Goal: Task Accomplishment & Management: Manage account settings

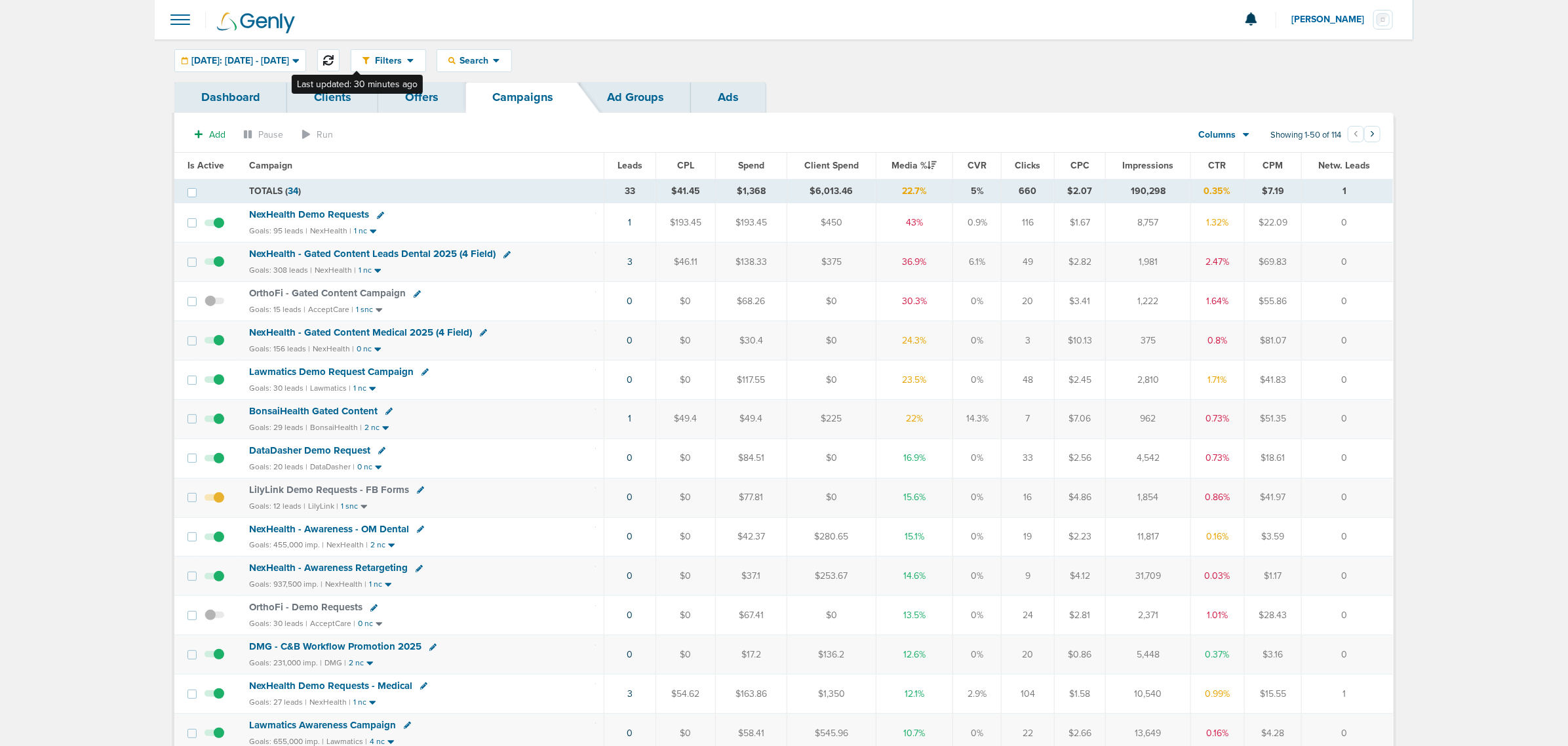
click at [339, 53] on button at bounding box center [328, 60] width 22 height 22
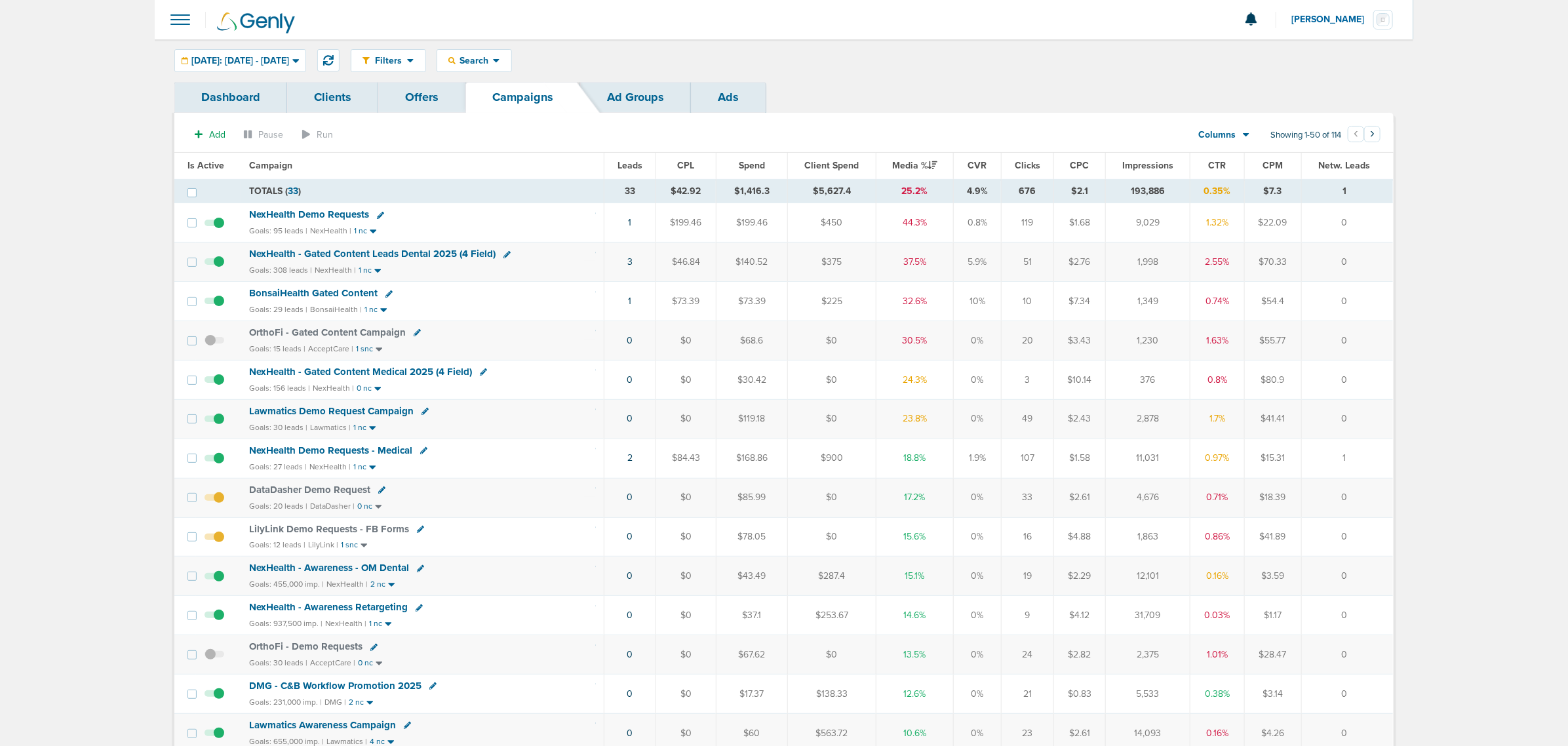
click at [431, 252] on span "NexHealth - Gated Content Leads Dental 2025 (4 Field)" at bounding box center [372, 253] width 247 height 12
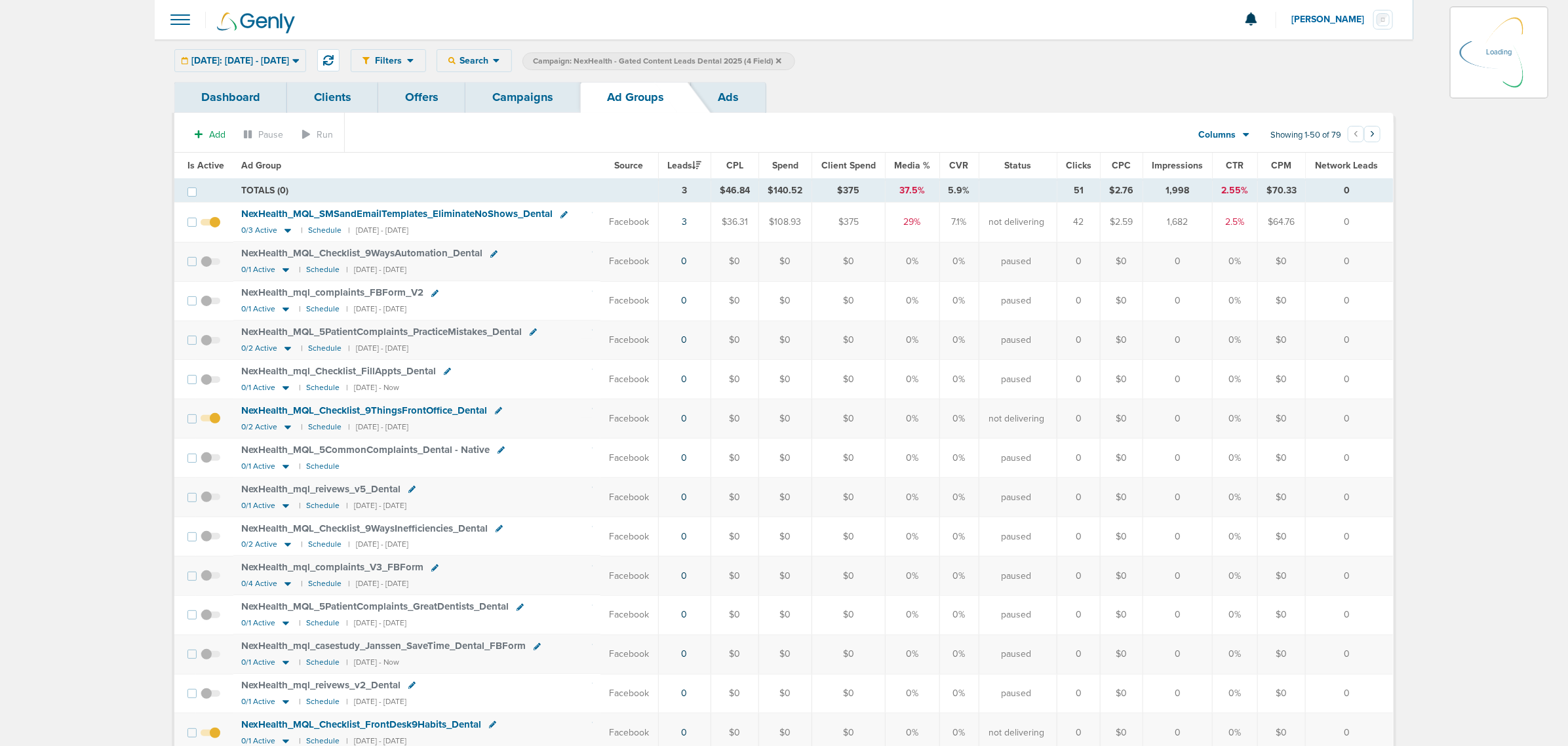
click at [202, 161] on span "Is Active" at bounding box center [206, 165] width 37 height 12
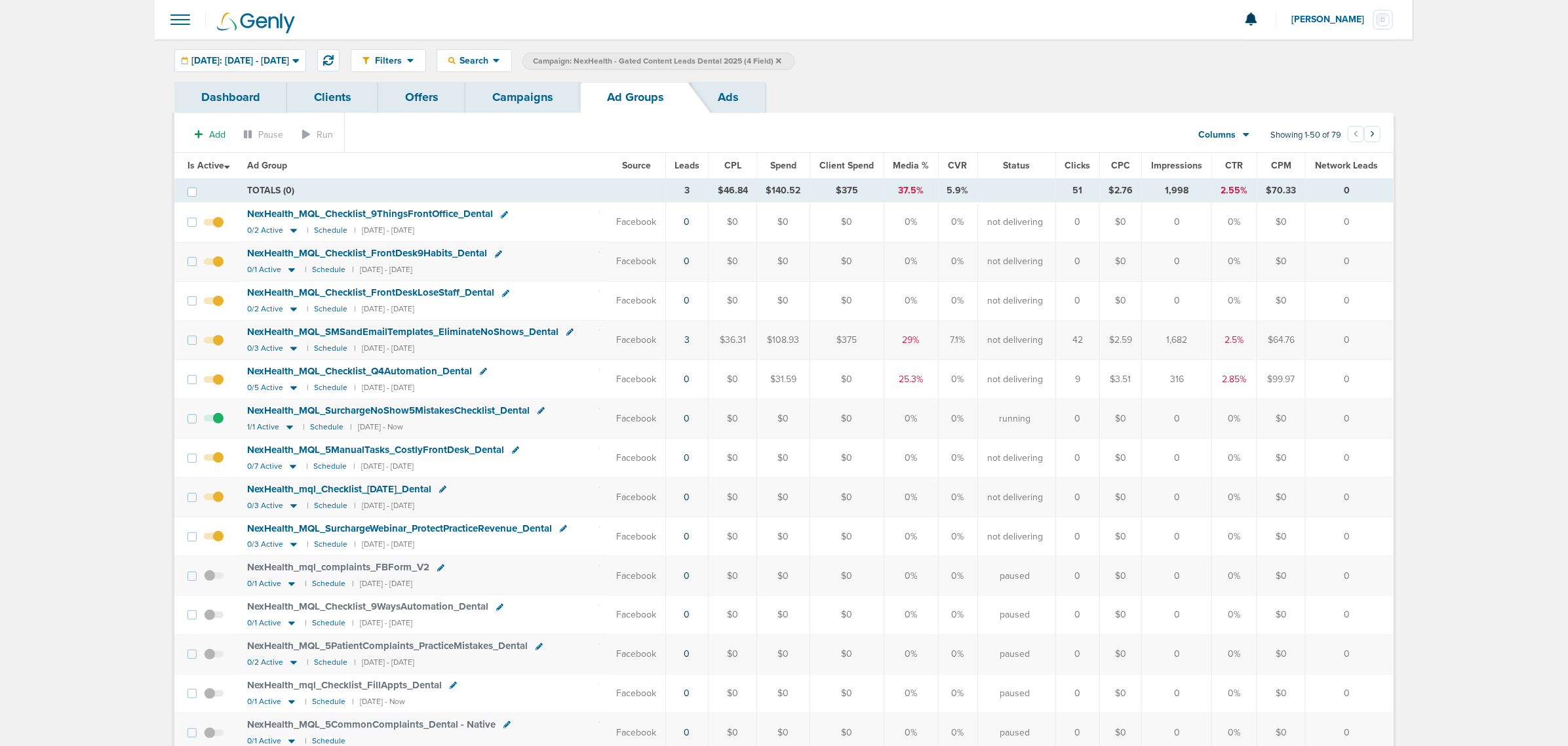
click at [218, 229] on span at bounding box center [214, 229] width 19 height 0
click at [214, 225] on input "checkbox" at bounding box center [214, 225] width 0 height 0
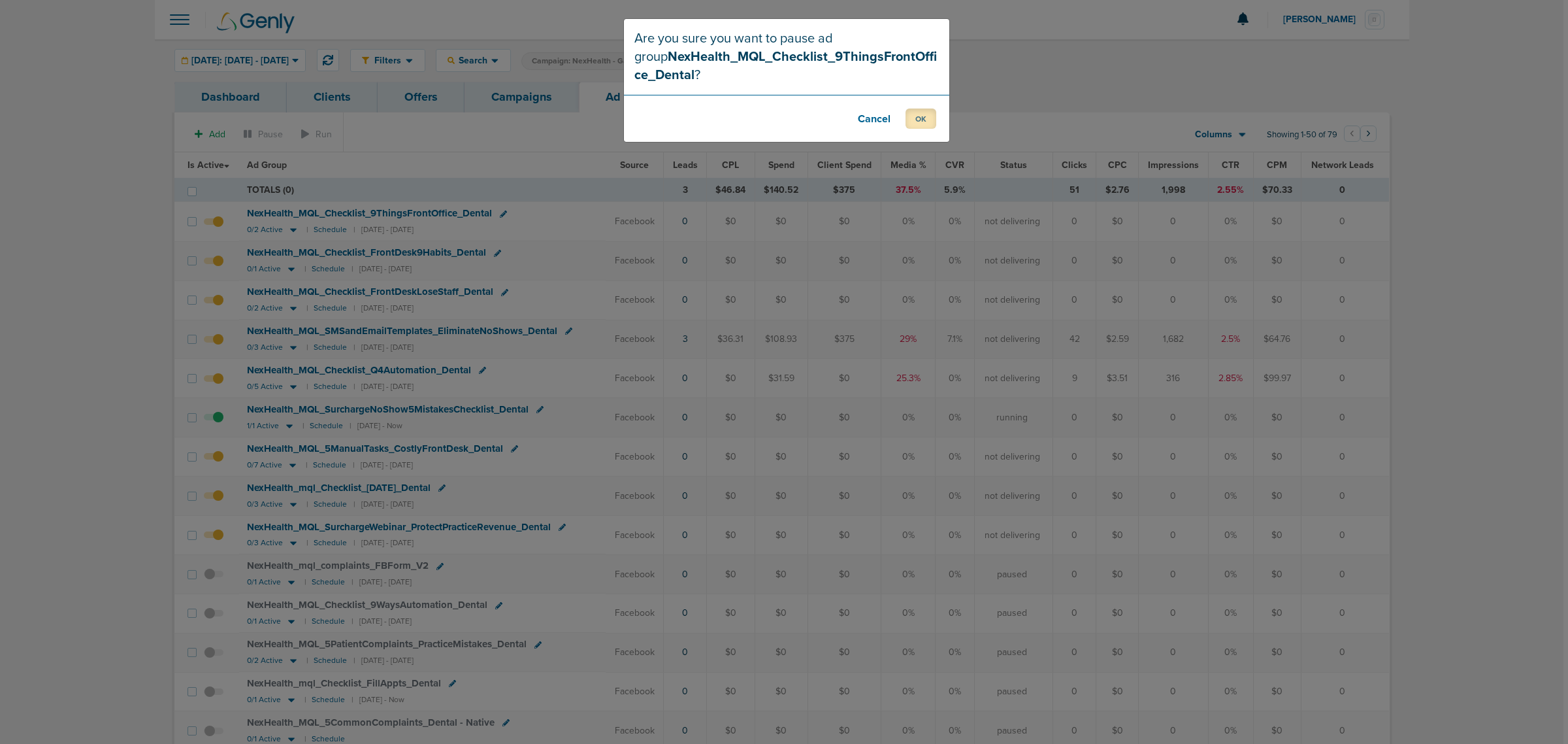
click at [921, 120] on button "OK" at bounding box center [921, 119] width 31 height 20
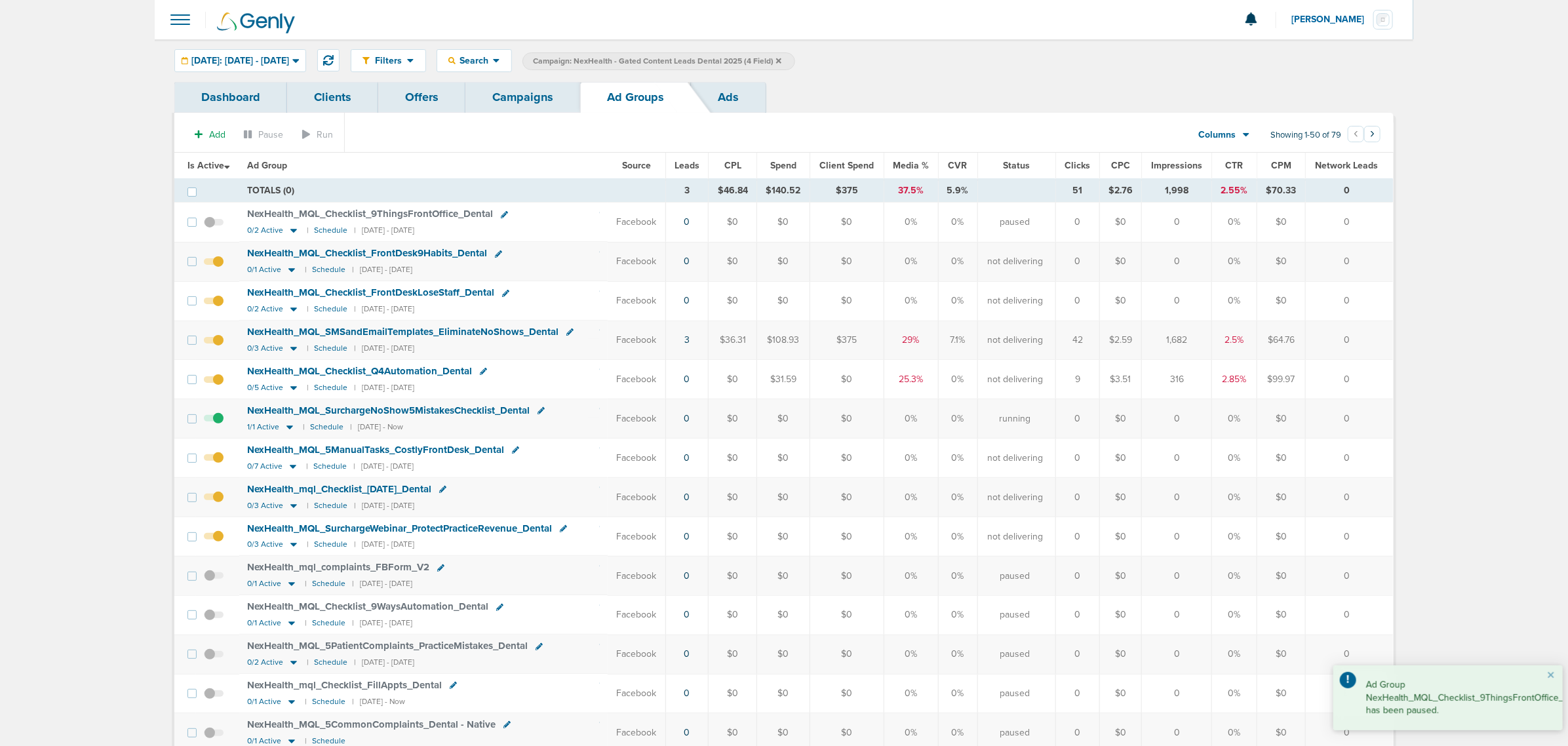
click at [219, 268] on span at bounding box center [214, 268] width 19 height 0
click at [214, 264] on input "checkbox" at bounding box center [214, 264] width 0 height 0
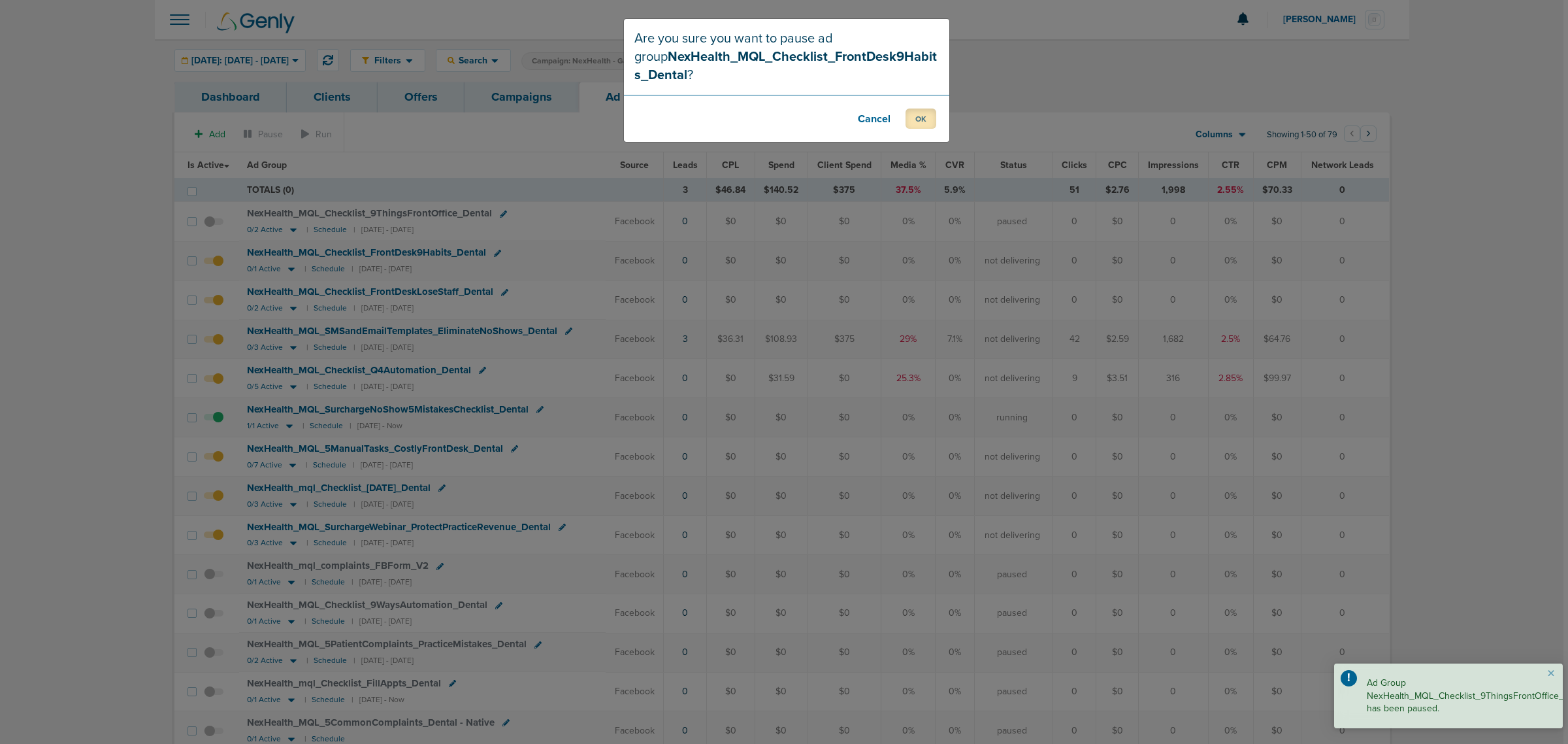
click at [920, 113] on button "OK" at bounding box center [921, 119] width 31 height 20
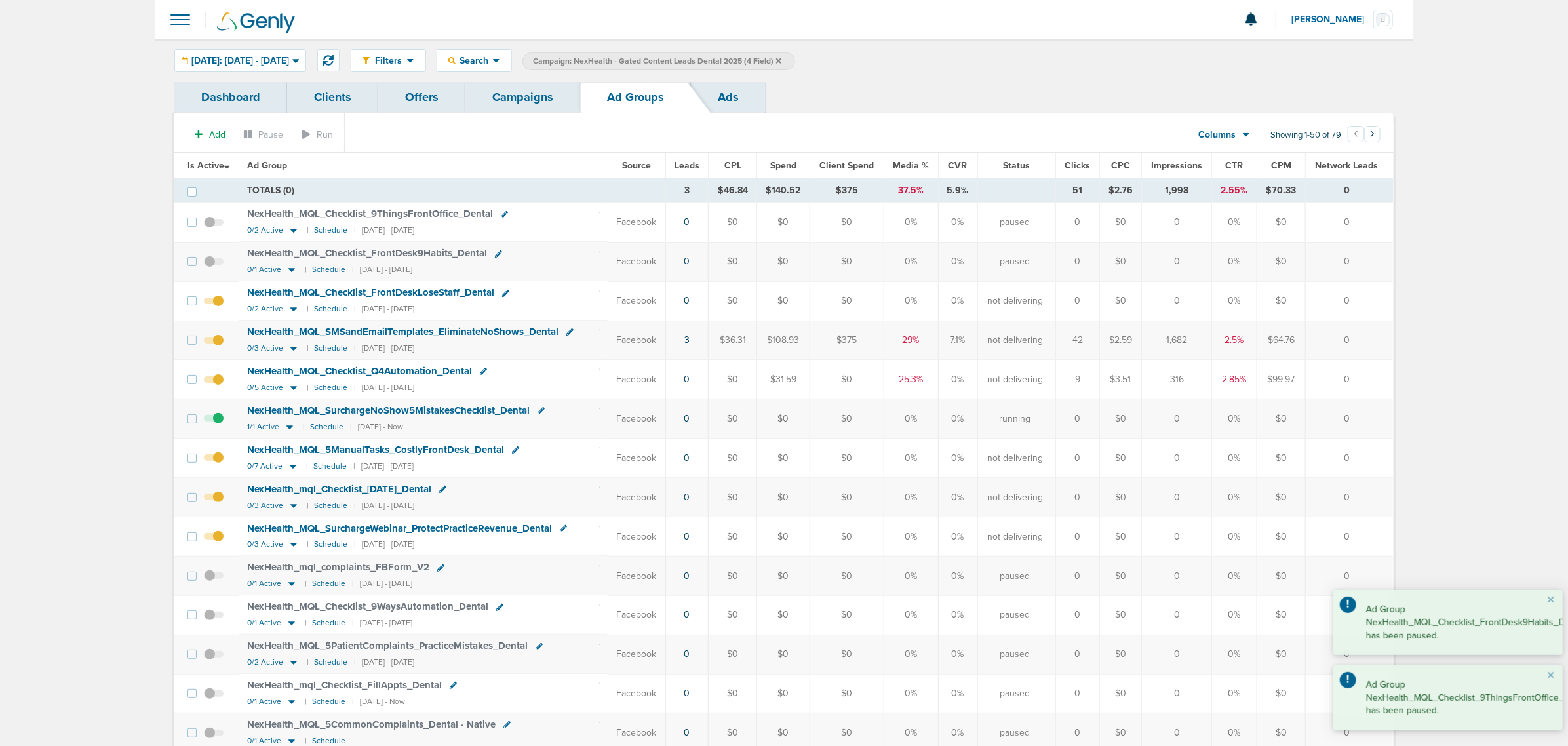
click at [218, 307] on span at bounding box center [214, 307] width 19 height 0
click at [214, 303] on input "checkbox" at bounding box center [214, 303] width 0 height 0
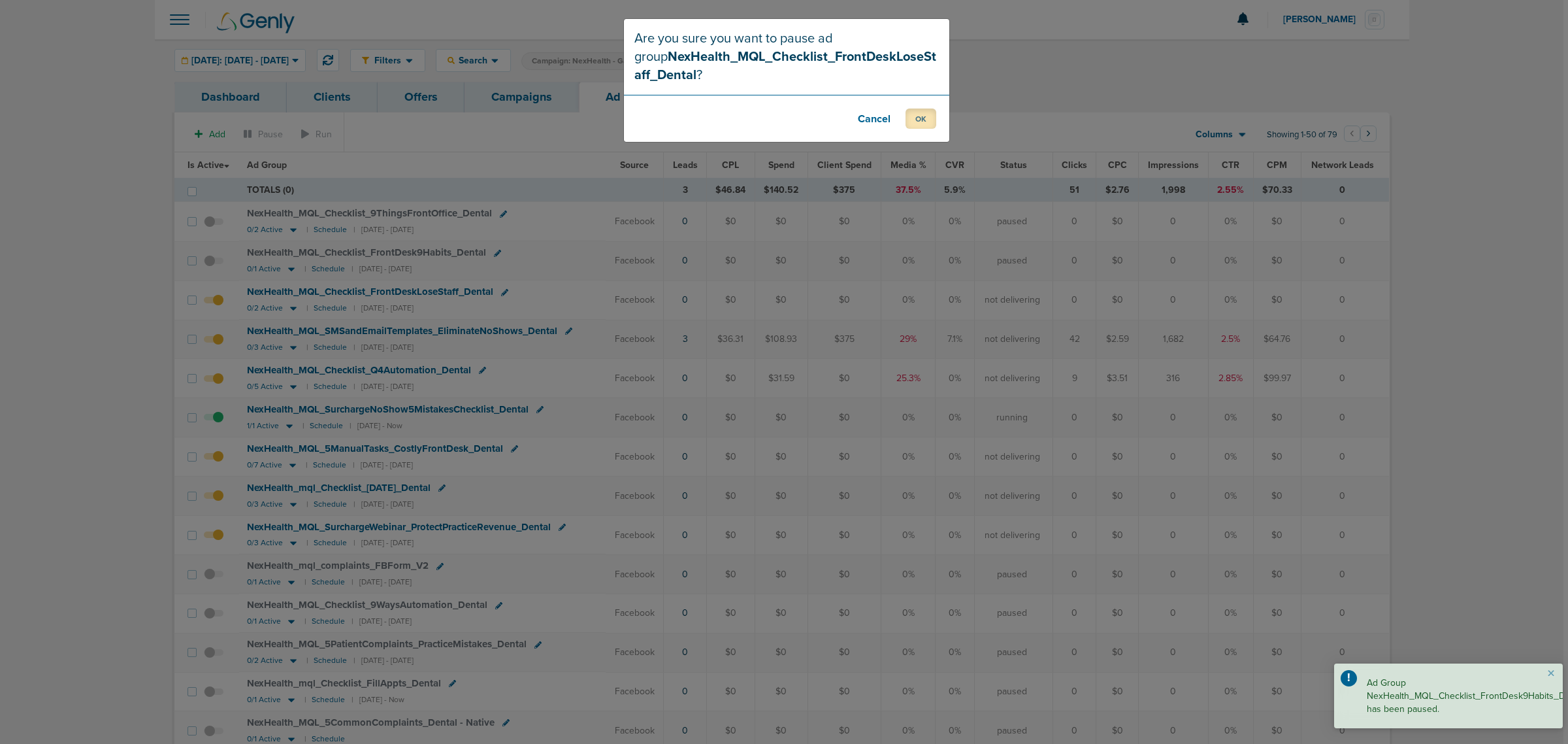
click at [912, 122] on button "OK" at bounding box center [921, 119] width 31 height 20
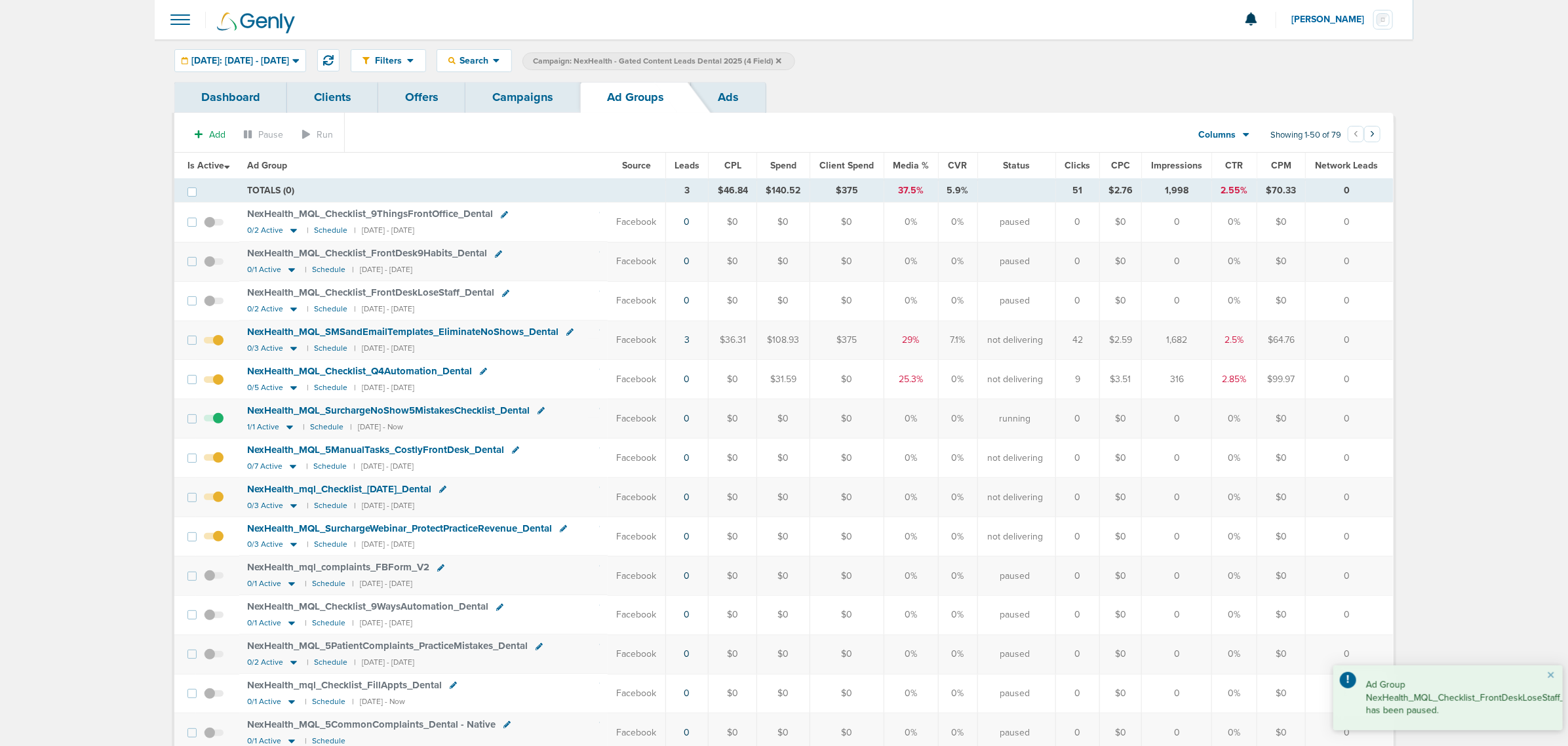
click at [221, 347] on span at bounding box center [214, 347] width 19 height 0
click at [214, 343] on input "checkbox" at bounding box center [214, 343] width 0 height 0
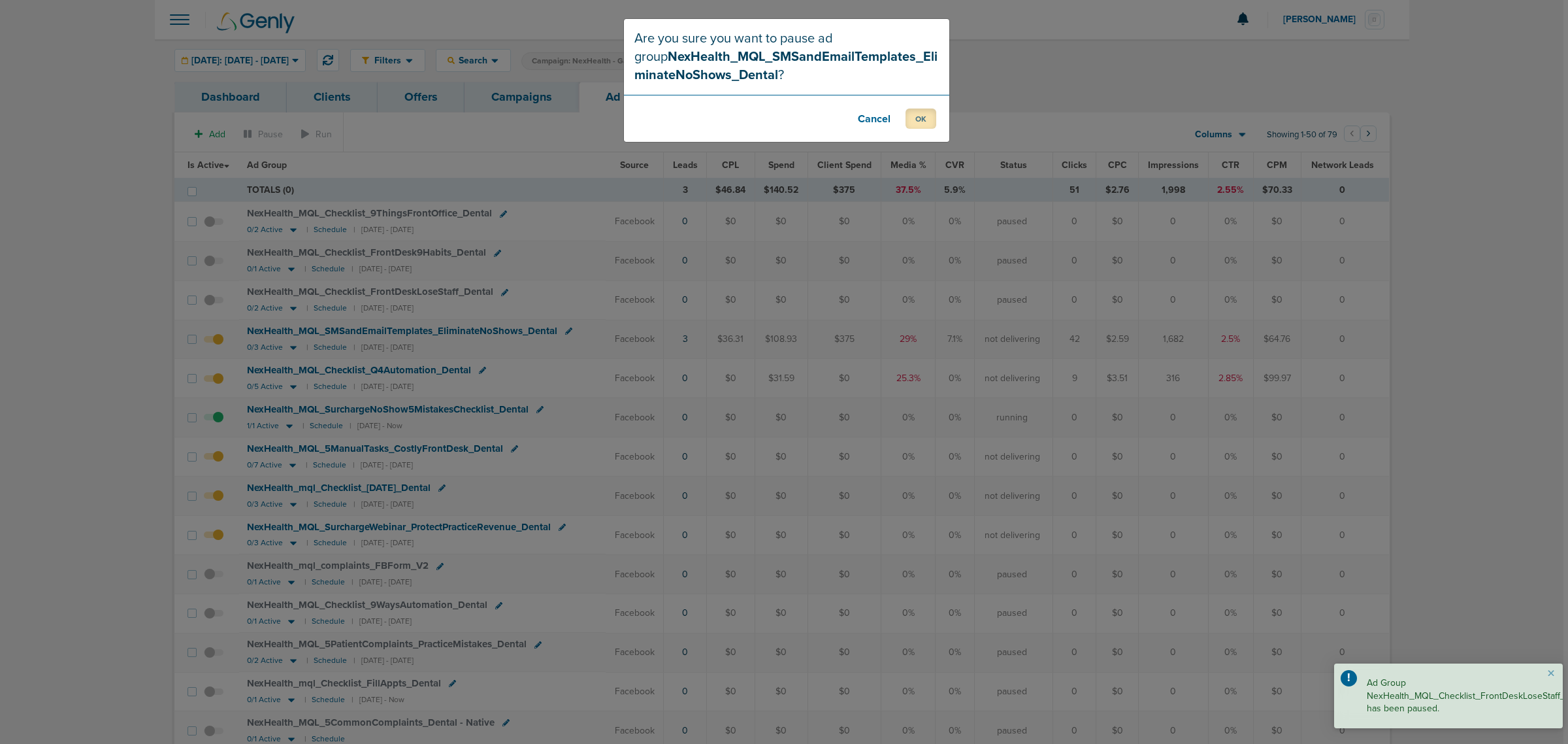
click at [911, 118] on button "OK" at bounding box center [921, 119] width 31 height 20
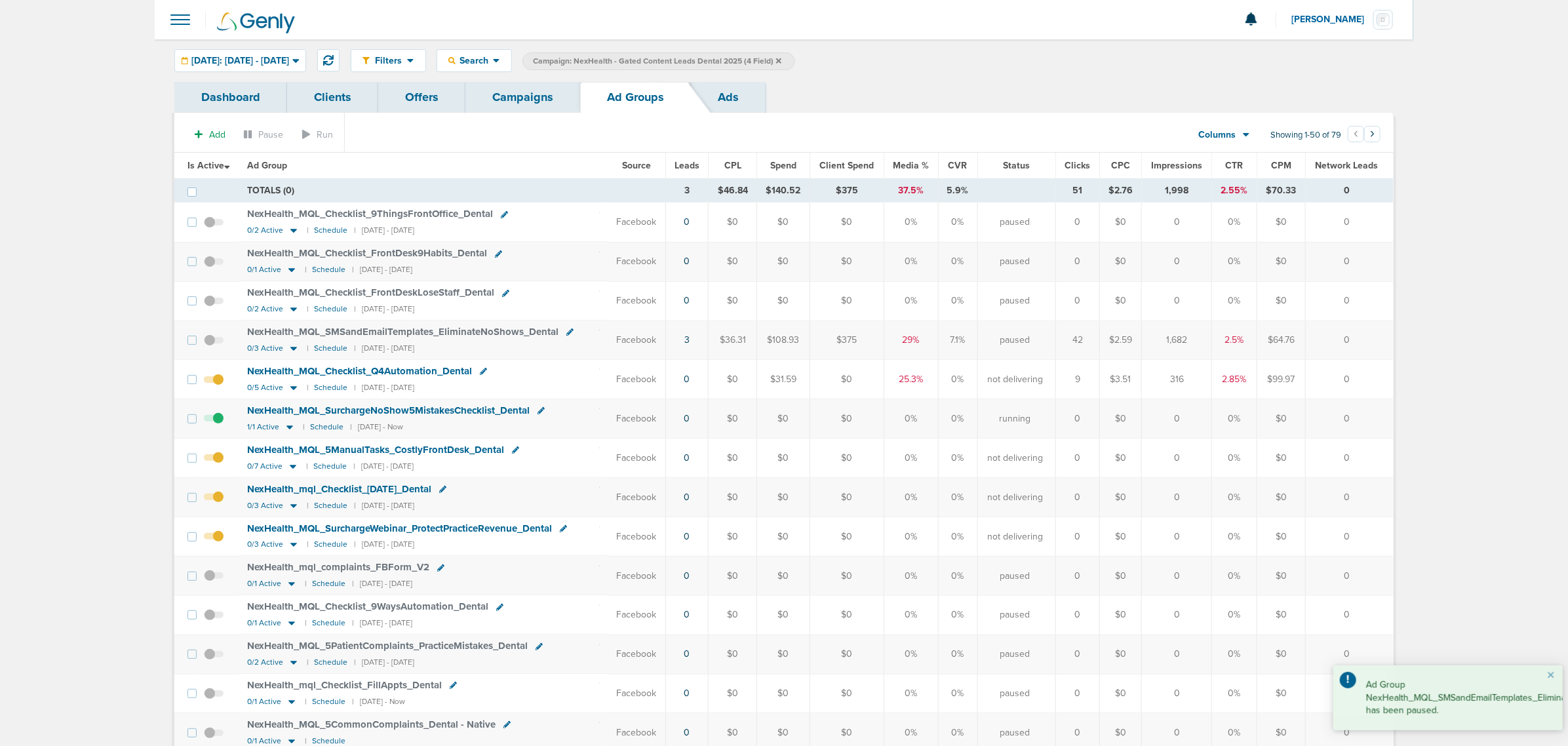
click at [218, 386] on span at bounding box center [214, 386] width 19 height 0
click at [214, 382] on input "checkbox" at bounding box center [214, 382] width 0 height 0
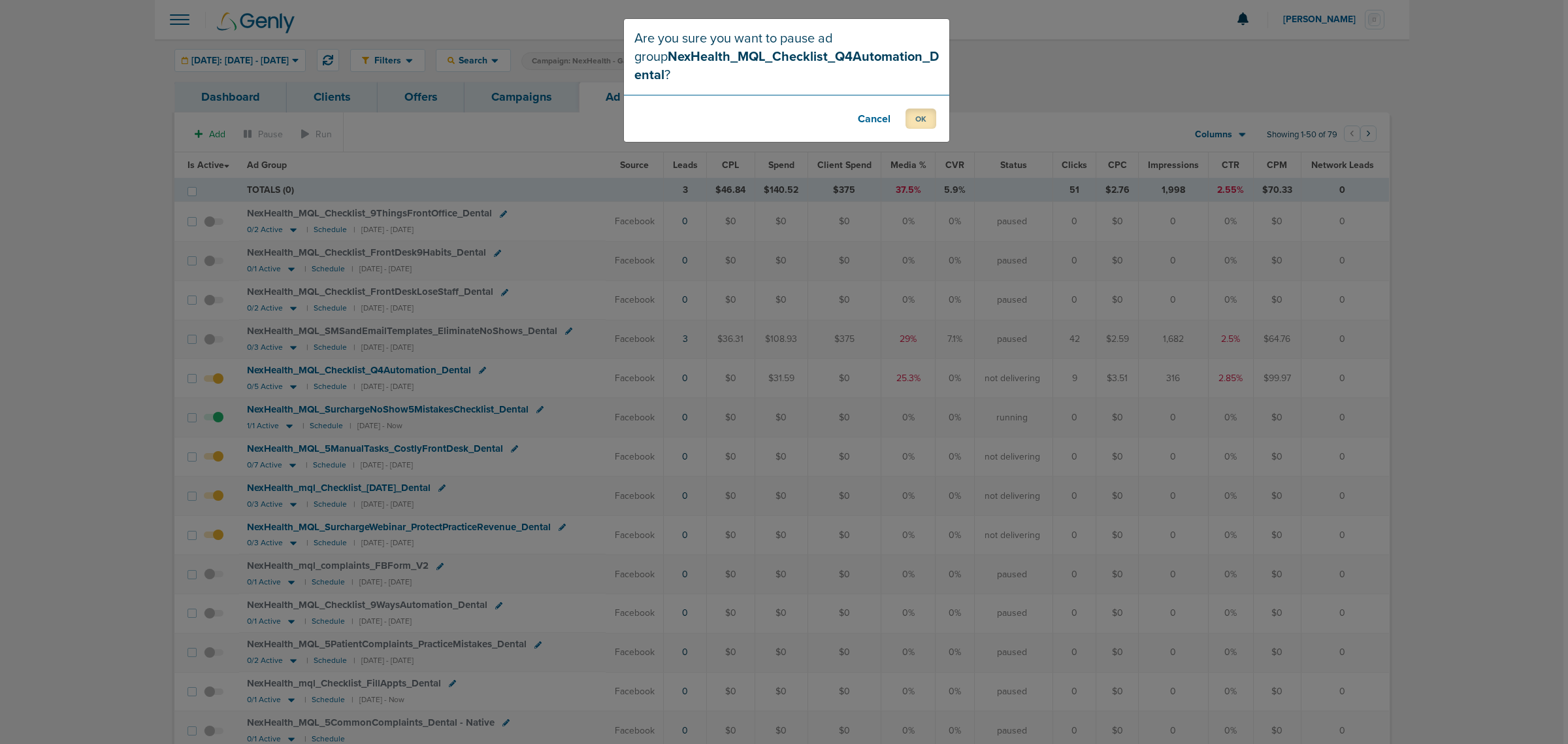
click at [929, 125] on button "OK" at bounding box center [921, 119] width 31 height 20
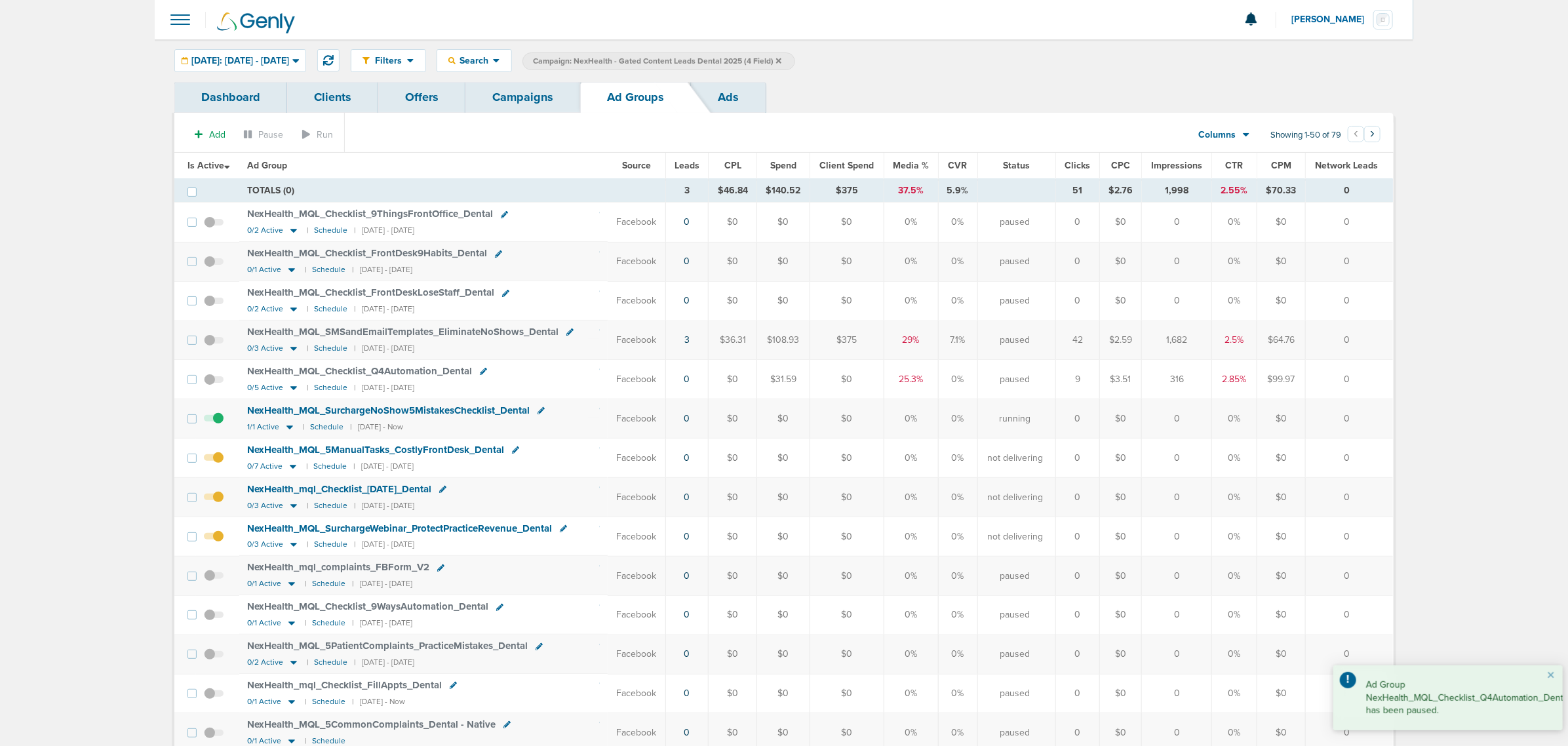
click at [542, 96] on link "Campaigns" at bounding box center [523, 98] width 115 height 31
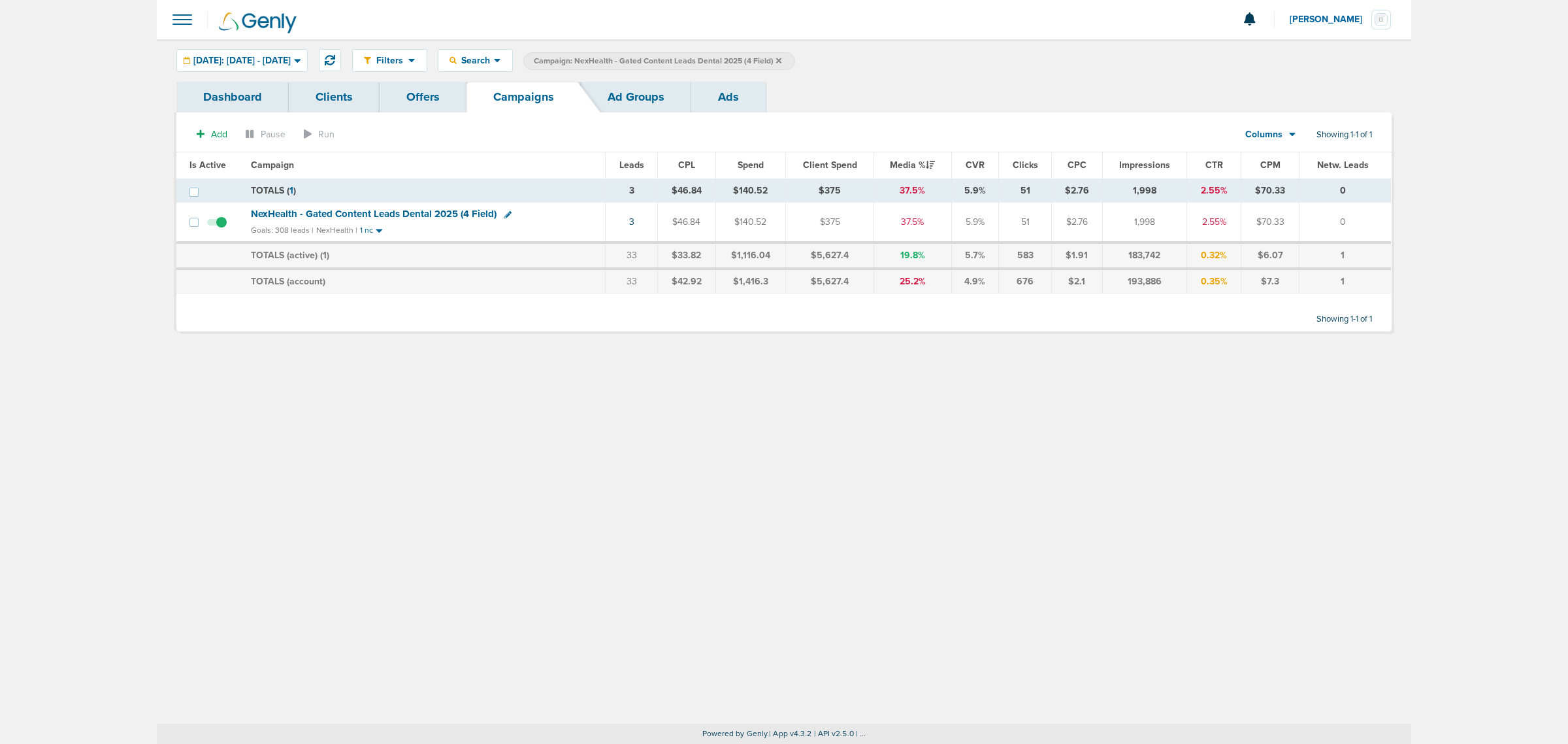
click at [781, 57] on icon at bounding box center [778, 61] width 5 height 8
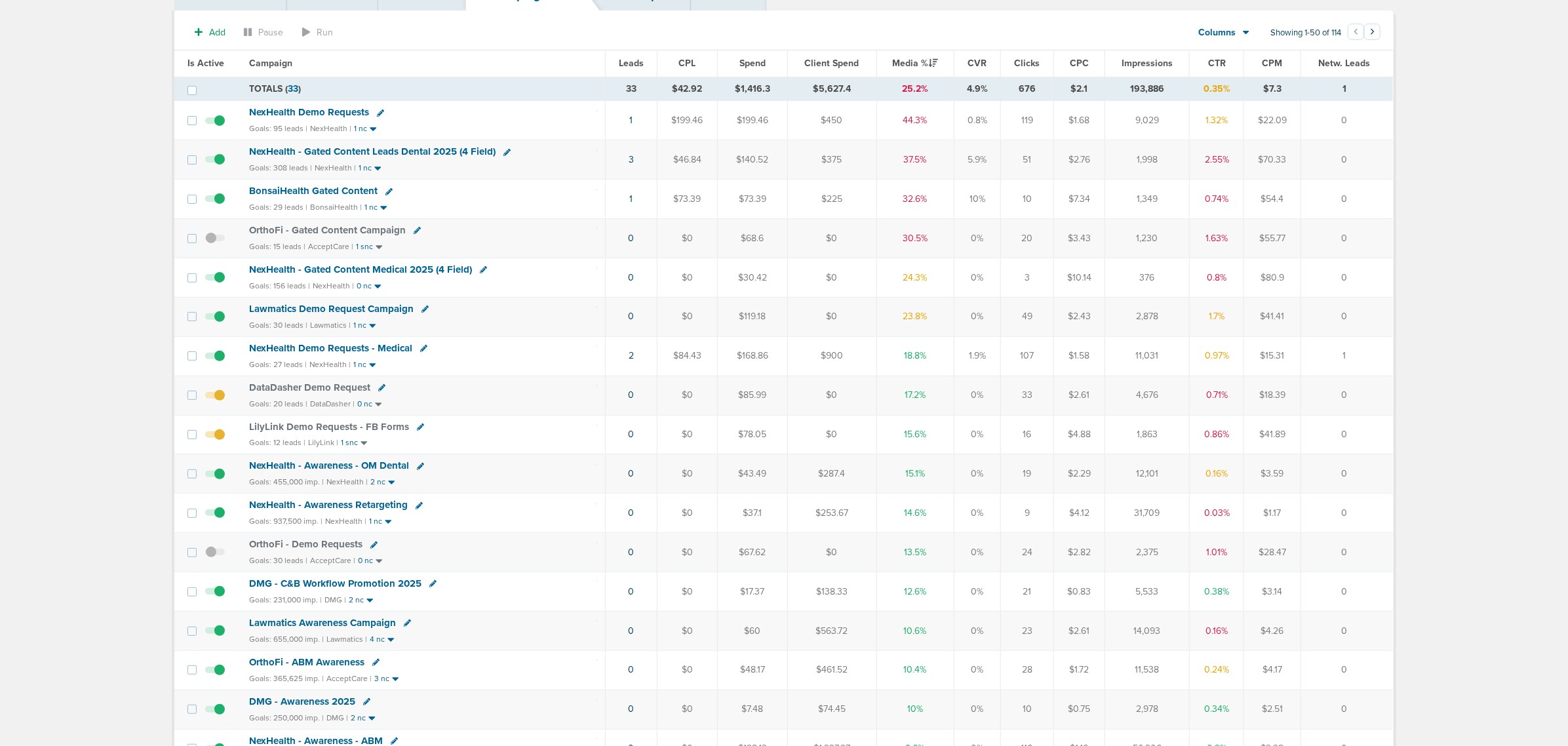
scroll to position [82, 0]
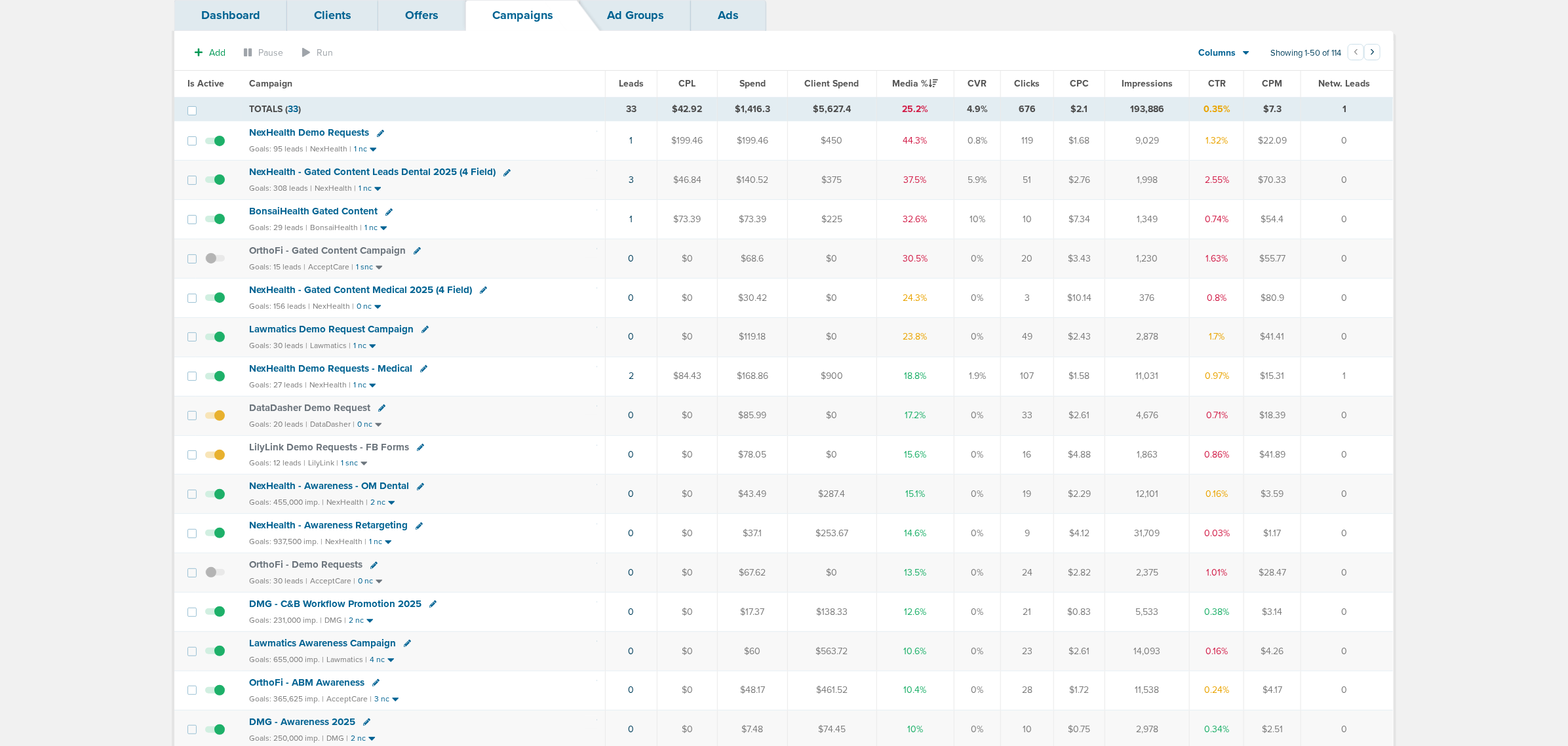
click at [282, 449] on span "LilyLink Demo Requests - FB Forms" at bounding box center [329, 446] width 160 height 12
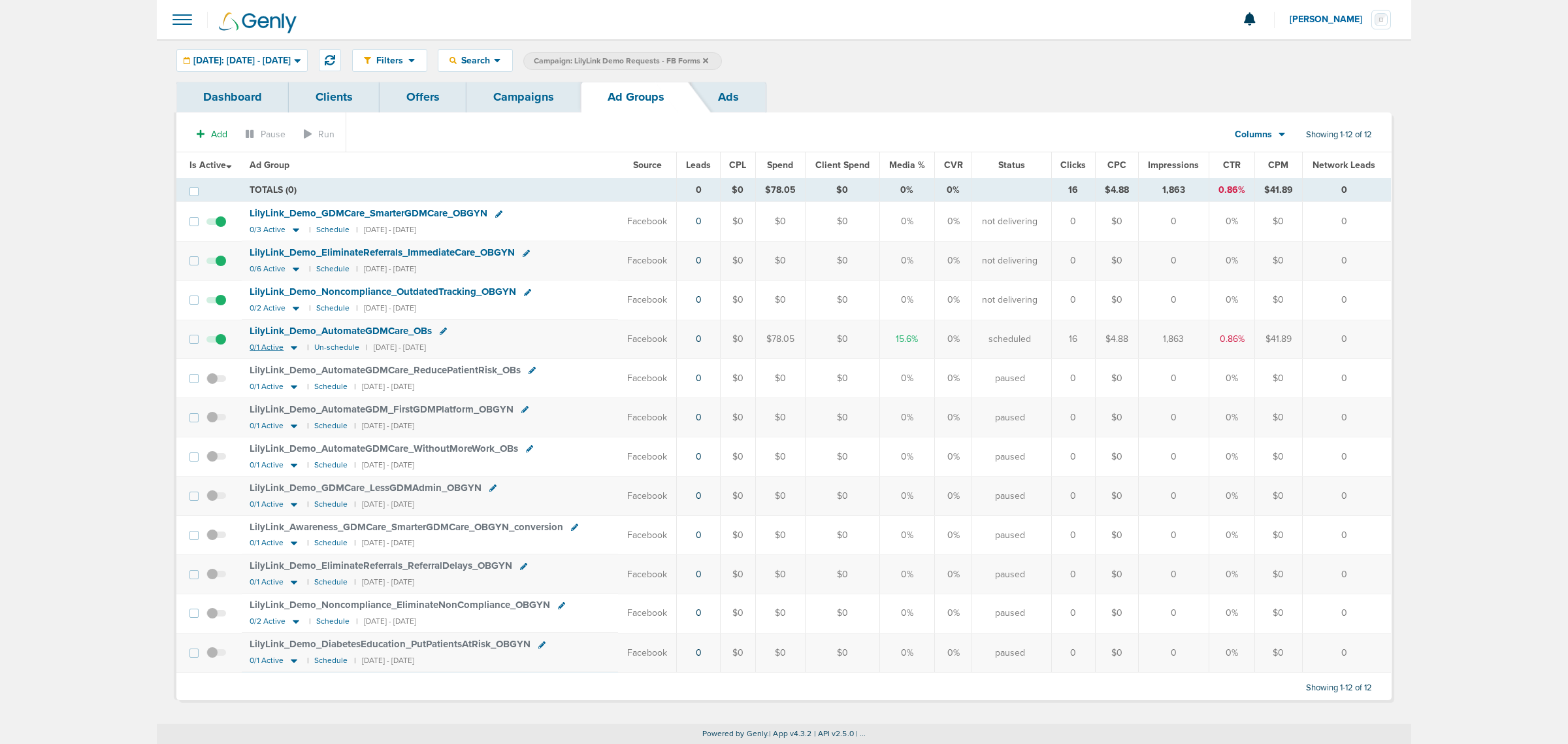
click at [296, 350] on icon at bounding box center [294, 348] width 7 height 4
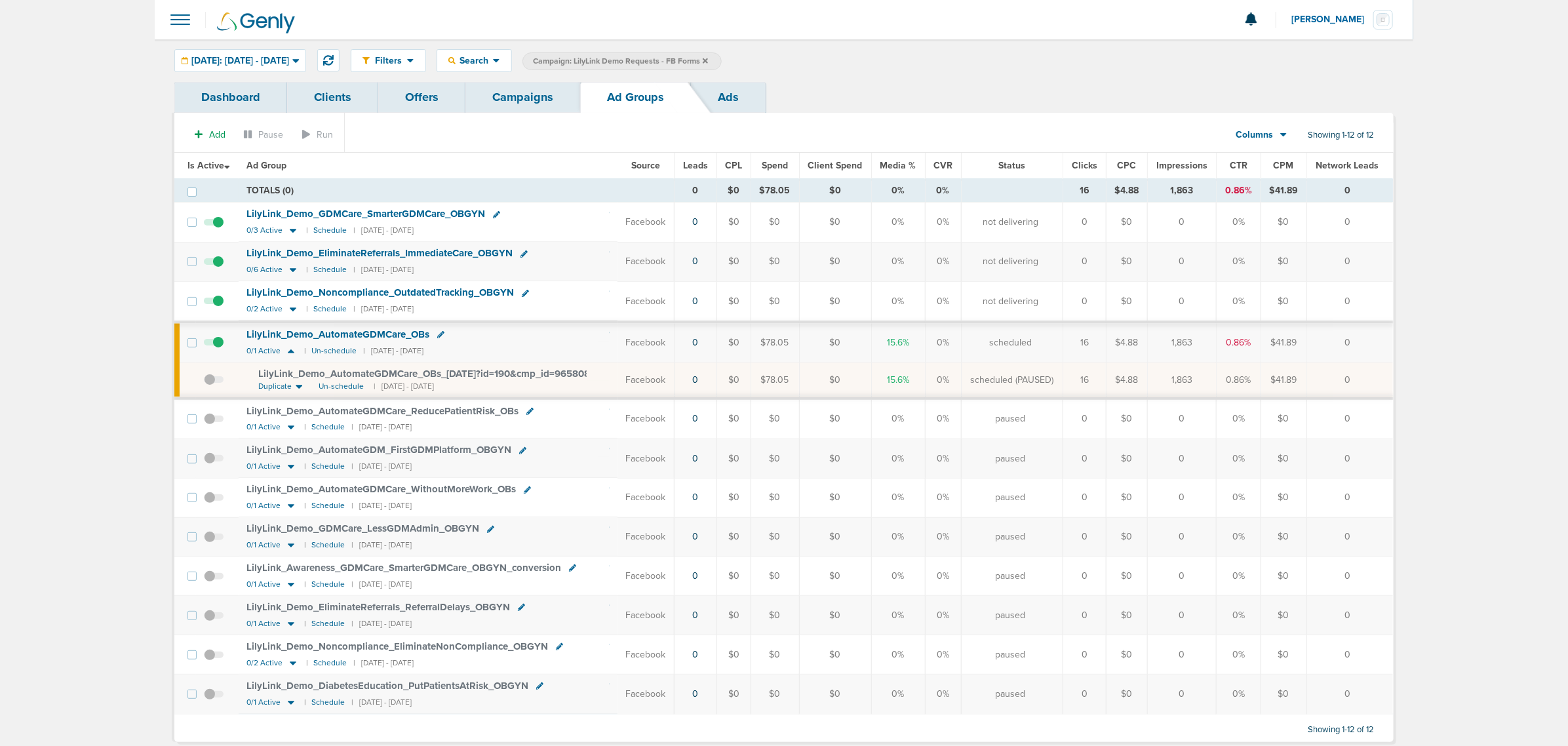
click at [513, 91] on link "Campaigns" at bounding box center [523, 98] width 115 height 31
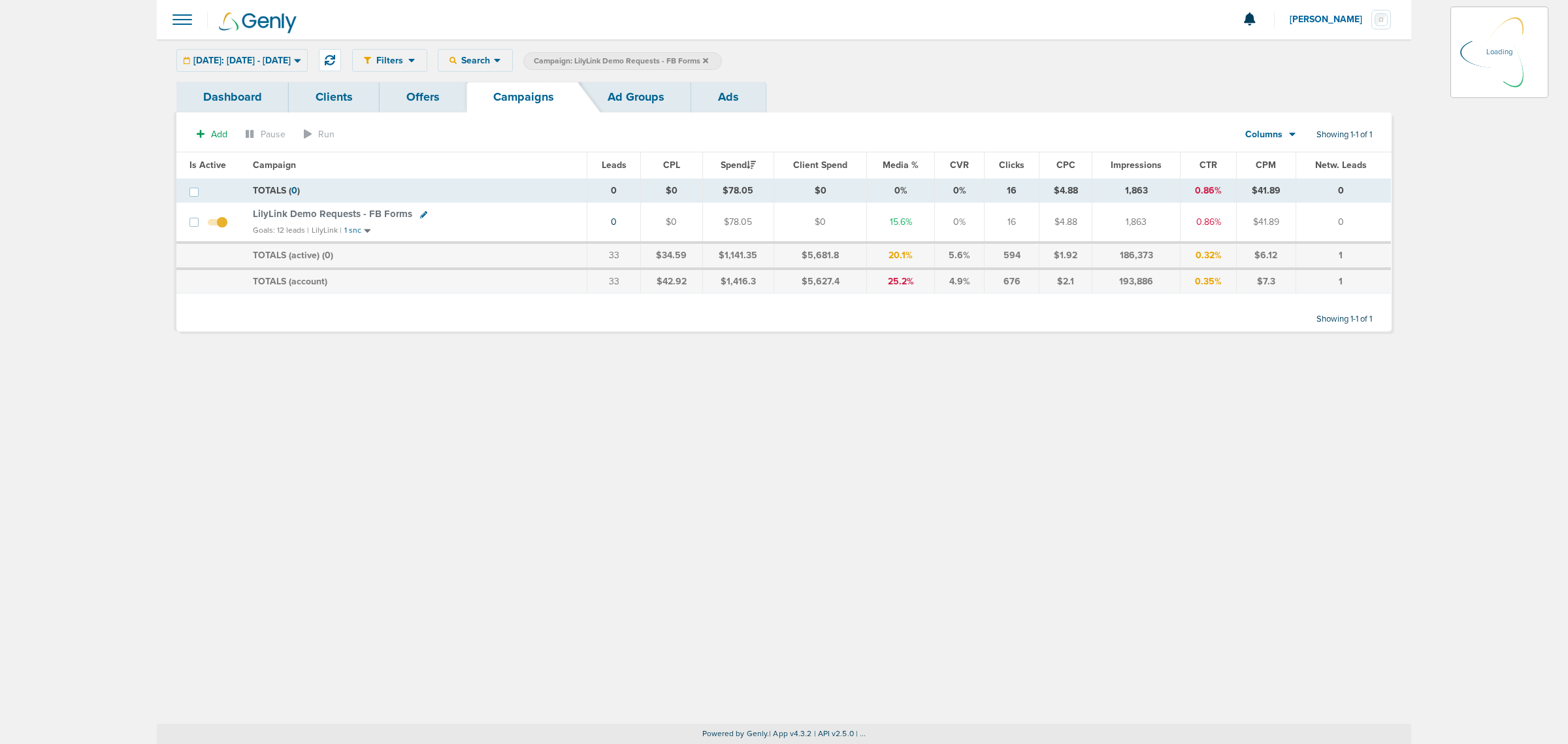
click at [708, 62] on icon at bounding box center [705, 61] width 5 height 8
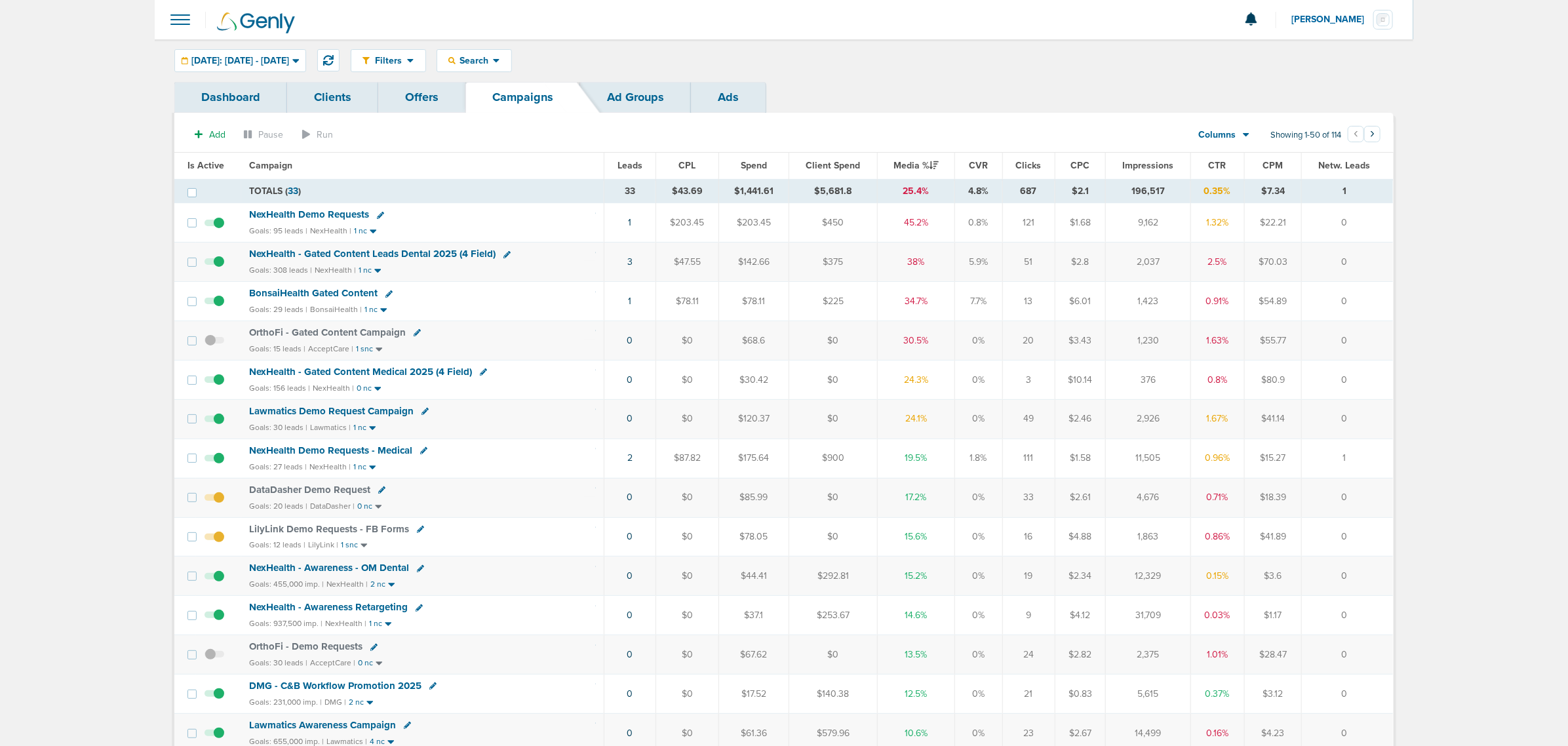
click at [315, 531] on span "LilyLink Demo Requests - FB Forms" at bounding box center [329, 529] width 160 height 12
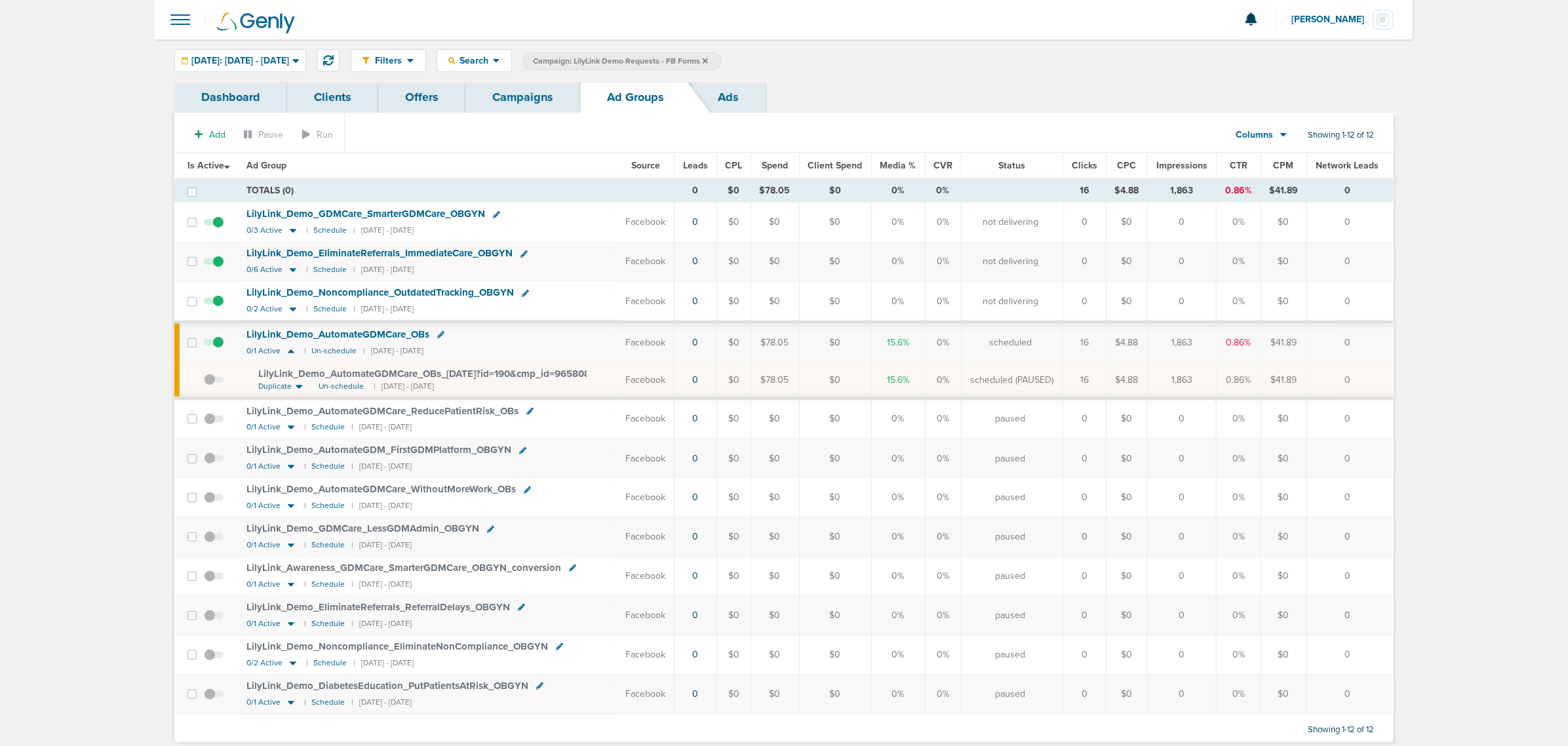
click at [525, 96] on link "Campaigns" at bounding box center [523, 98] width 115 height 31
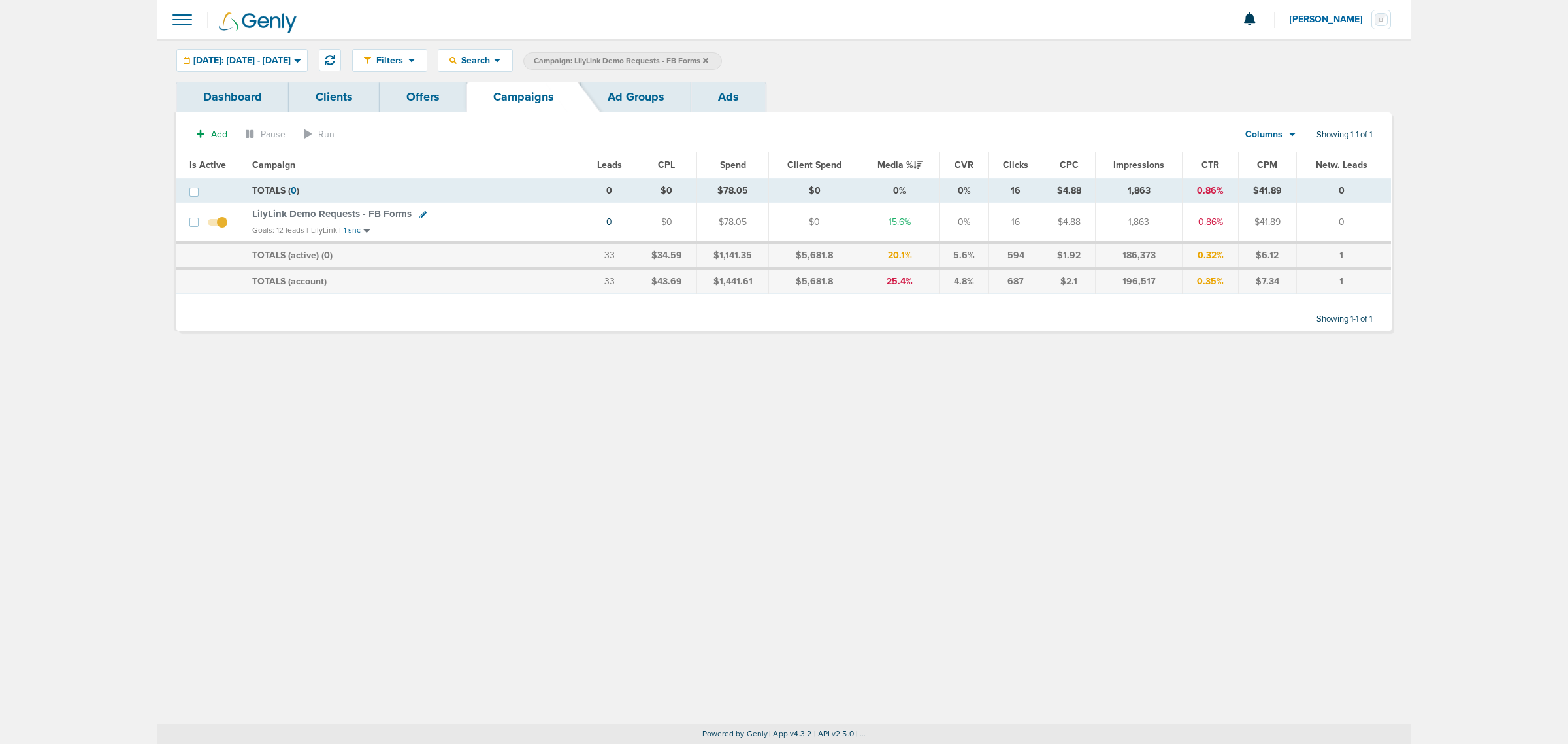
click at [708, 60] on span "Campaign: LilyLink Demo Requests - FB Forms" at bounding box center [620, 62] width 174 height 12
click at [708, 60] on icon at bounding box center [705, 60] width 5 height 5
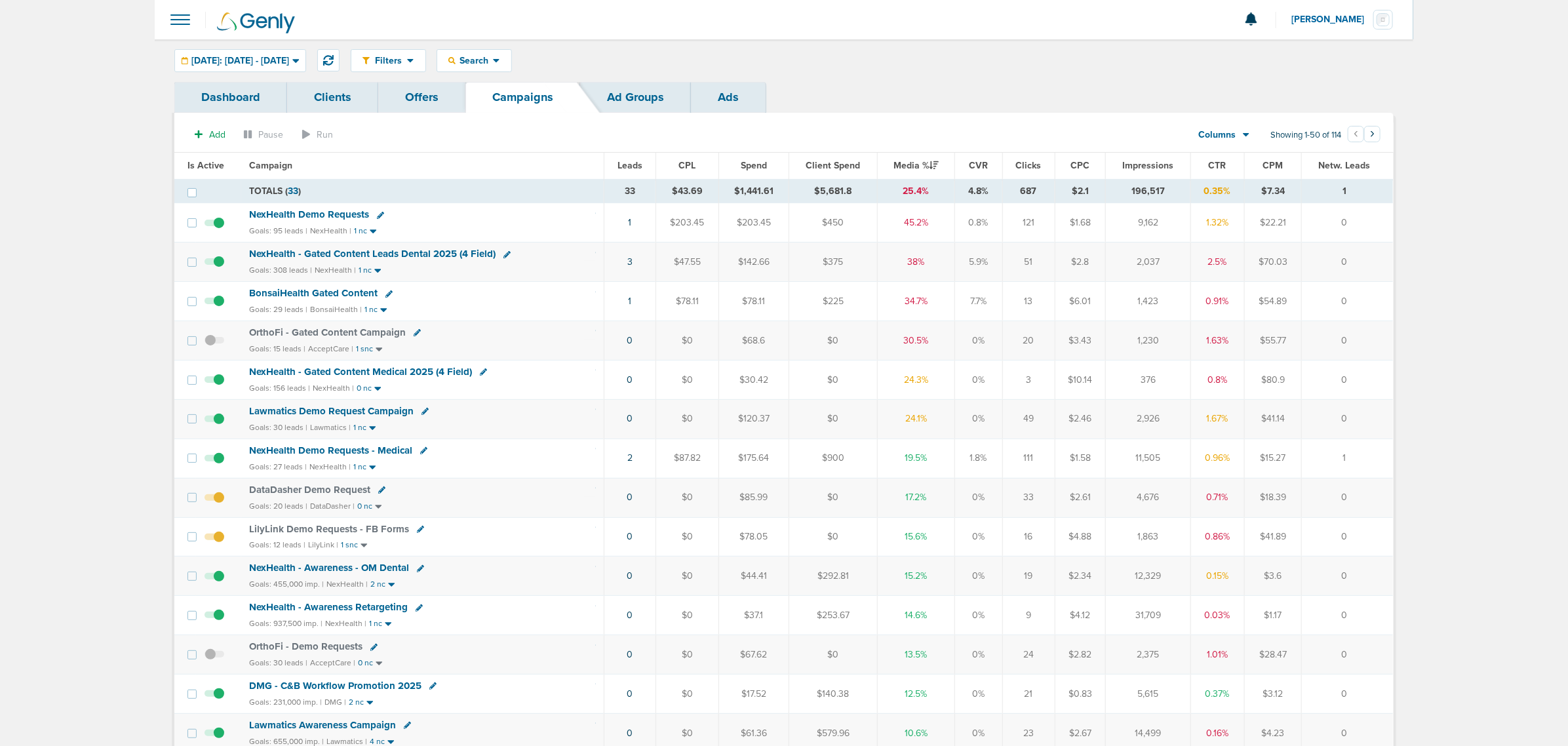
click at [319, 411] on span "Lawmatics Demo Request Campaign" at bounding box center [332, 411] width 164 height 12
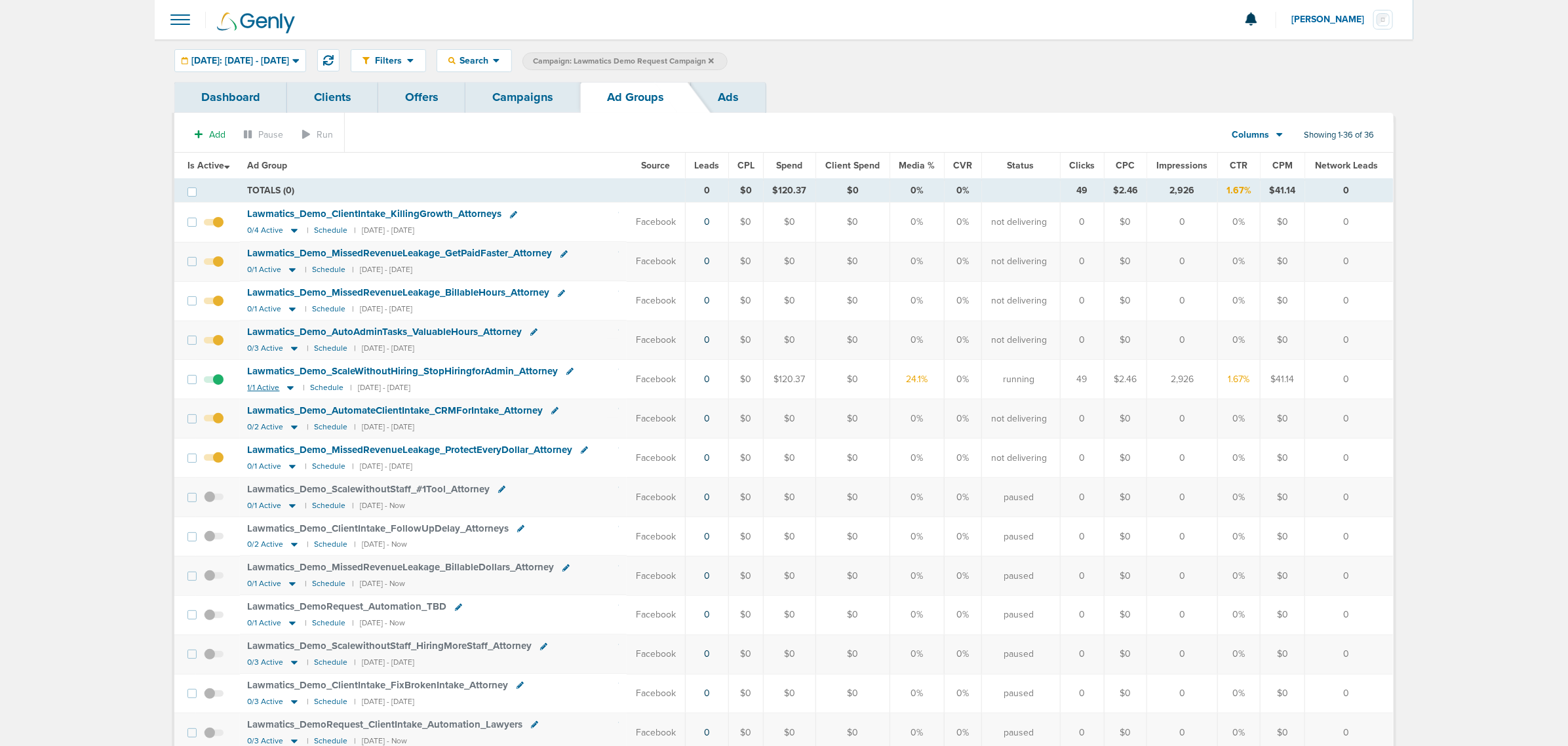
click at [289, 390] on icon at bounding box center [290, 387] width 7 height 4
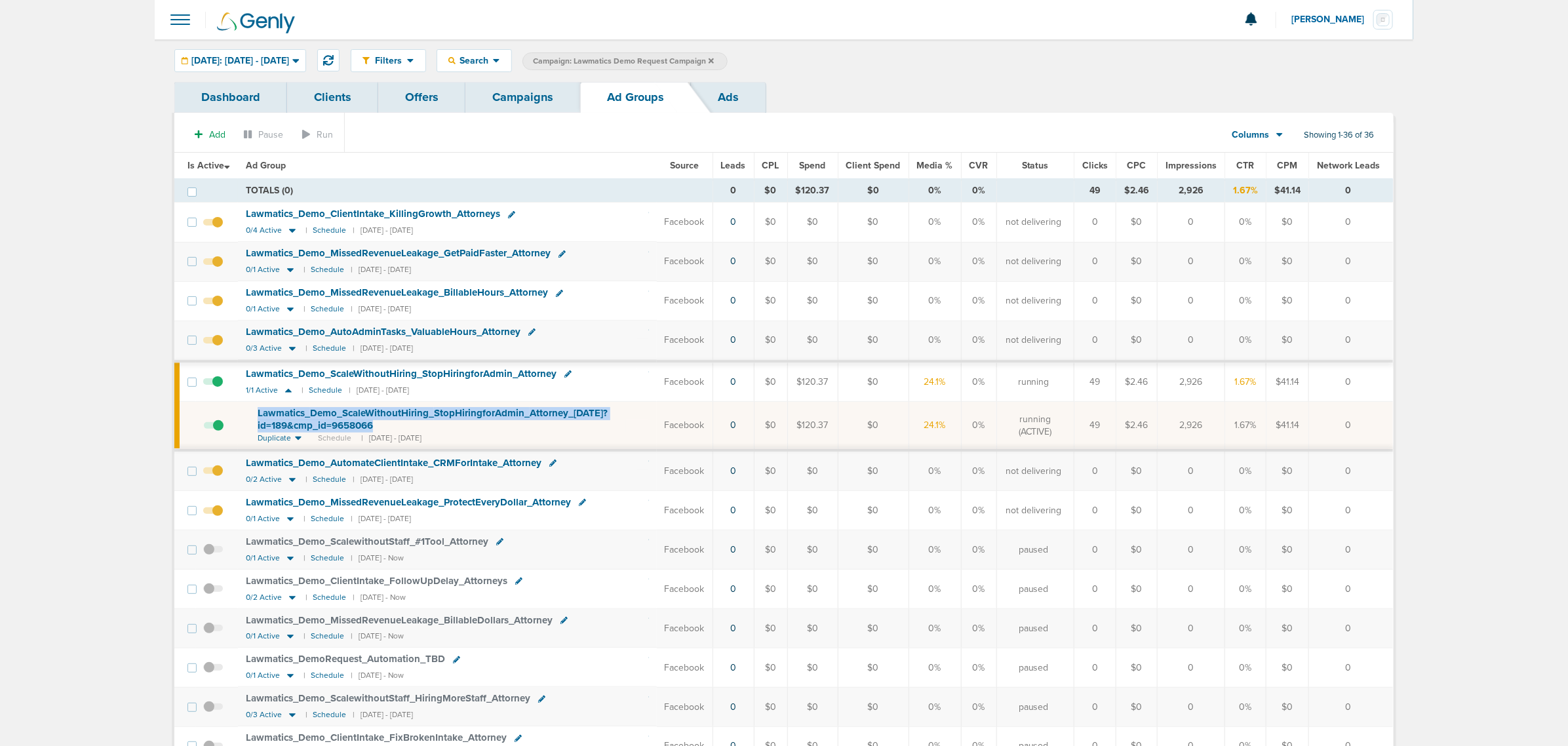
drag, startPoint x: 389, startPoint y: 433, endPoint x: 251, endPoint y: 412, distance: 139.6
click at [251, 412] on td "Lawmatics_ Demo_ ScaleWithoutHiring_ StopHiringforAdmin_ Attorney_ 10.10.25?id=…" at bounding box center [447, 426] width 419 height 48
copy span "Lawmatics_ Demo_ ScaleWithoutHiring_ StopHiringforAdmin_ Attorney_ 10.10.25?id=…"
click at [613, 486] on td "Lawmatics_ Demo_ AutomateClientIntake_ CRMForIntake_ Attorney 0/2 Active | Sche…" at bounding box center [447, 471] width 419 height 40
click at [542, 91] on link "Campaigns" at bounding box center [523, 98] width 115 height 31
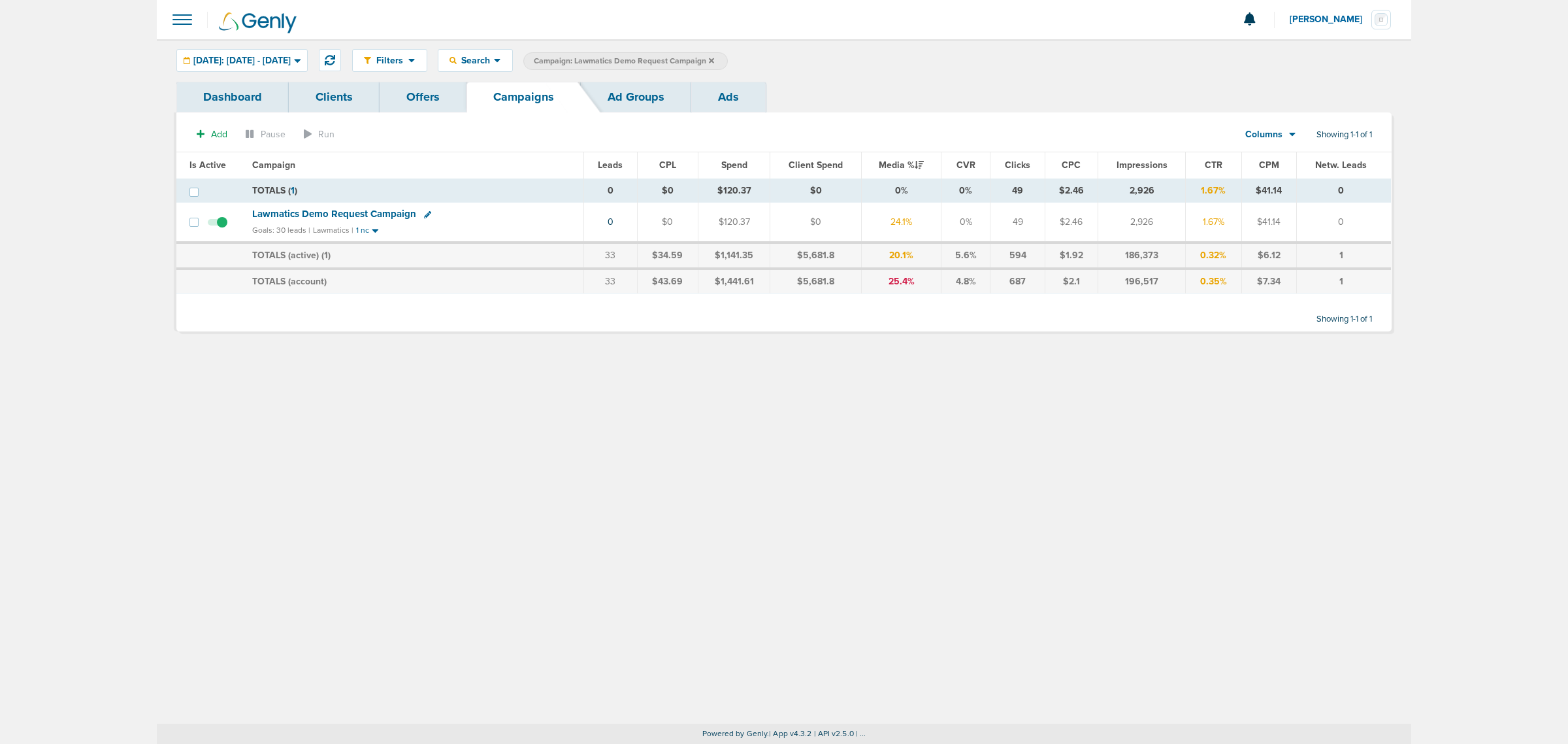
click at [714, 58] on icon at bounding box center [711, 61] width 5 height 8
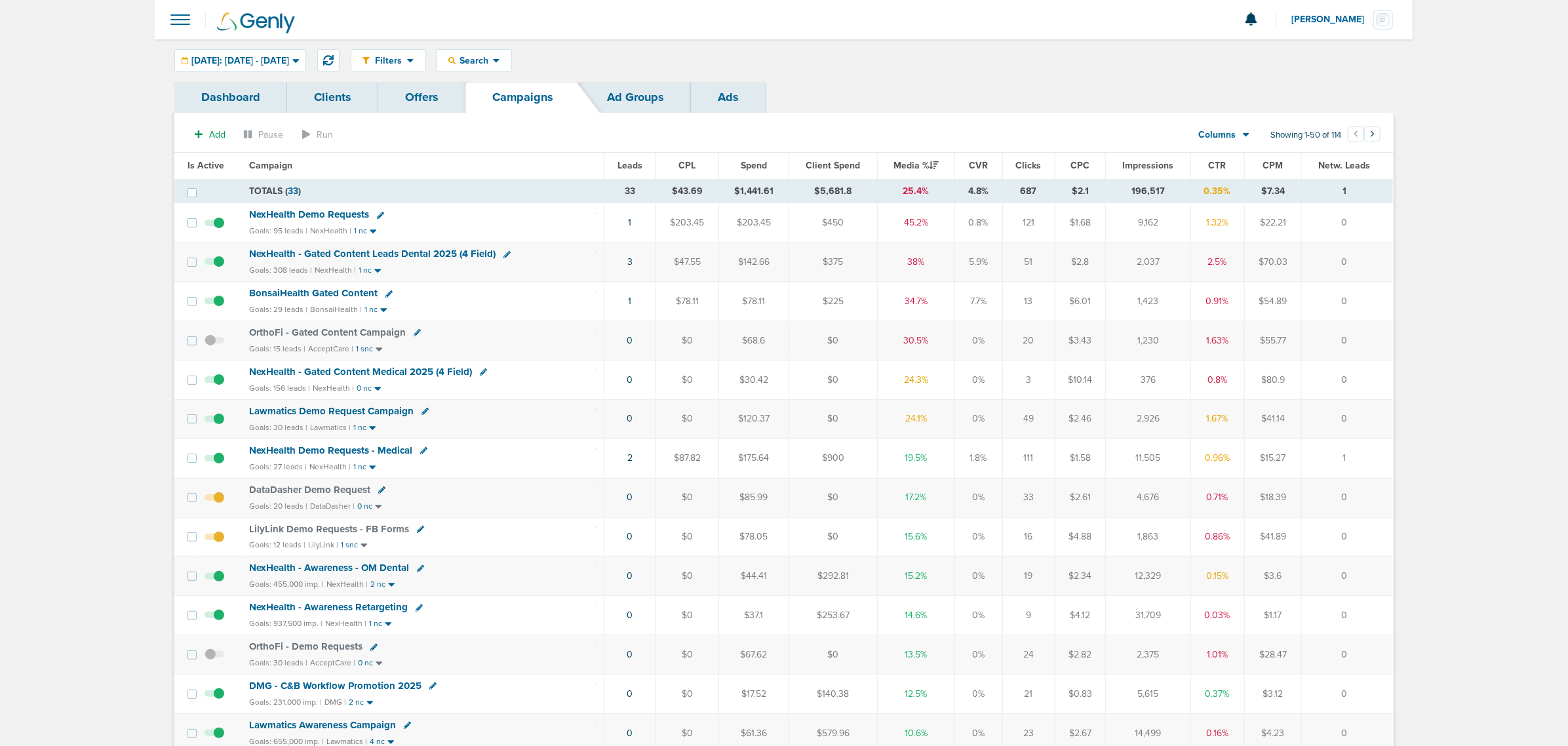
click at [328, 532] on span "LilyLink Demo Requests - FB Forms" at bounding box center [329, 529] width 160 height 12
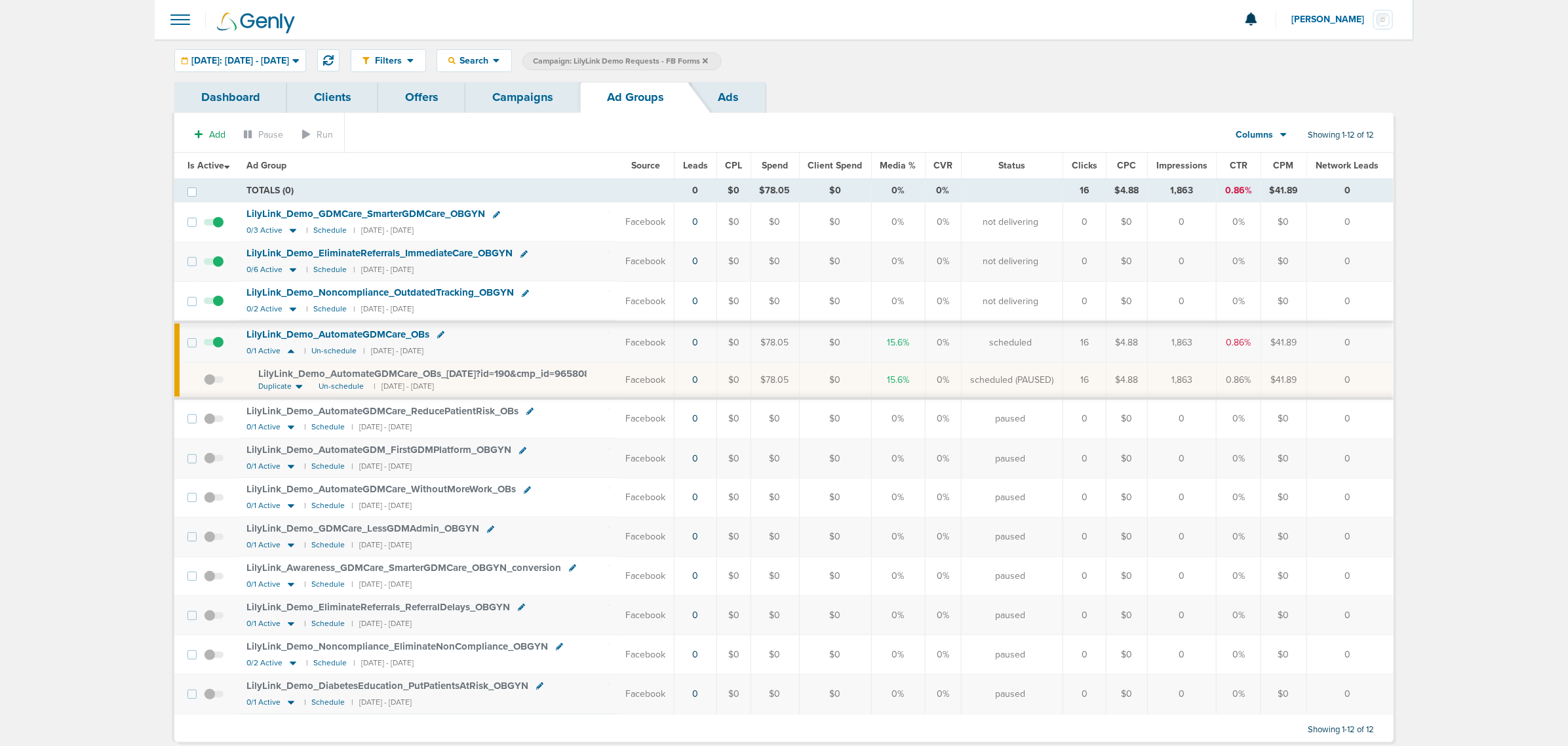
click at [533, 92] on link "Campaigns" at bounding box center [523, 98] width 115 height 31
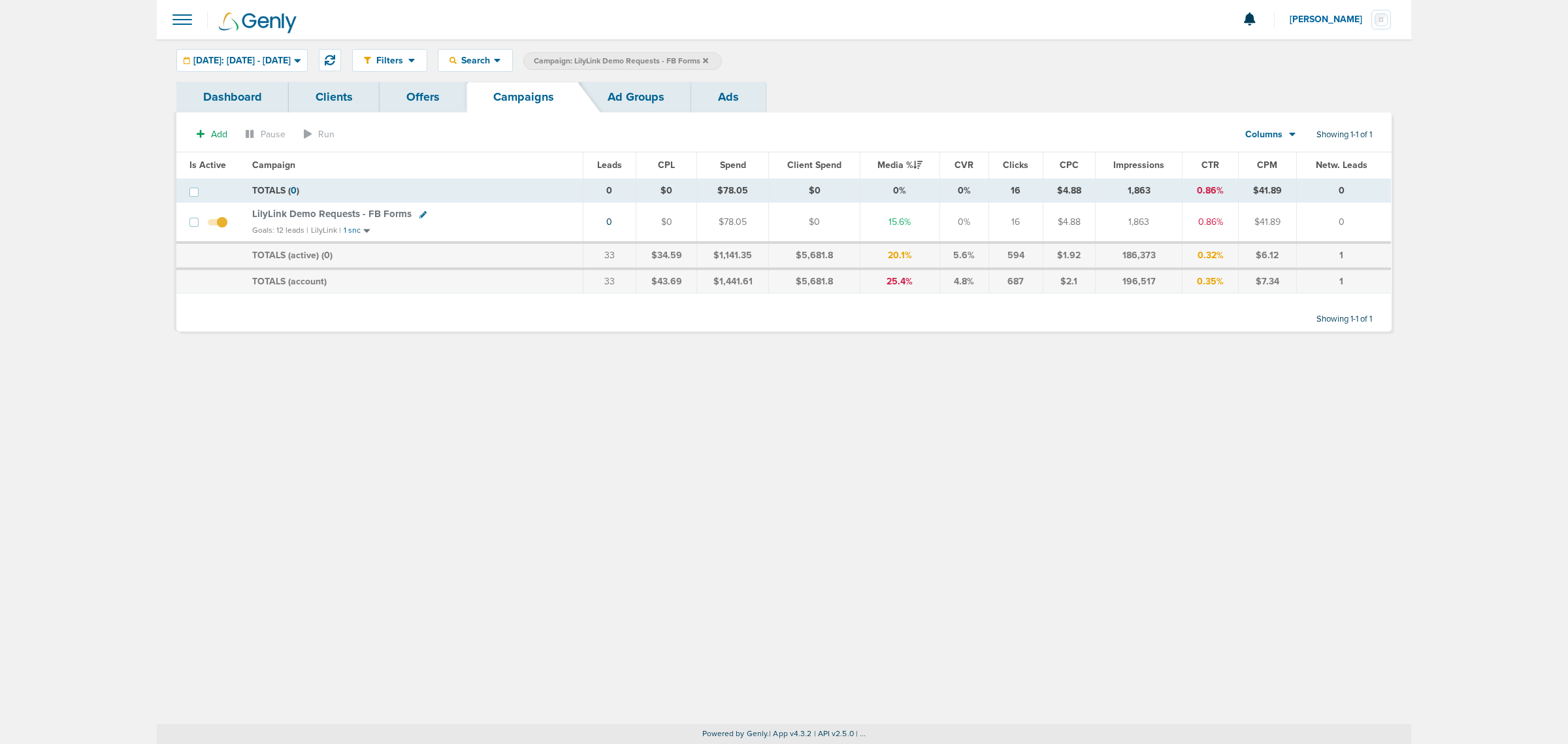
click at [708, 62] on icon at bounding box center [705, 61] width 5 height 8
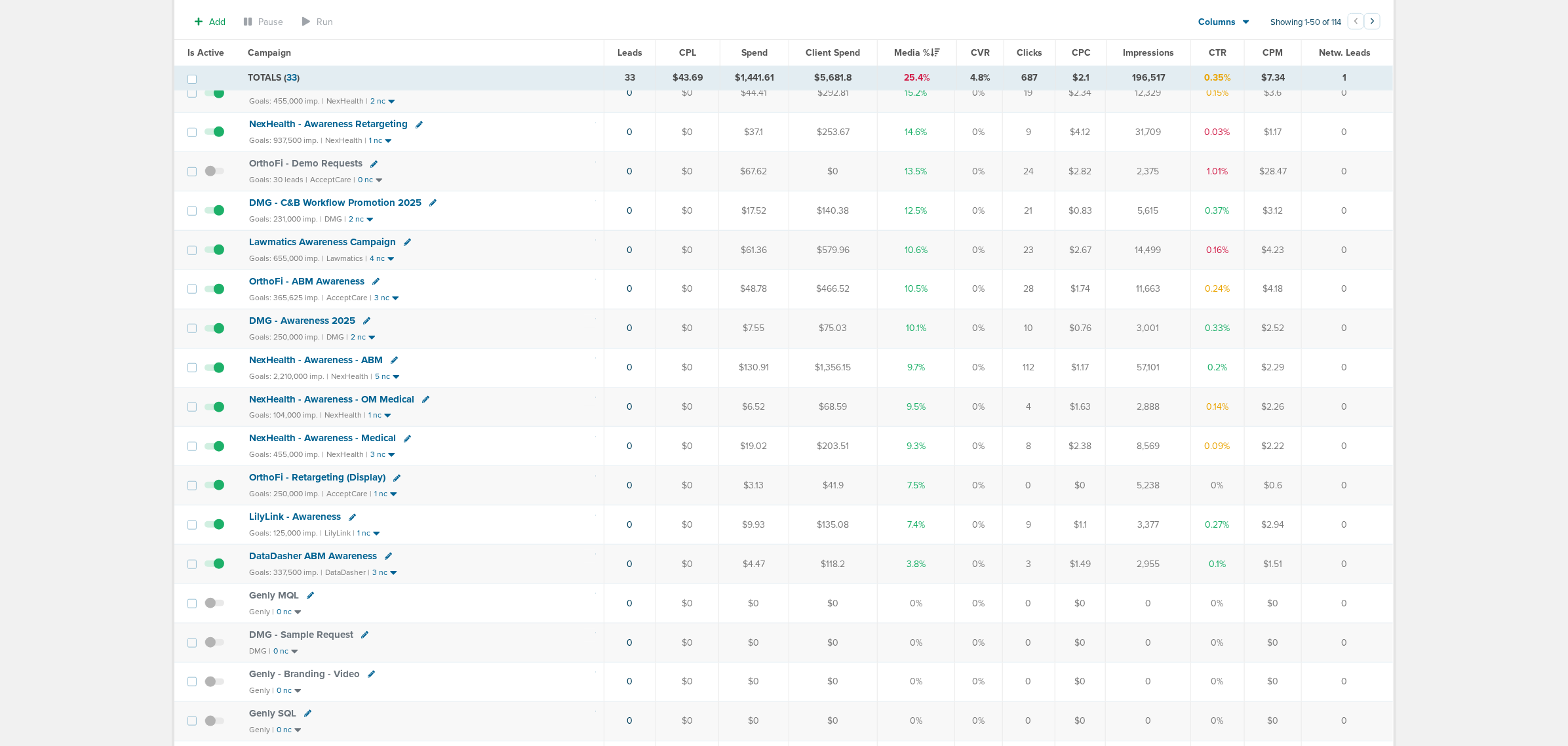
scroll to position [492, 0]
click at [310, 517] on span "LilyLink - Awareness" at bounding box center [295, 511] width 92 height 12
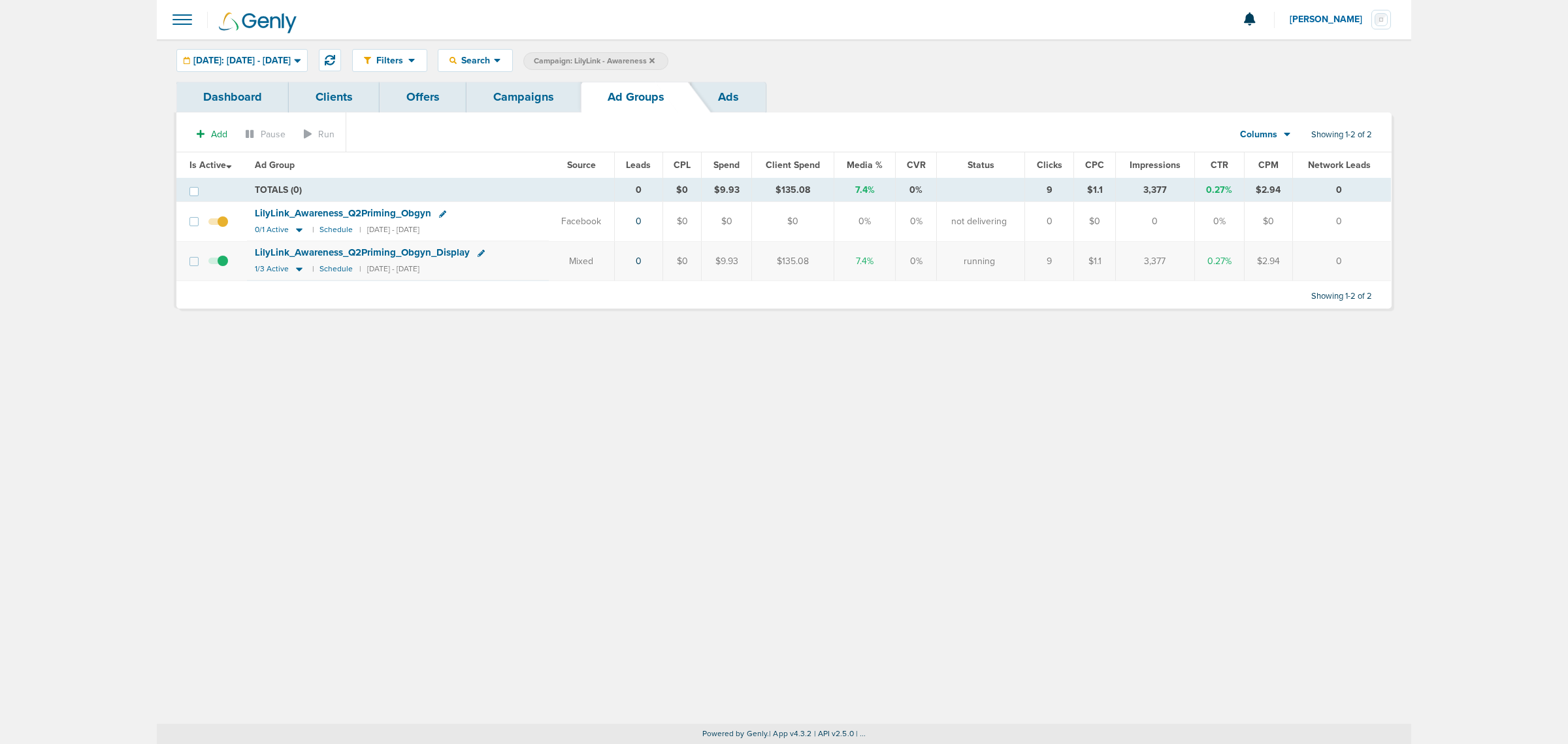
click at [719, 95] on link "Ads" at bounding box center [728, 97] width 74 height 31
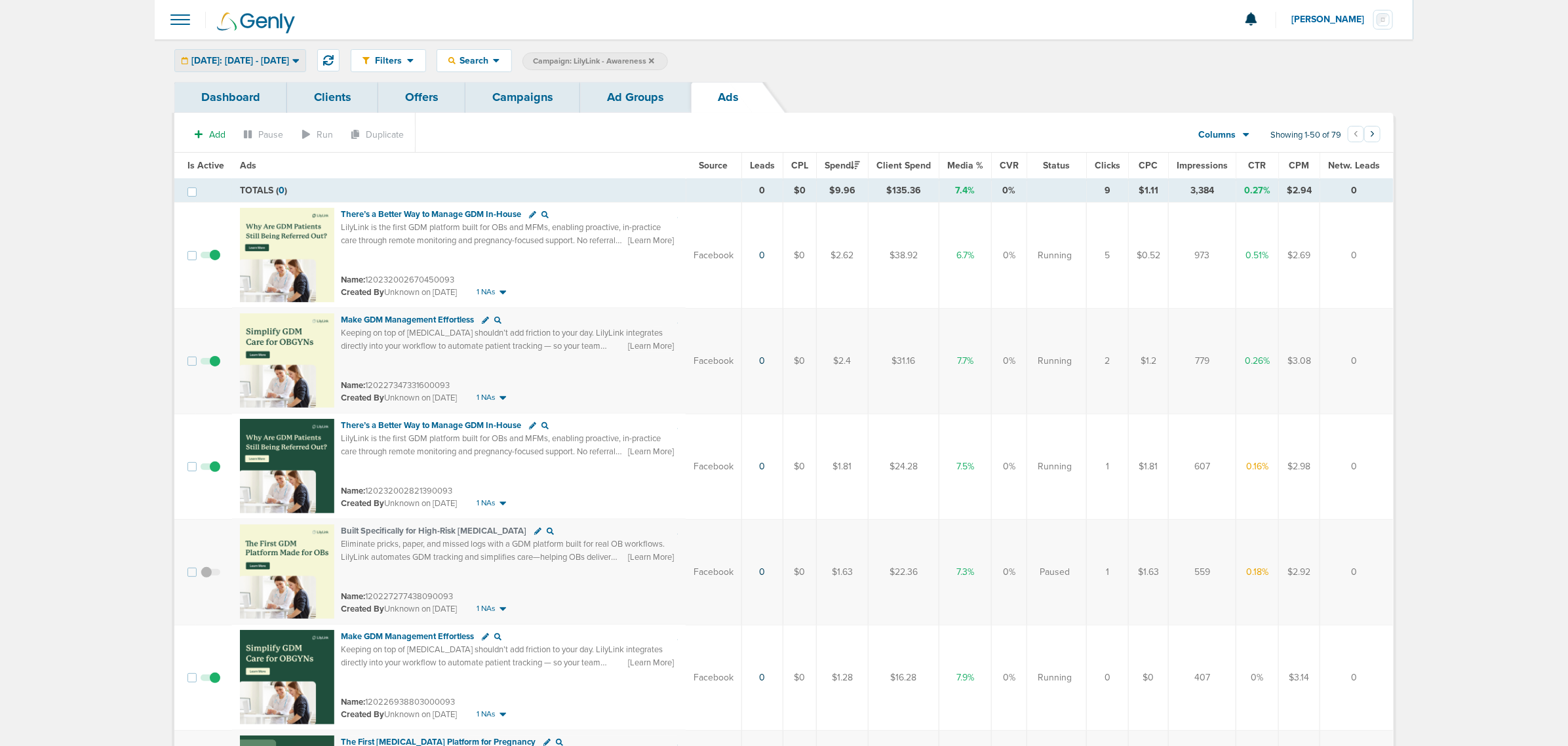
click at [289, 56] on span "[DATE]: [DATE] - [DATE]" at bounding box center [240, 60] width 98 height 9
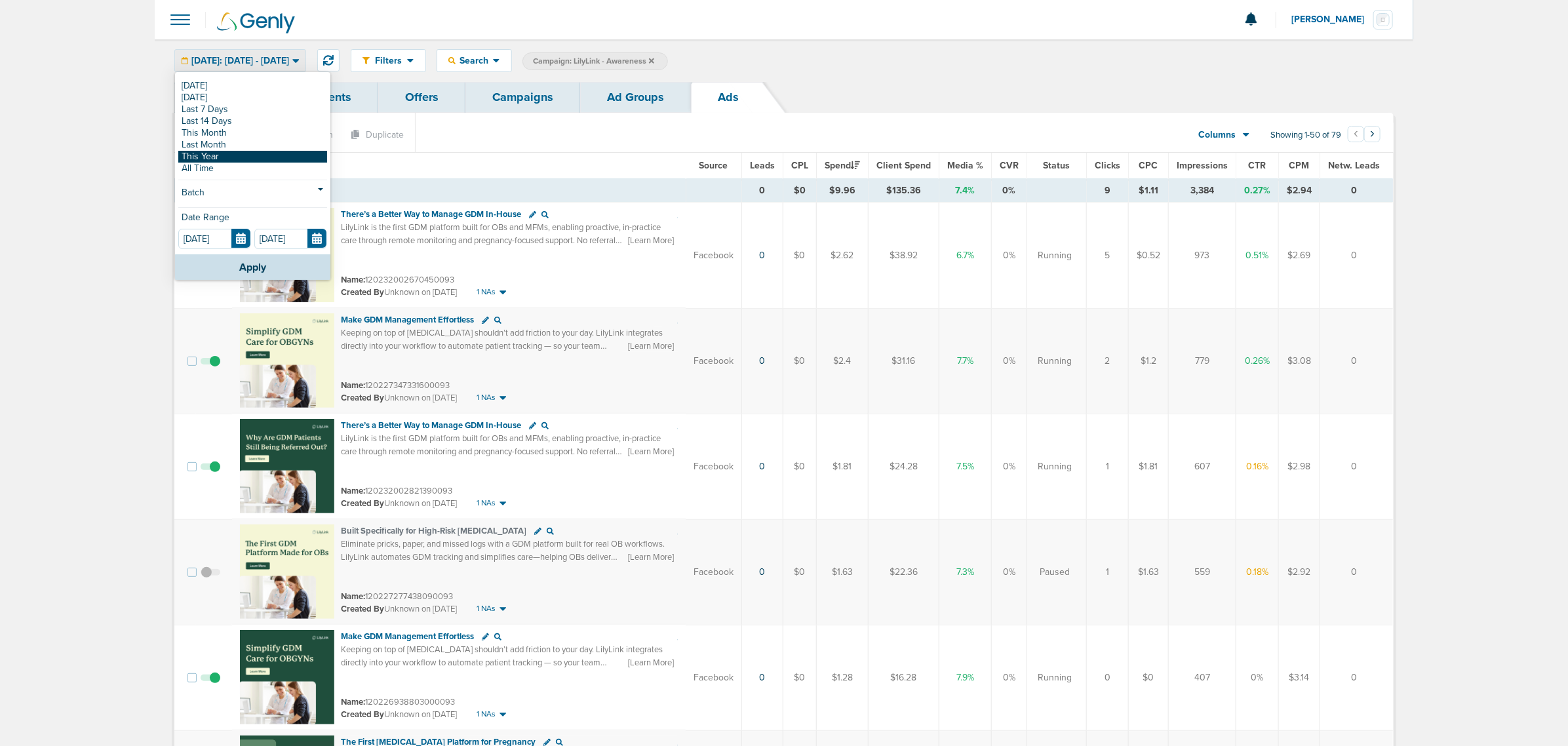
click at [225, 153] on link "This Year" at bounding box center [252, 157] width 149 height 12
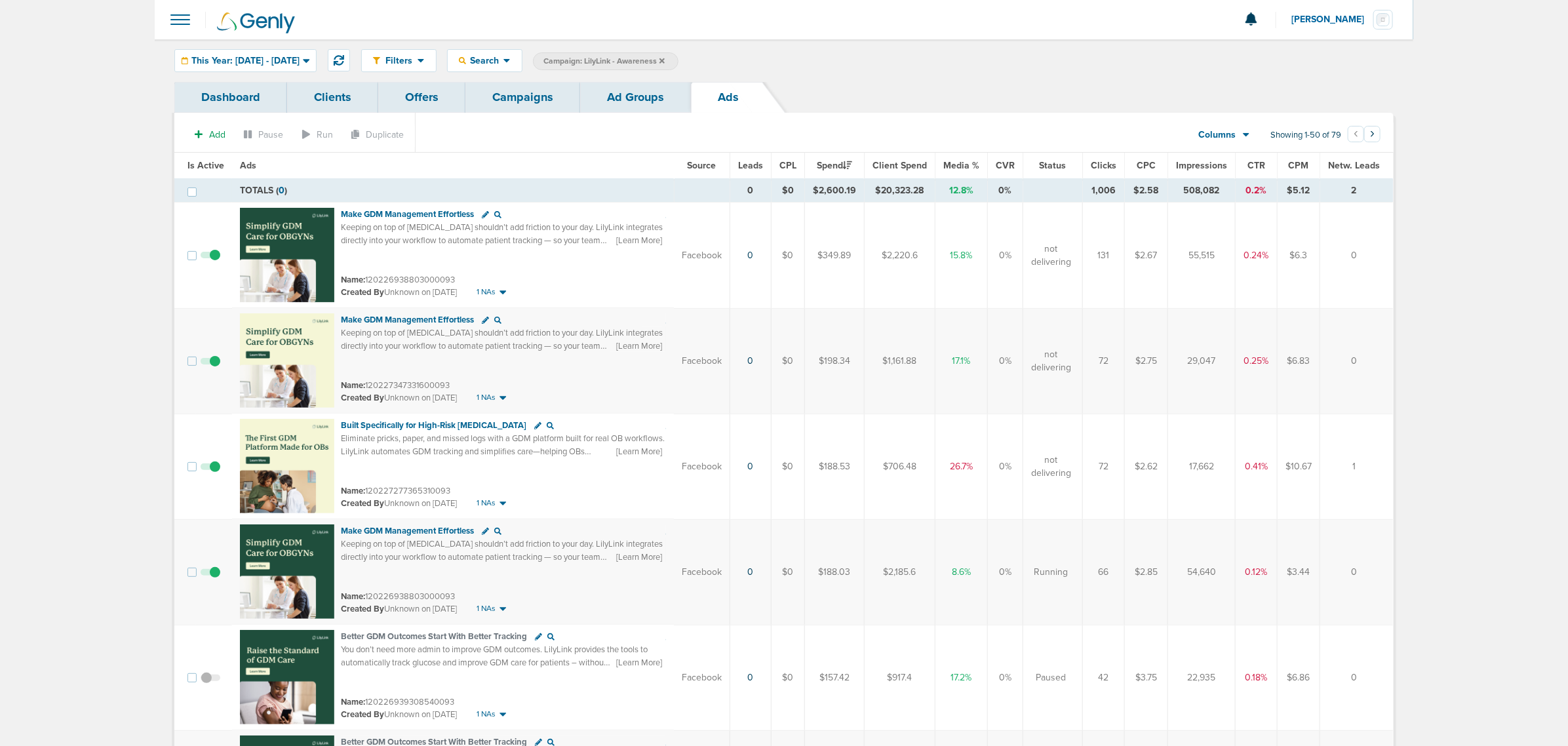
click at [1254, 167] on span "CTR" at bounding box center [1257, 165] width 17 height 12
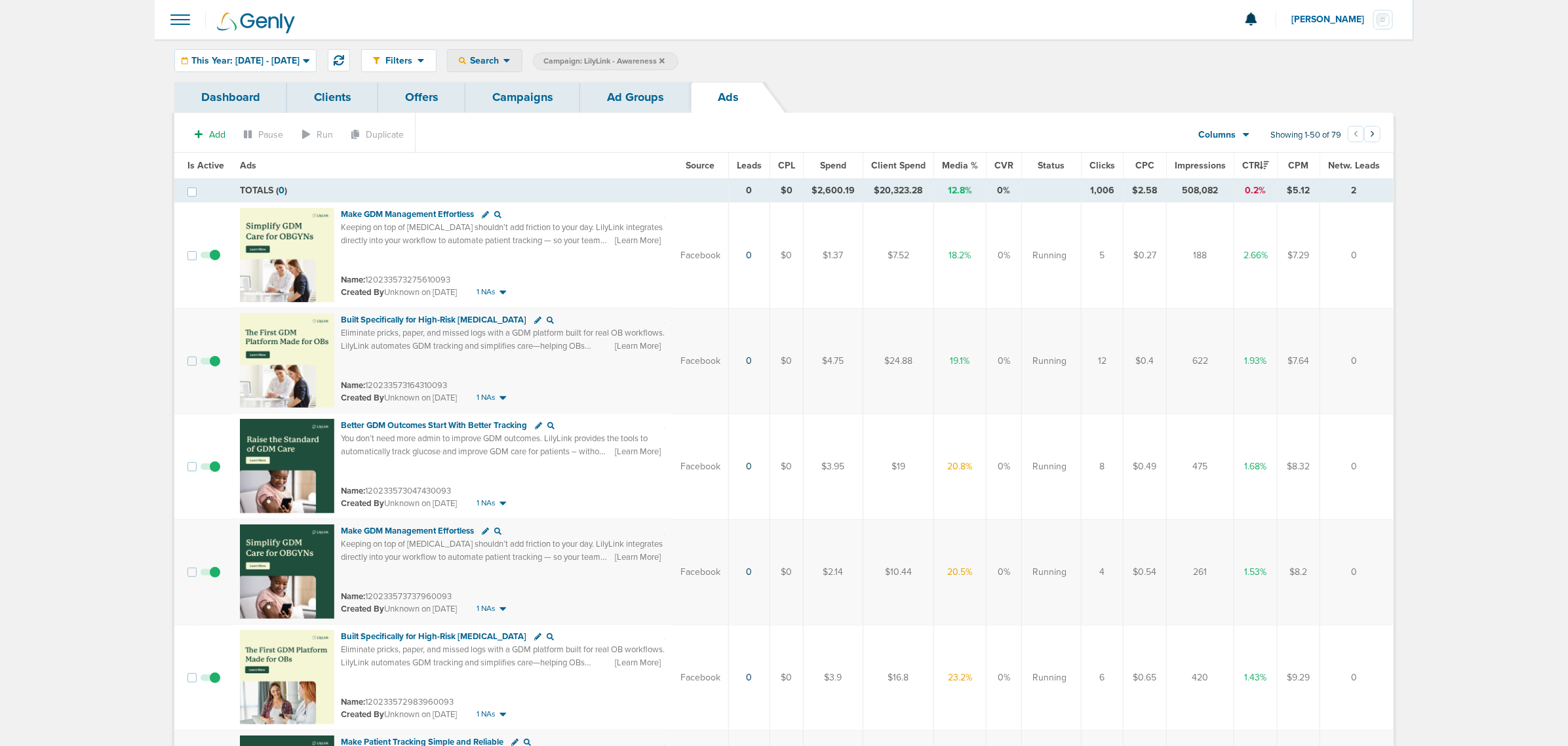
click at [504, 60] on span "Search" at bounding box center [484, 61] width 38 height 12
click at [433, 52] on div "Filters" at bounding box center [398, 61] width 74 height 21
click at [461, 115] on link "Delivery Metrics" at bounding box center [427, 114] width 131 height 16
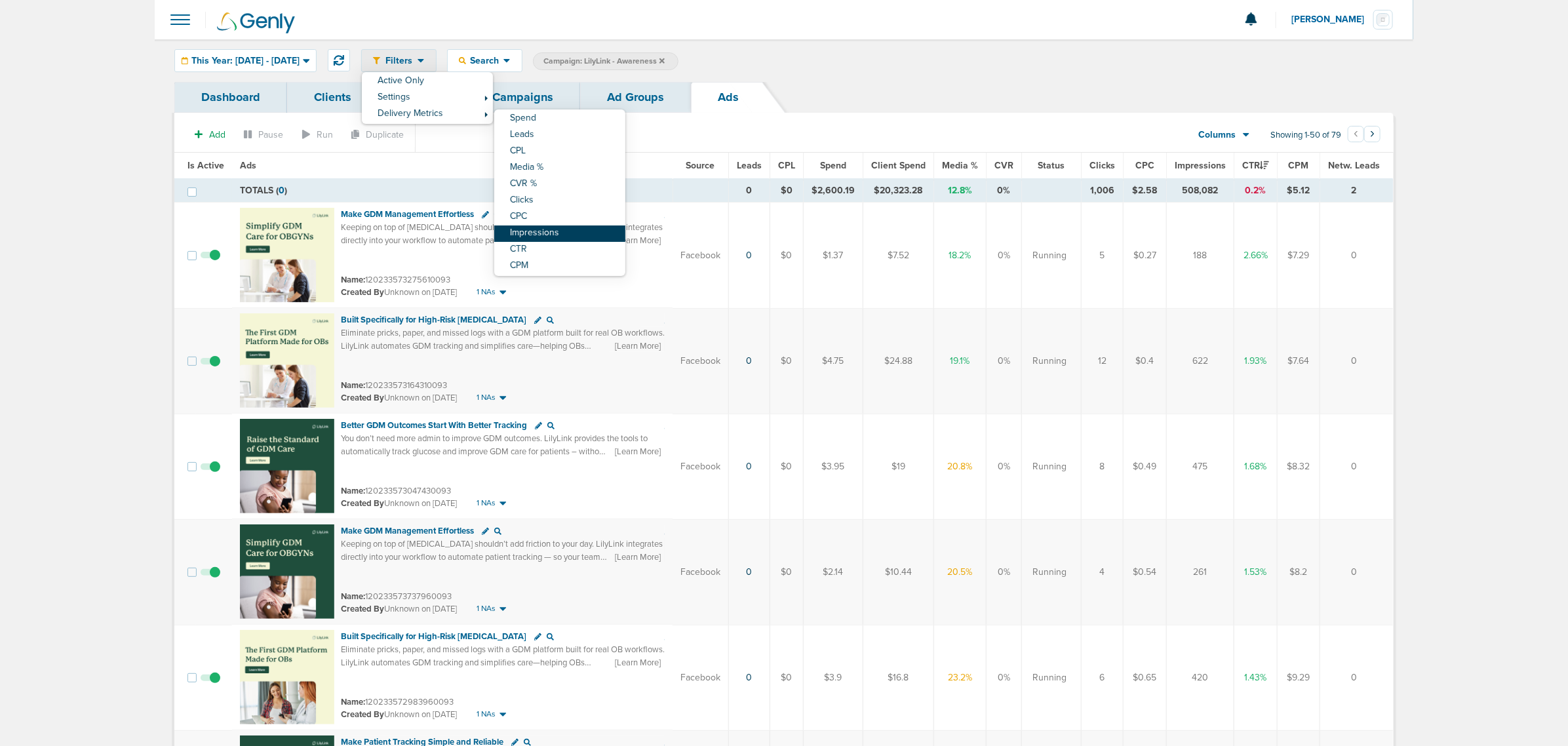
click at [588, 231] on link "Impressions" at bounding box center [560, 233] width 131 height 16
select select "impressions"
select select "ge"
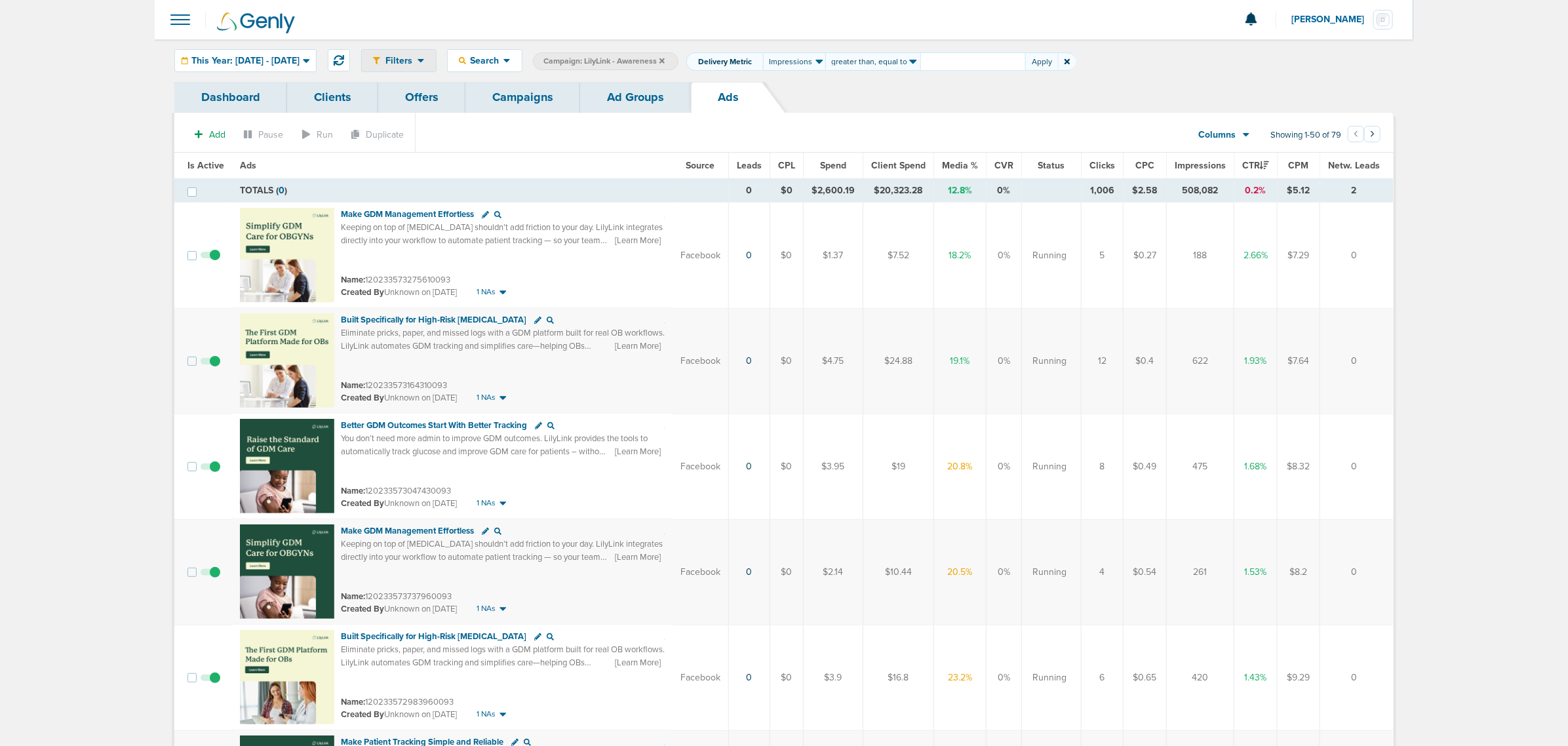
click at [920, 60] on select "less than less than, equal to equal to greater than greater than, equal to" at bounding box center [873, 61] width 95 height 18
click at [858, 52] on select "less than less than, equal to equal to greater than greater than, equal to" at bounding box center [873, 61] width 95 height 18
click at [974, 63] on input "number" at bounding box center [973, 61] width 105 height 18
type input "1000"
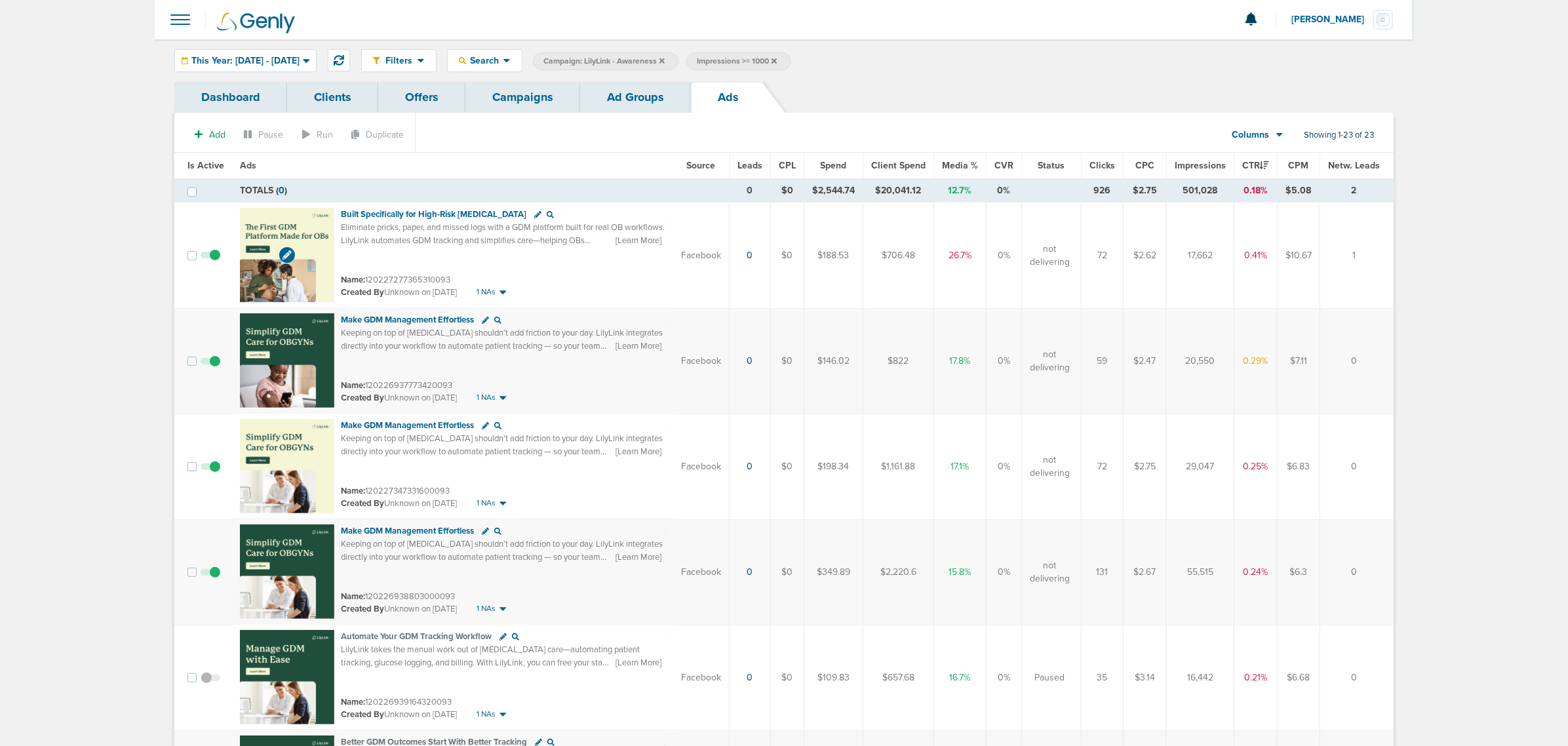
click at [282, 213] on img at bounding box center [287, 255] width 95 height 95
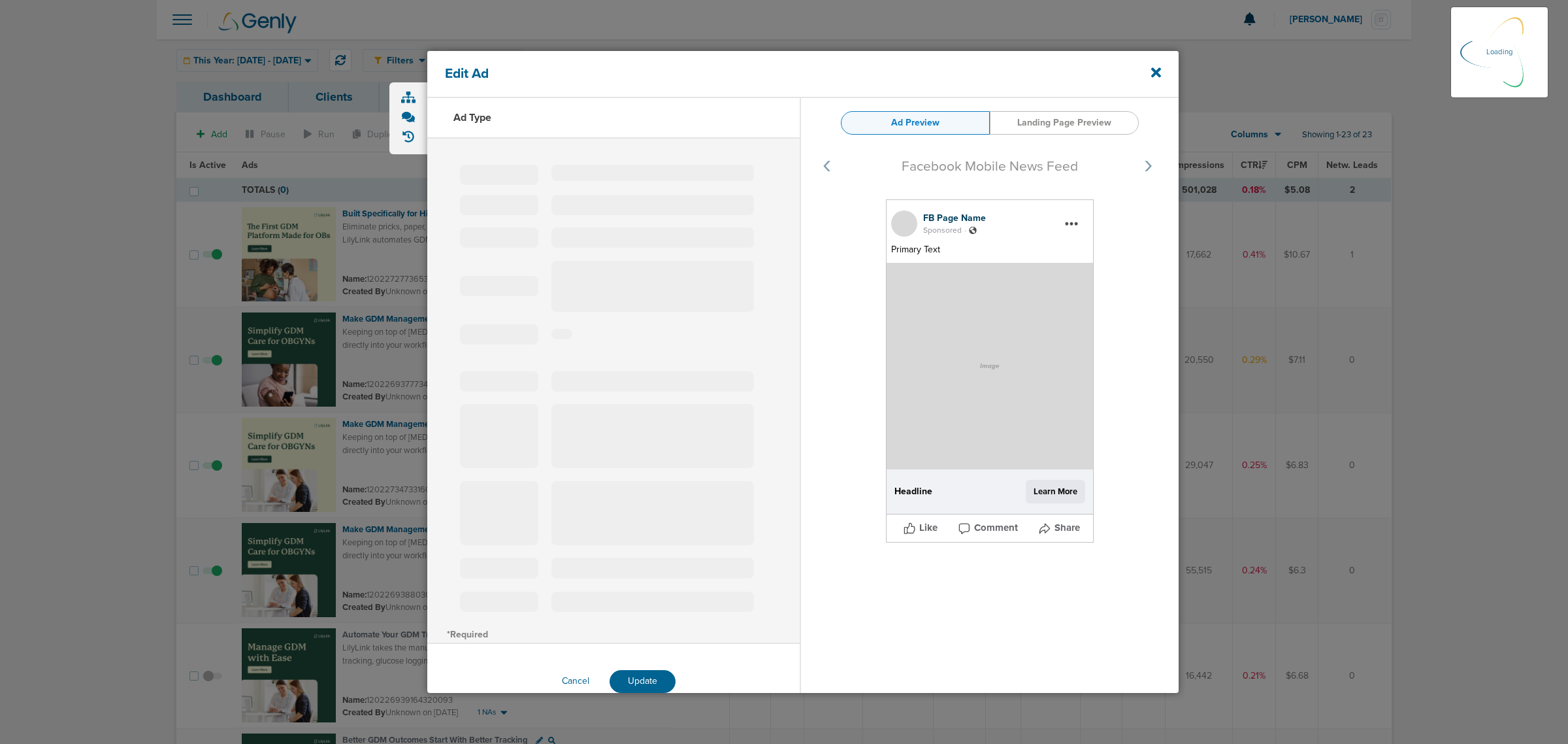
select select "learn_more"
type input "120227277365310093"
type input "Built Specifically for High-Risk [MEDICAL_DATA]"
type textarea "Eliminate pricks, paper, and missed logs with a GDM platform built for real OB …"
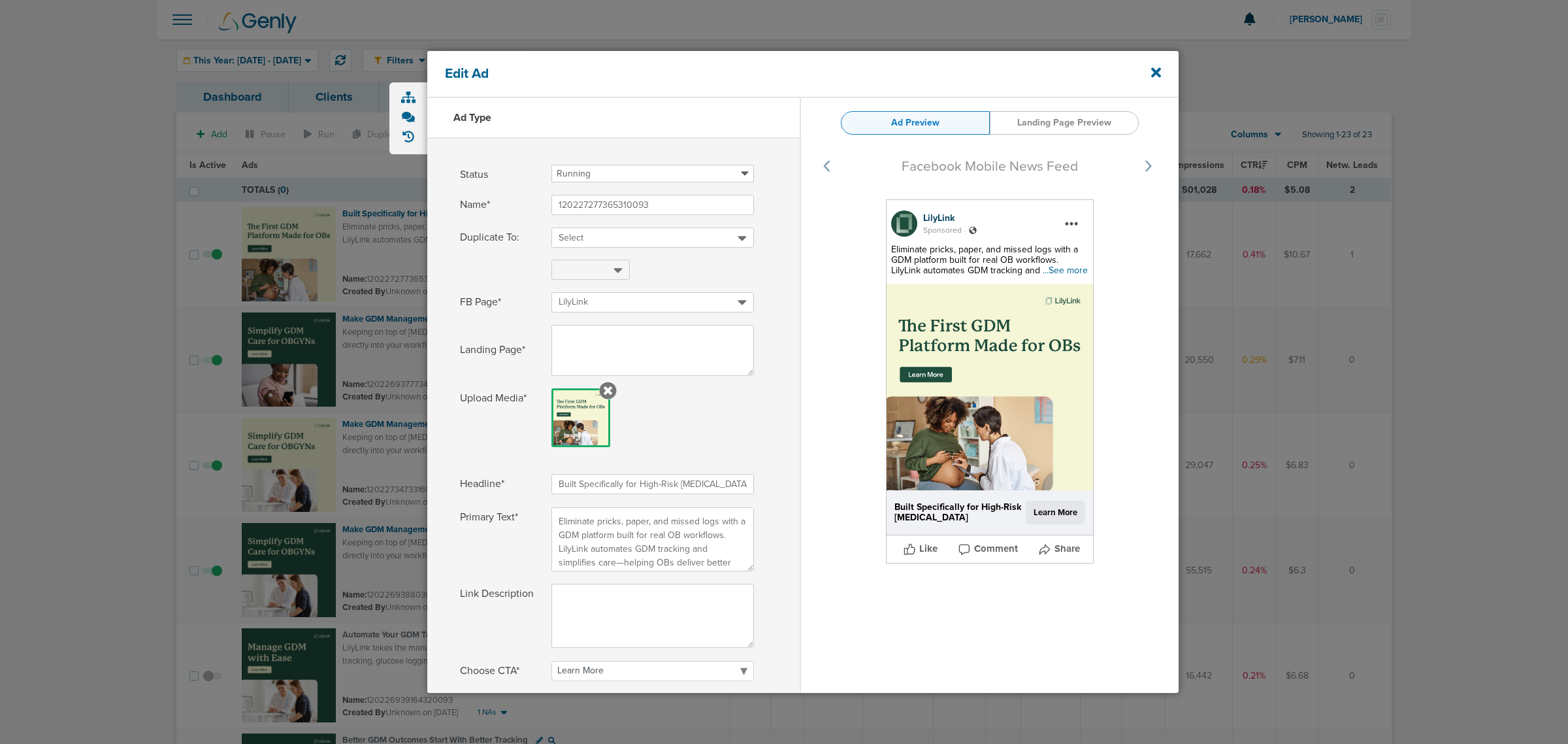
click at [1061, 266] on span "...See more" at bounding box center [1064, 271] width 45 height 12
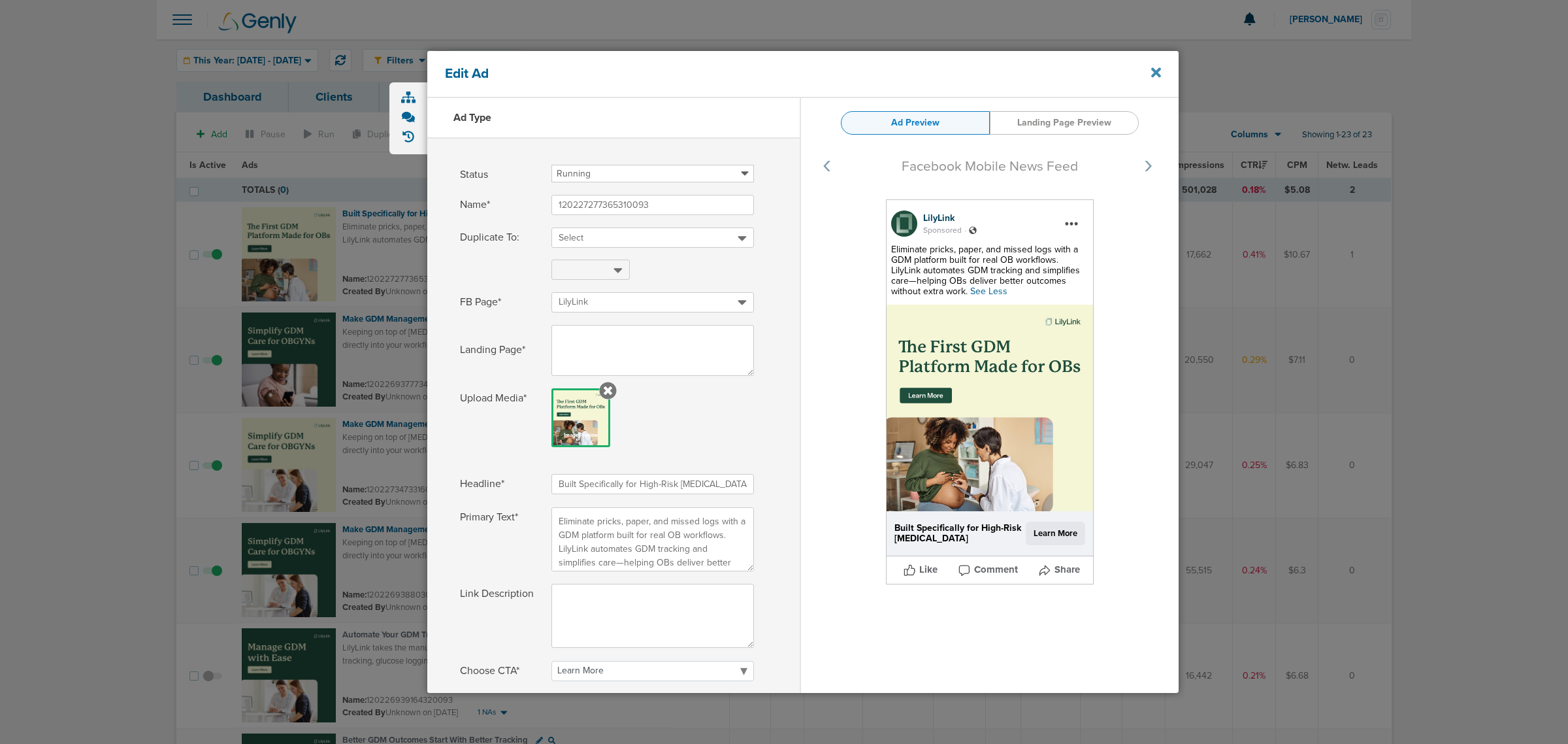
click at [1152, 72] on icon at bounding box center [1156, 72] width 10 height 14
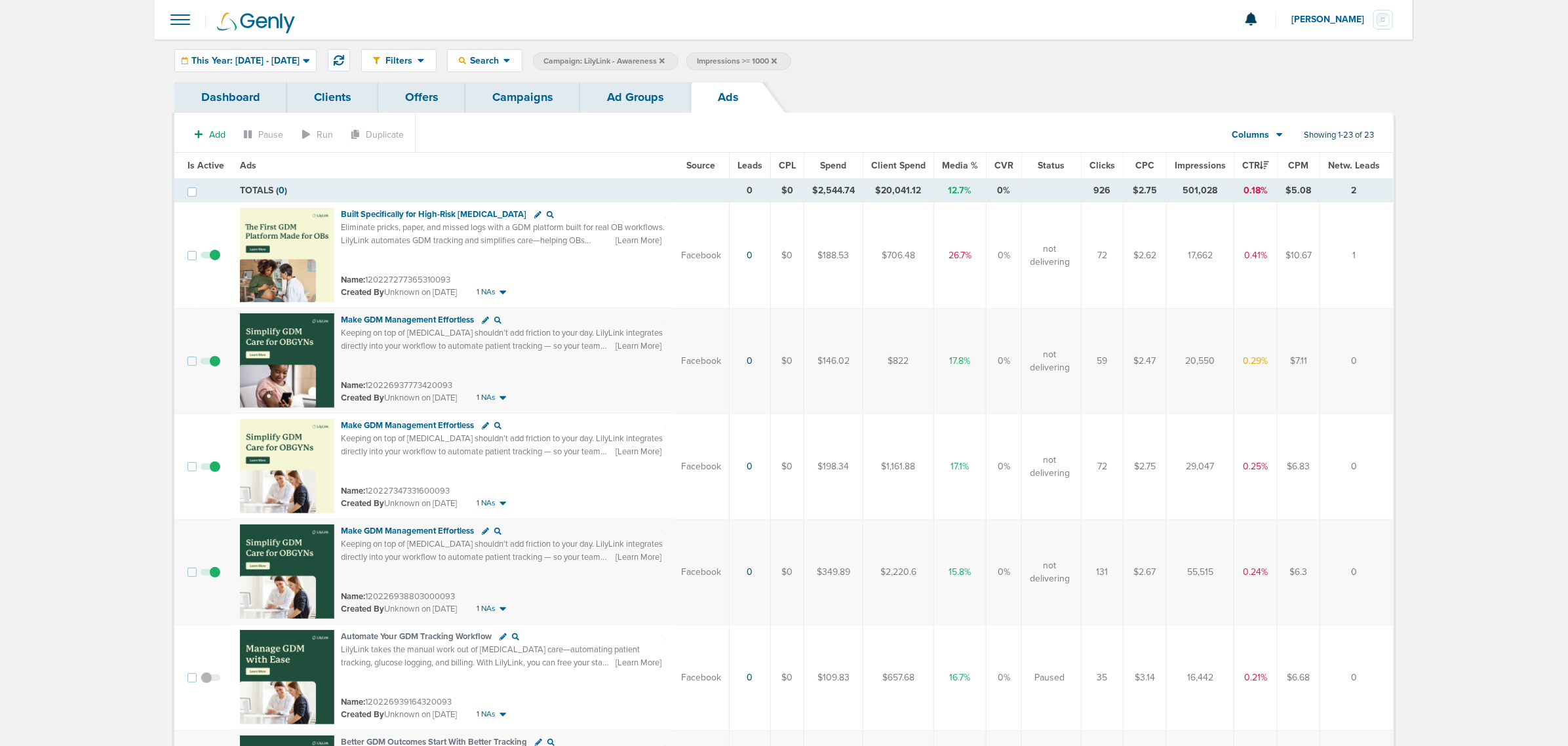
click at [498, 96] on link "Campaigns" at bounding box center [523, 98] width 115 height 31
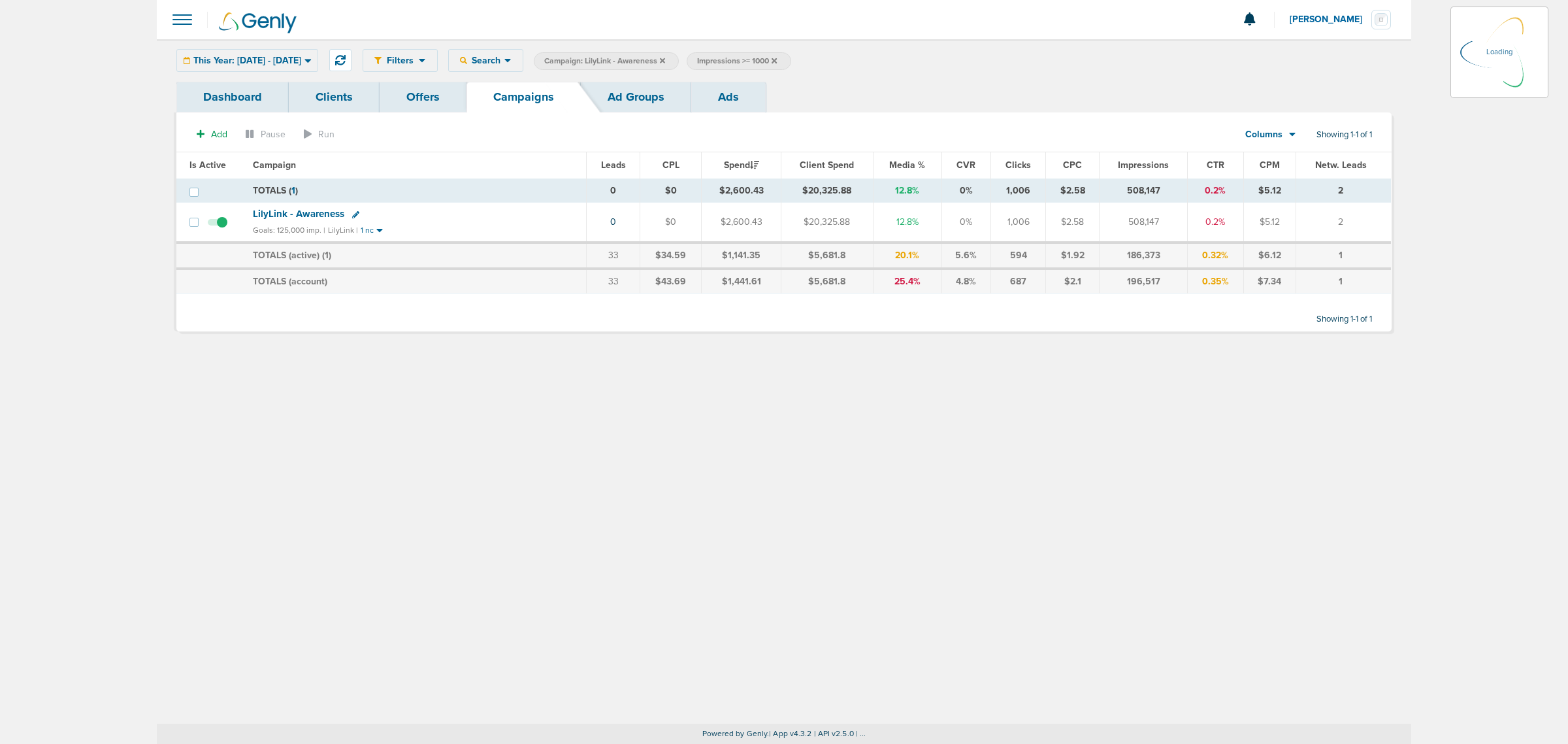
click at [772, 99] on div "Dashboard Clients Offers Campaigns Ad Groups Ads" at bounding box center [783, 97] width 1215 height 31
click at [745, 98] on link "Ads" at bounding box center [728, 97] width 74 height 31
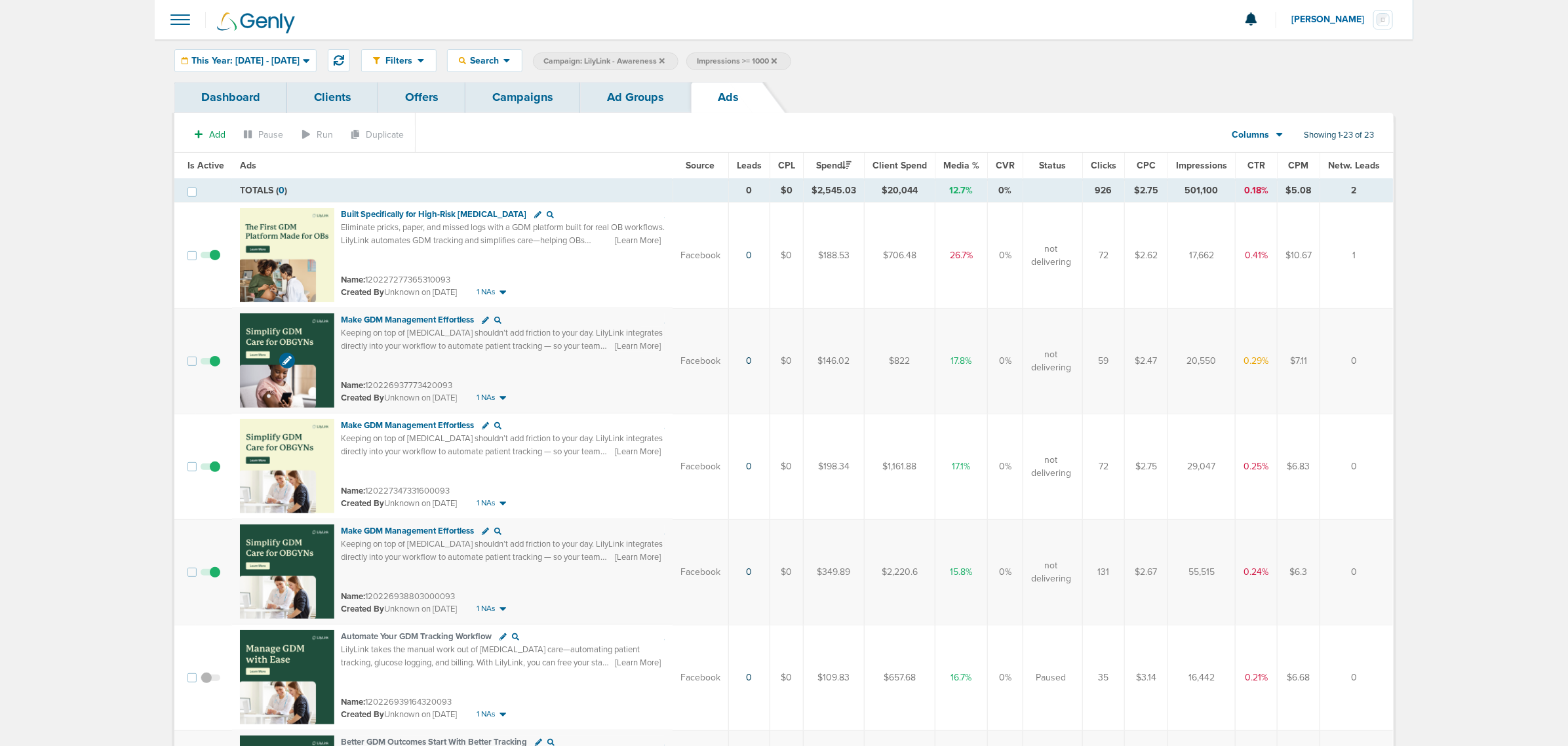
click at [276, 329] on img at bounding box center [287, 360] width 95 height 95
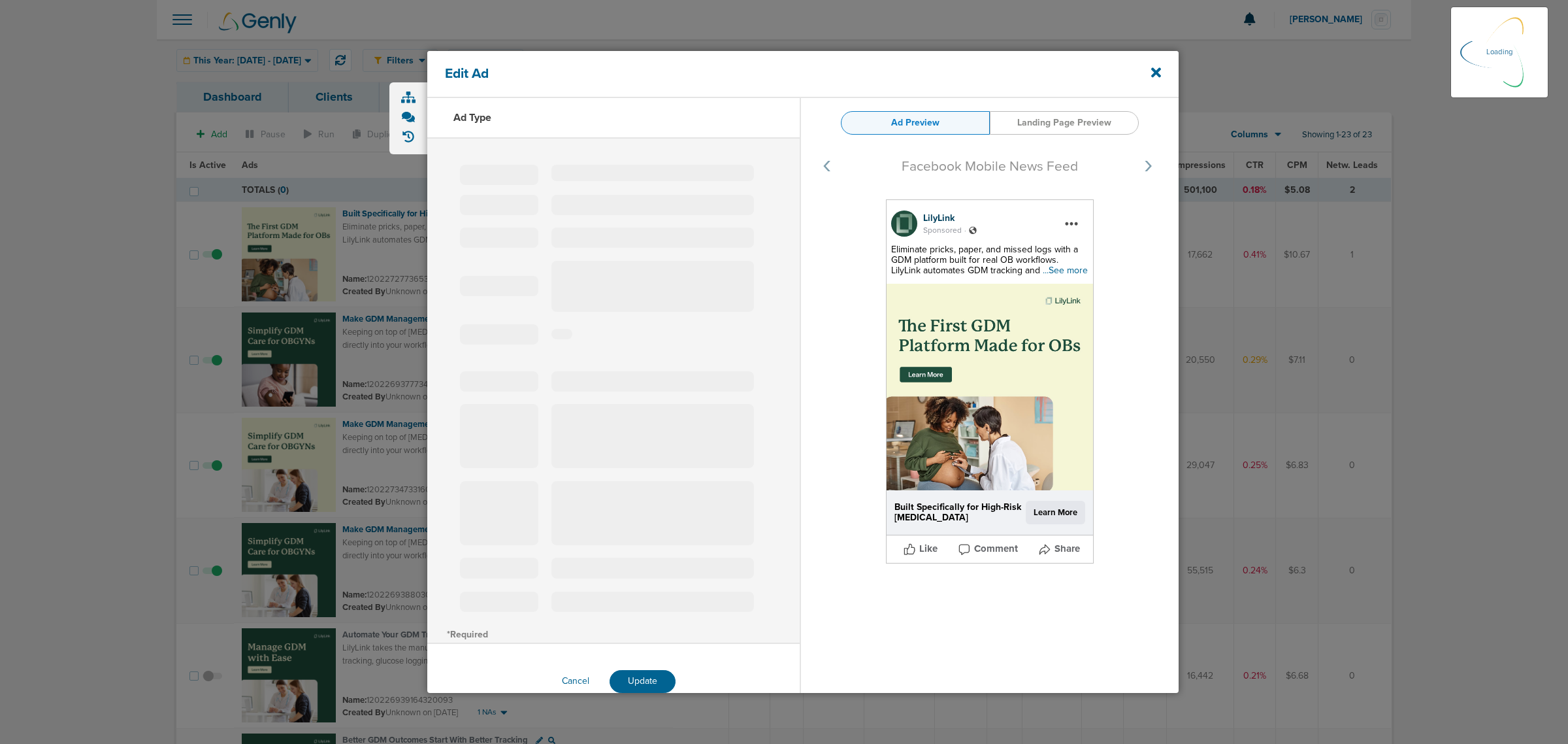
select select "learn_more"
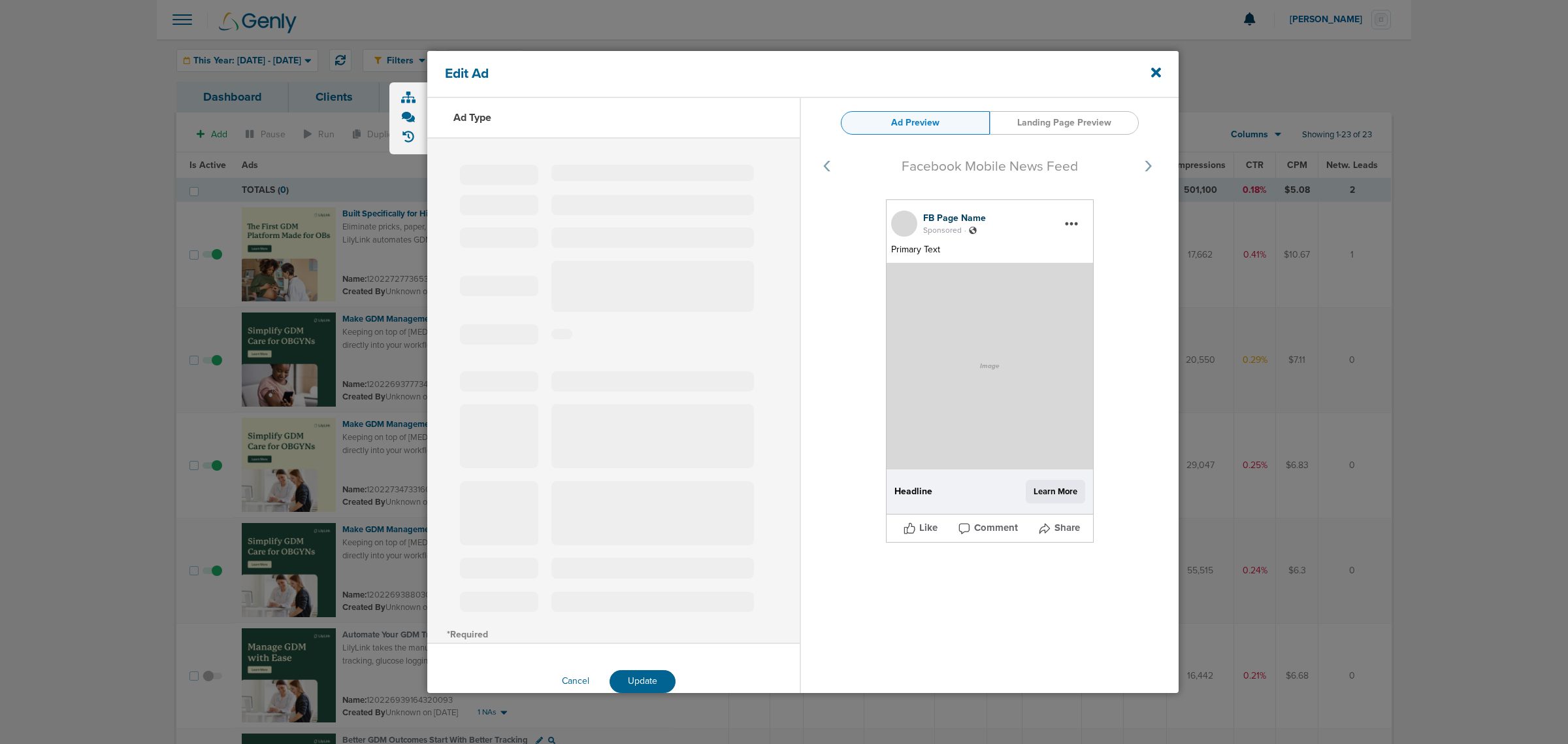
type input "120226937773420093"
type input "Make GDM Management Effortless"
type textarea "Keeping on top of [MEDICAL_DATA] shouldn’t add friction to your day. LilyLink i…"
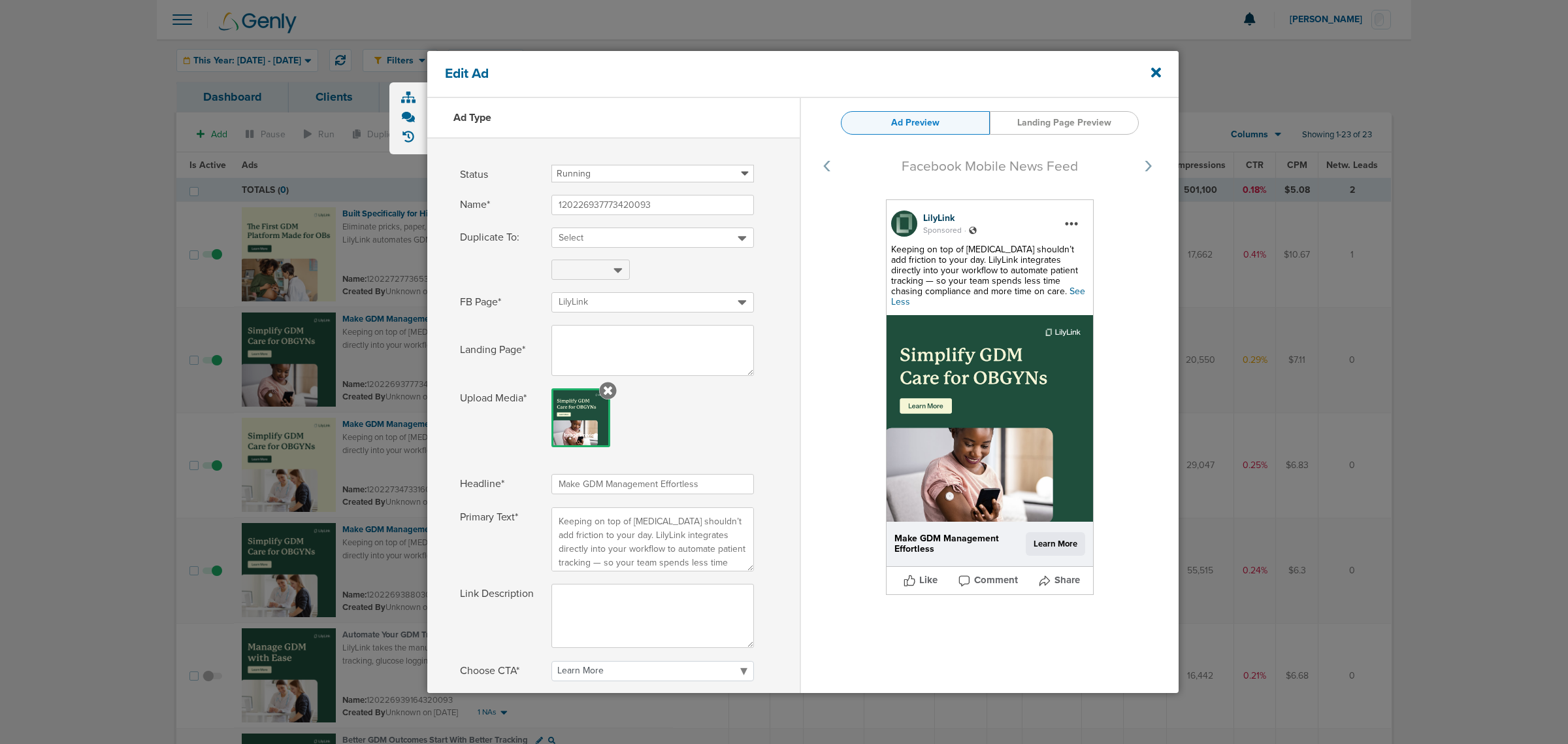
select select "learn_more"
click at [1155, 76] on icon at bounding box center [1156, 72] width 10 height 14
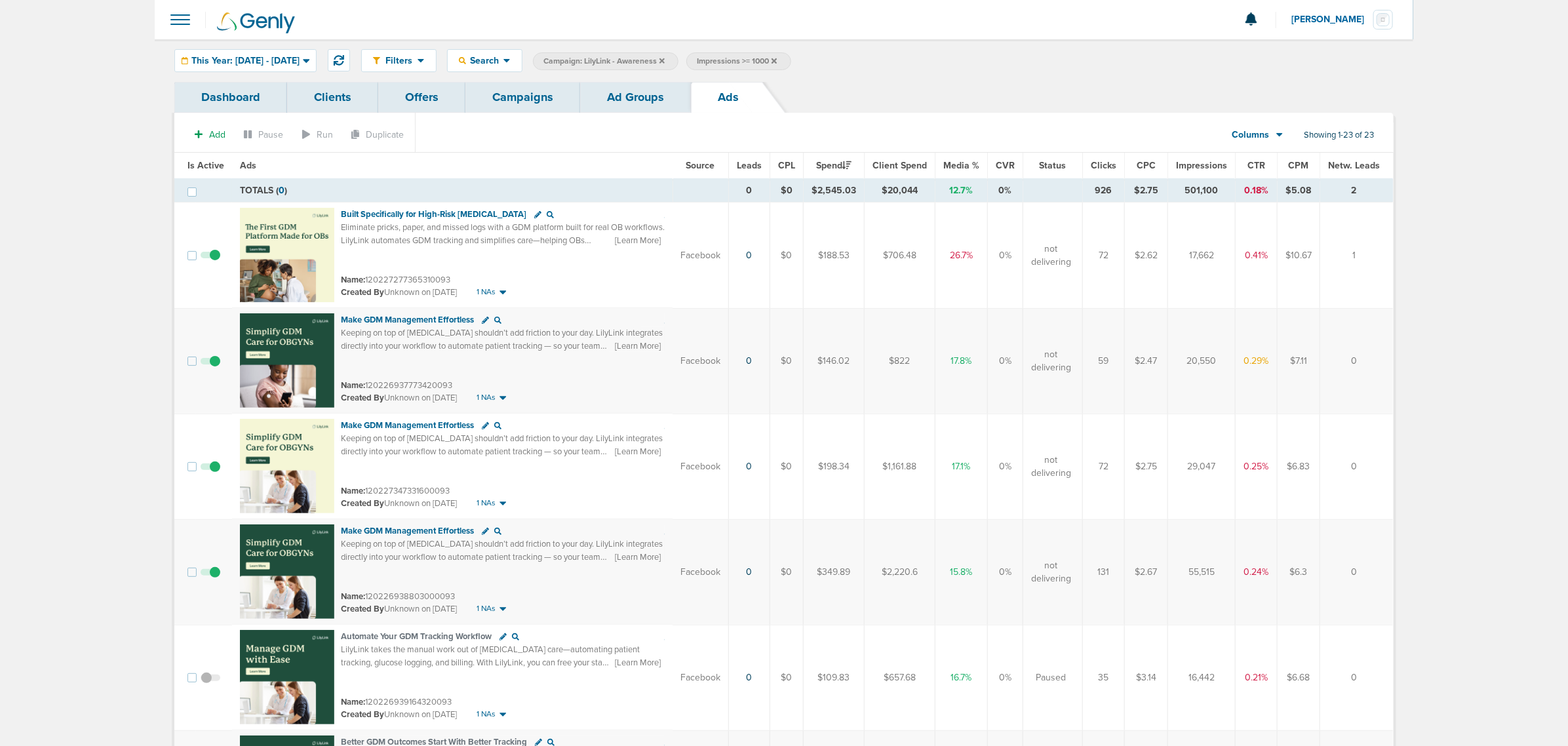
click at [518, 100] on link "Campaigns" at bounding box center [523, 98] width 115 height 31
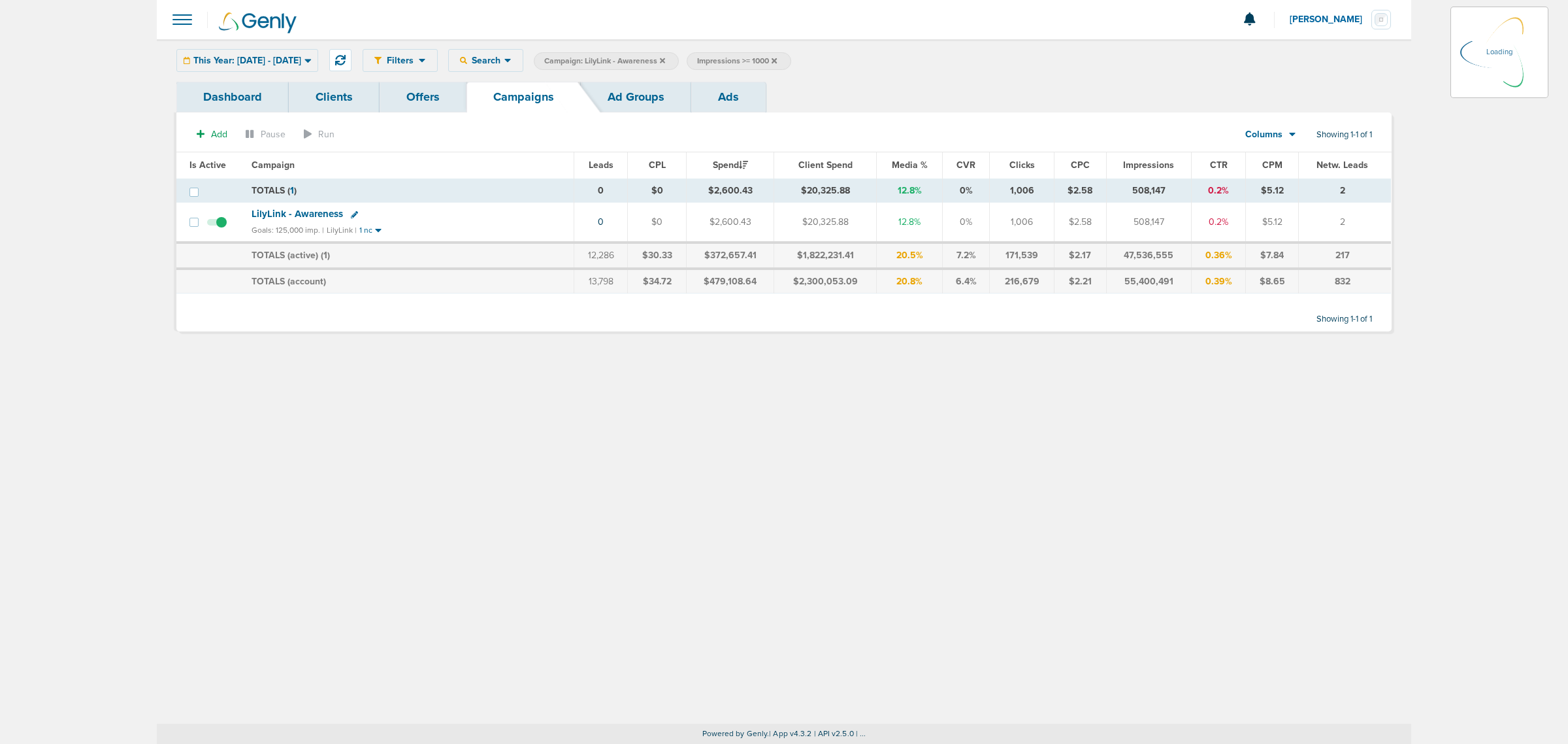
click at [665, 60] on icon at bounding box center [662, 60] width 5 height 5
click at [624, 59] on icon at bounding box center [620, 60] width 5 height 5
select select "impressions"
select select "ge"
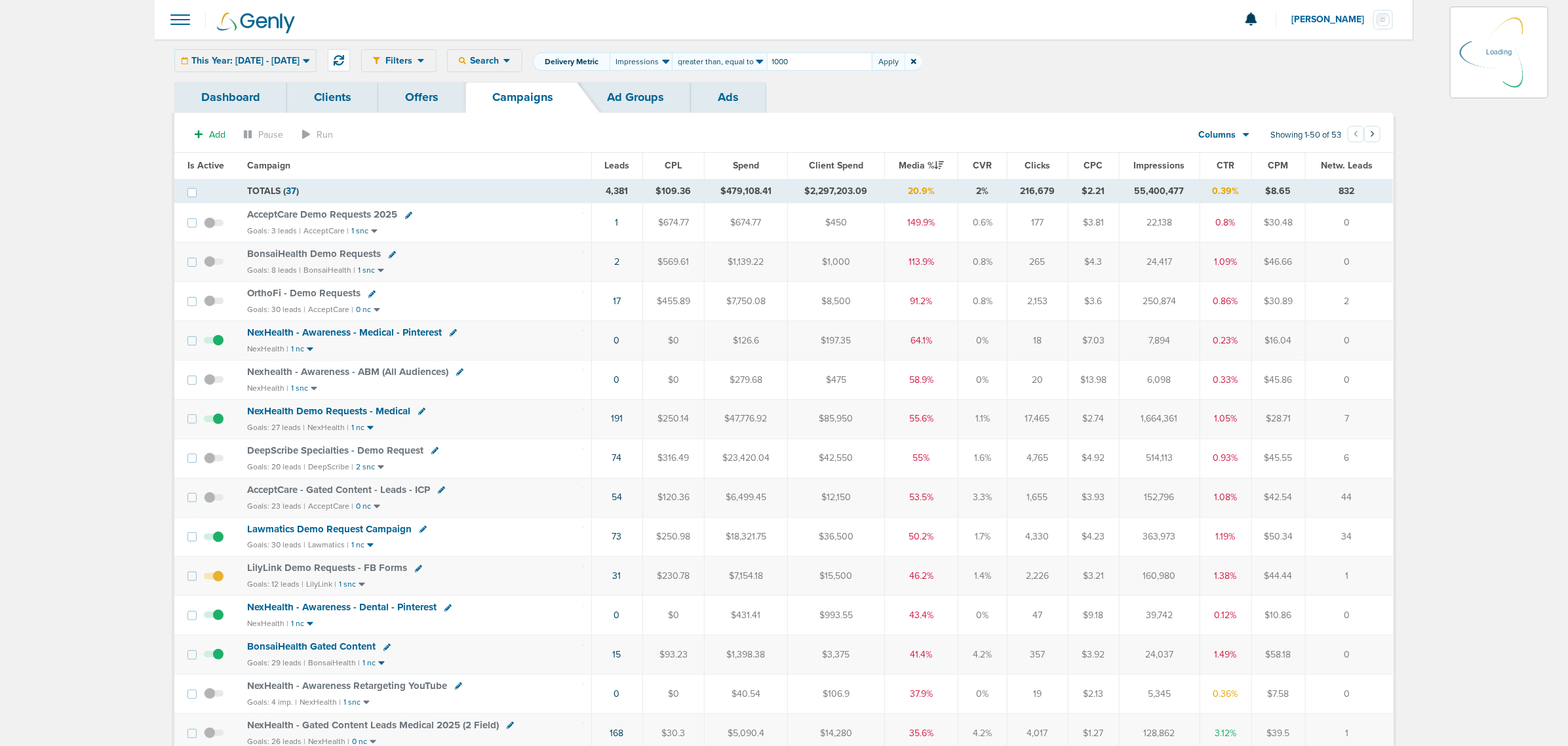
click at [916, 63] on icon at bounding box center [914, 62] width 5 height 8
click at [510, 58] on icon at bounding box center [507, 61] width 7 height 12
click at [525, 105] on link "Campaigns" at bounding box center [523, 98] width 115 height 31
click at [533, 66] on div "Filters Active Only Settings Status Active Inactive Objectives MQL SQL Traffic …" at bounding box center [878, 61] width 1032 height 23
click at [510, 55] on icon at bounding box center [507, 61] width 7 height 12
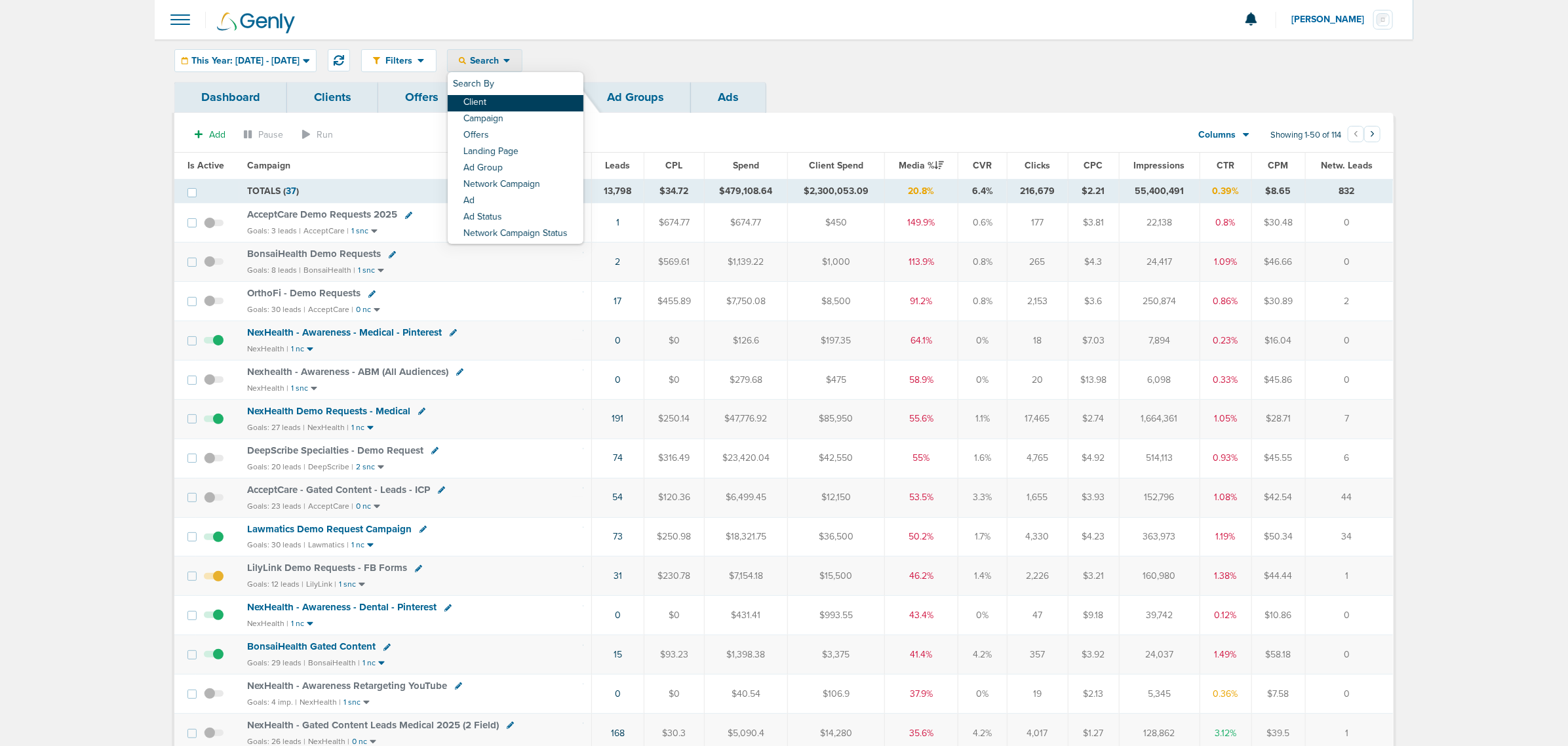
click at [508, 100] on link "Client" at bounding box center [515, 102] width 135 height 16
type input "lily"
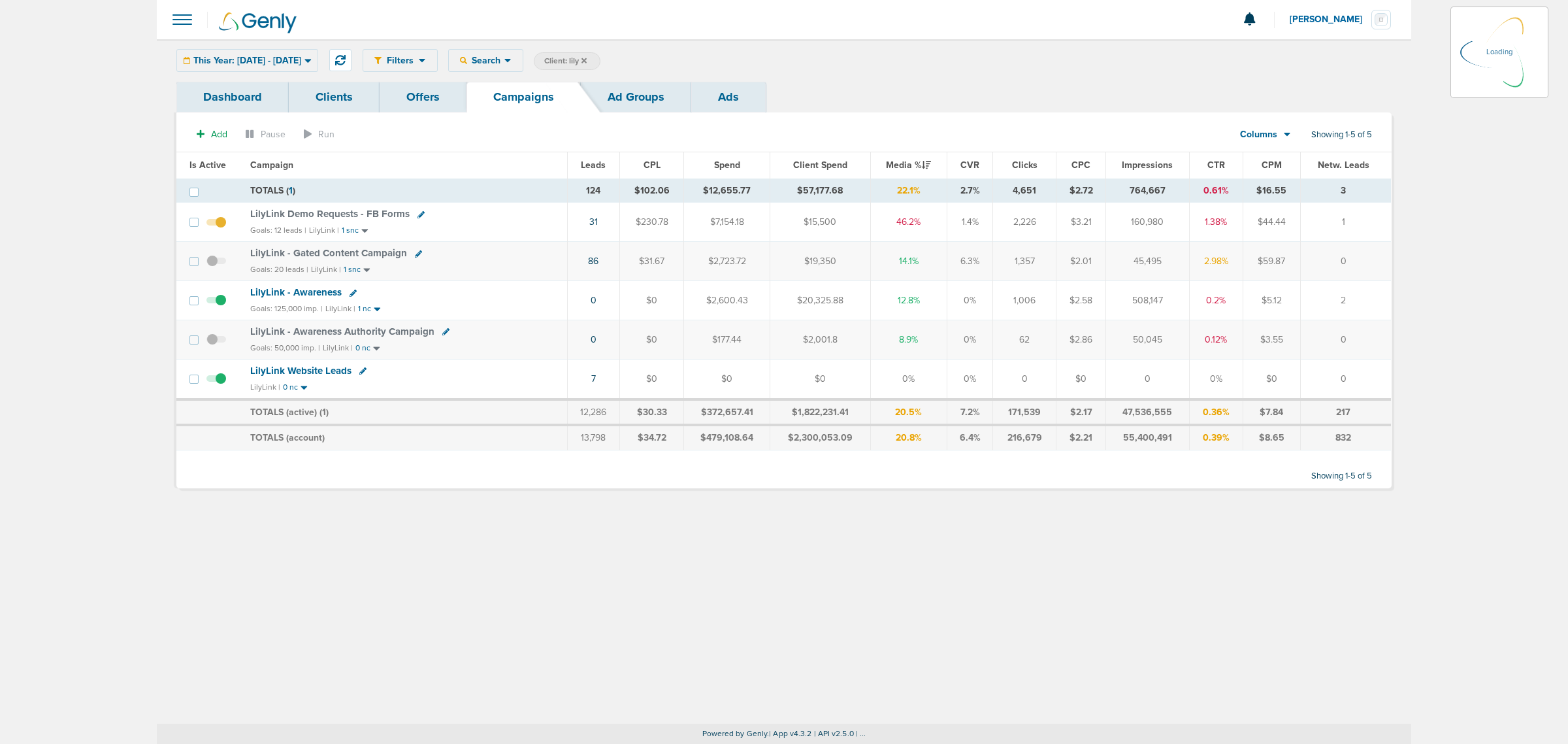
click at [375, 211] on span "LilyLink Demo Requests - FB Forms" at bounding box center [329, 214] width 159 height 12
click at [317, 211] on span "LilyLink Demo Requests - FB Forms" at bounding box center [329, 214] width 159 height 12
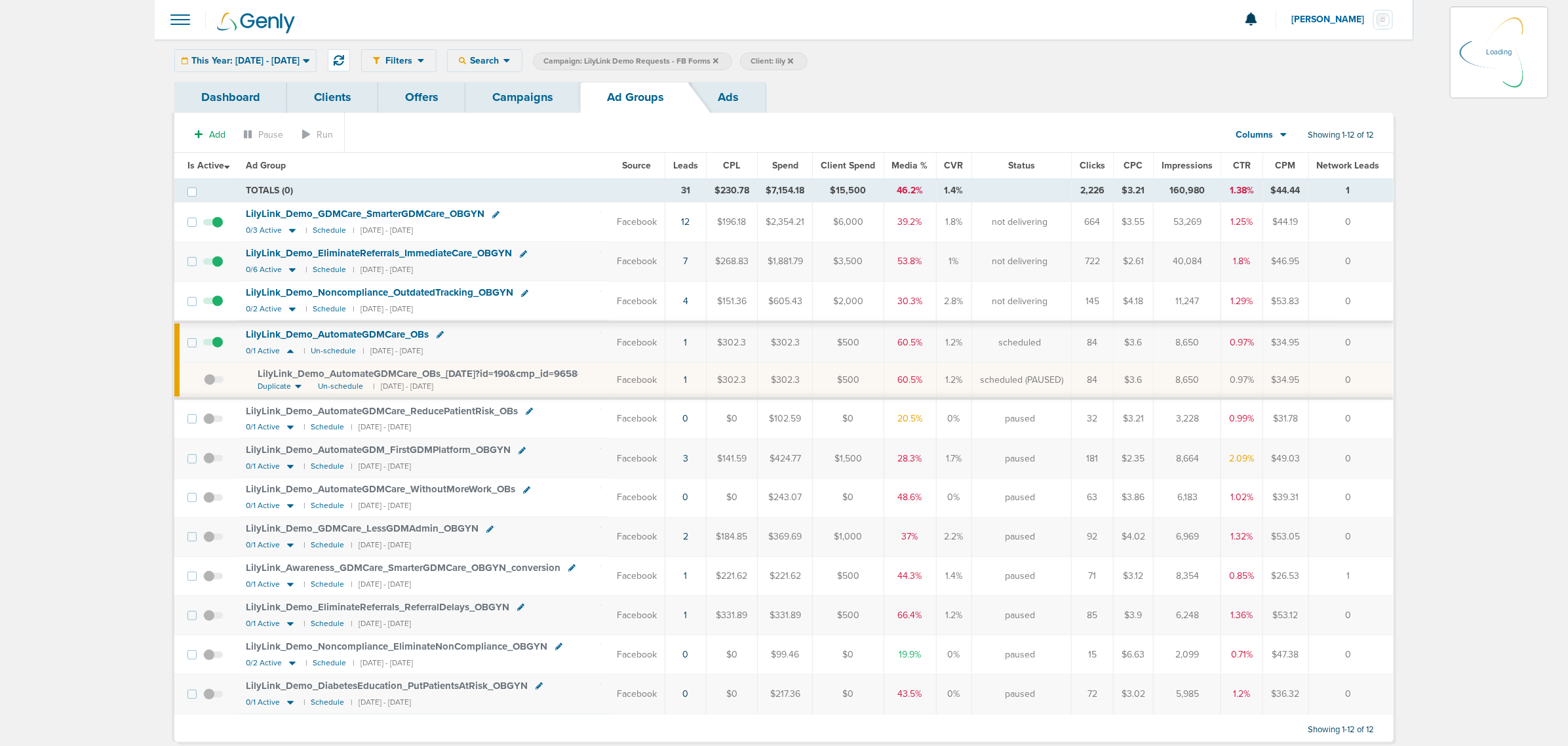
click at [730, 99] on link "Ads" at bounding box center [728, 98] width 74 height 31
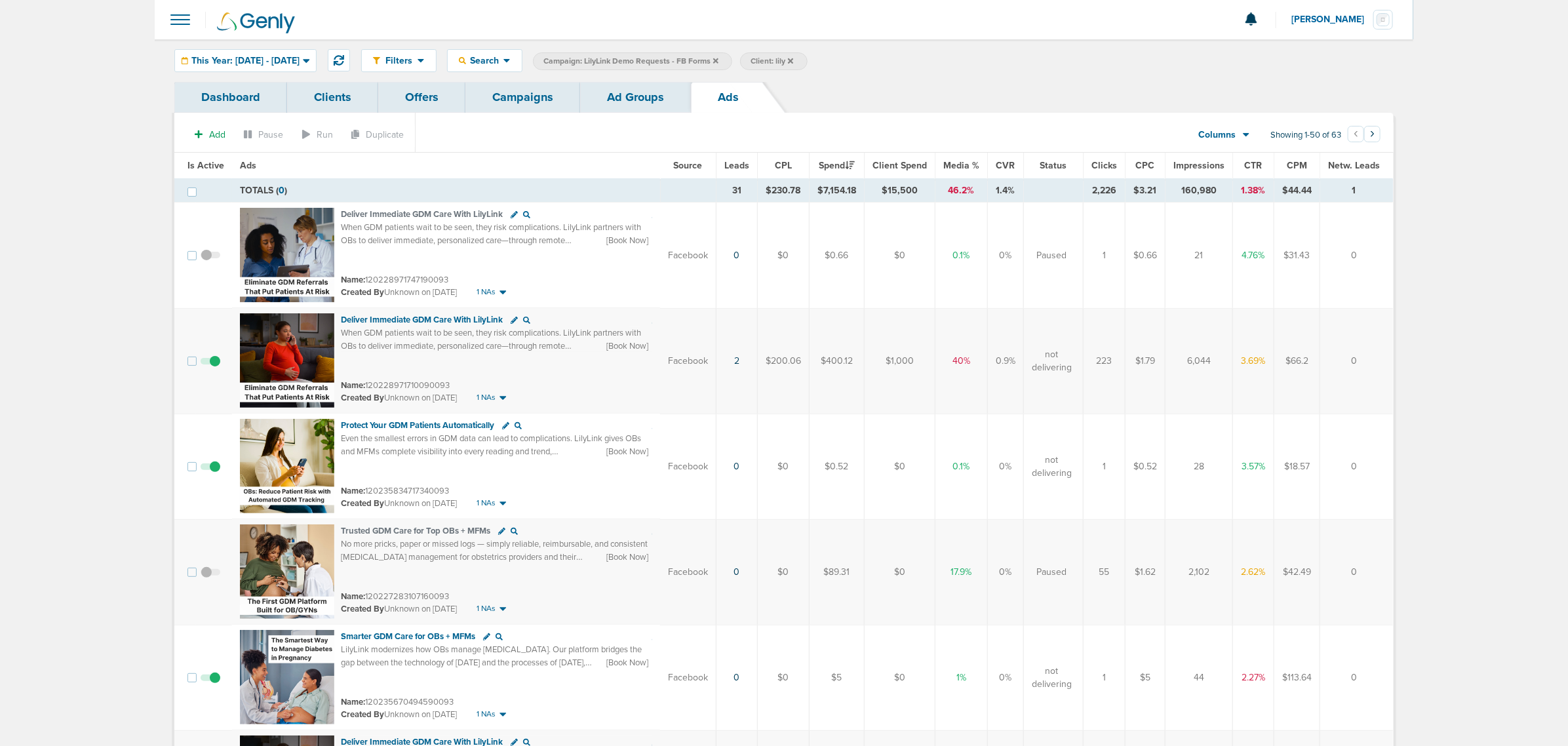
click at [742, 168] on span "Leads" at bounding box center [737, 165] width 25 height 12
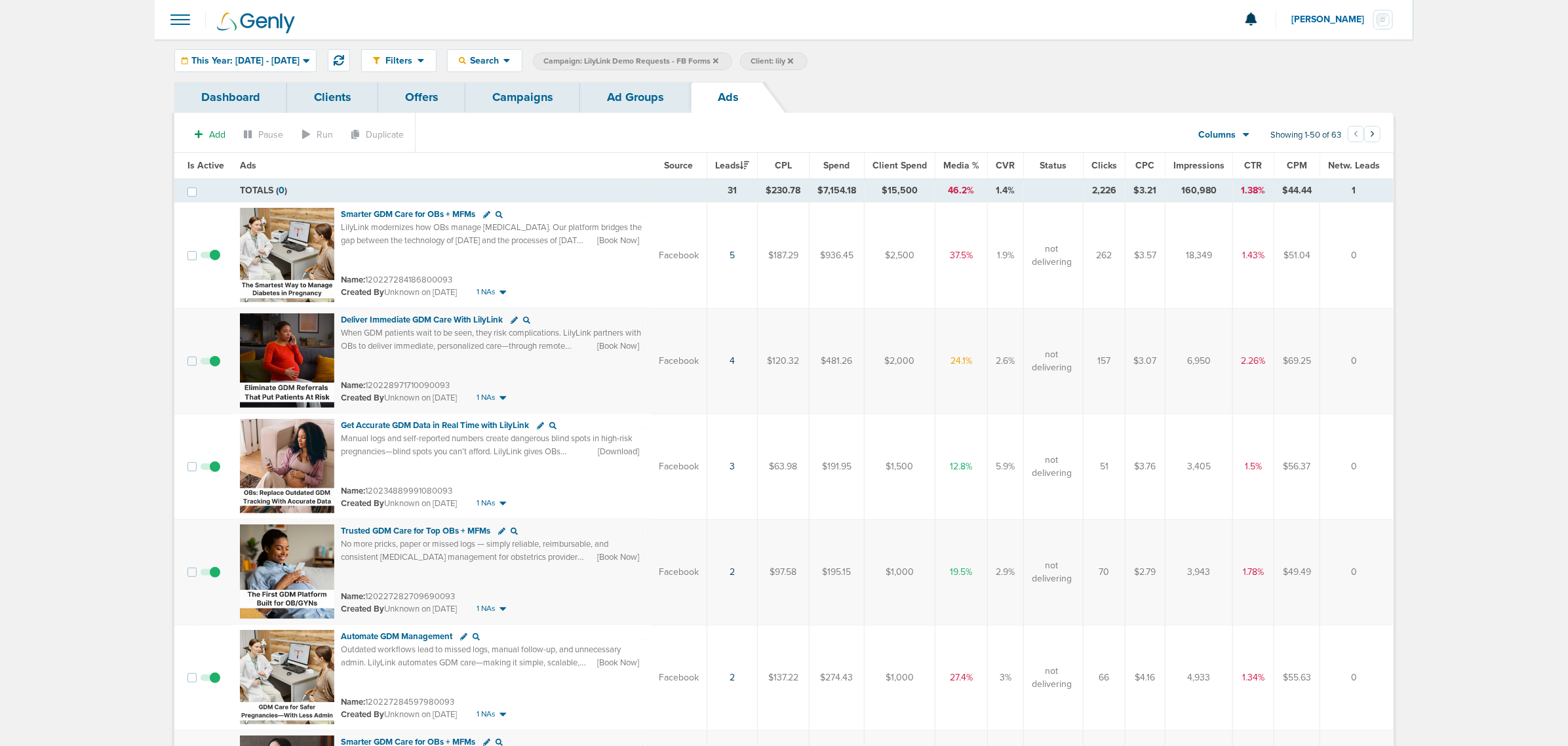
click at [539, 95] on link "Campaigns" at bounding box center [523, 98] width 115 height 31
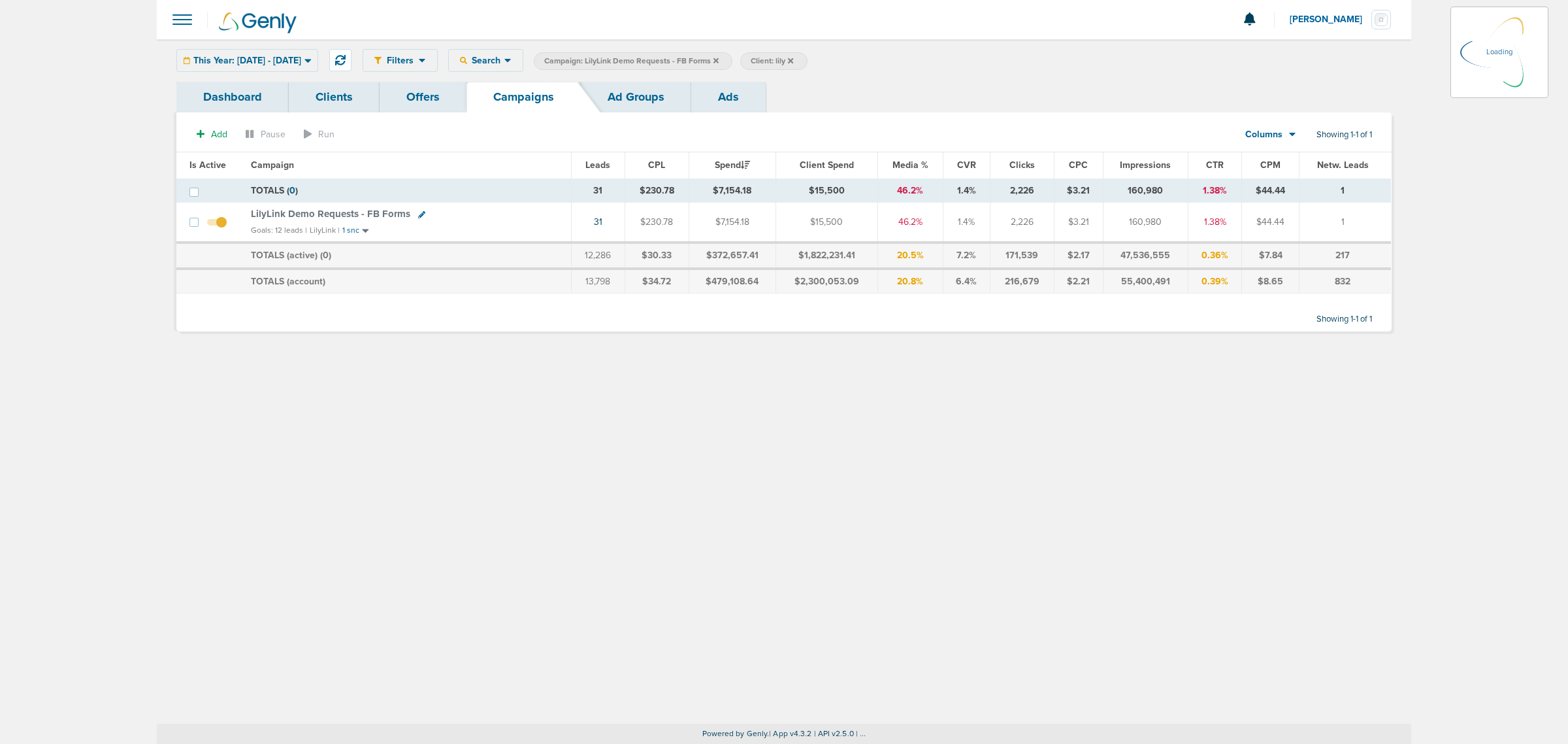
click at [719, 60] on icon at bounding box center [716, 60] width 5 height 5
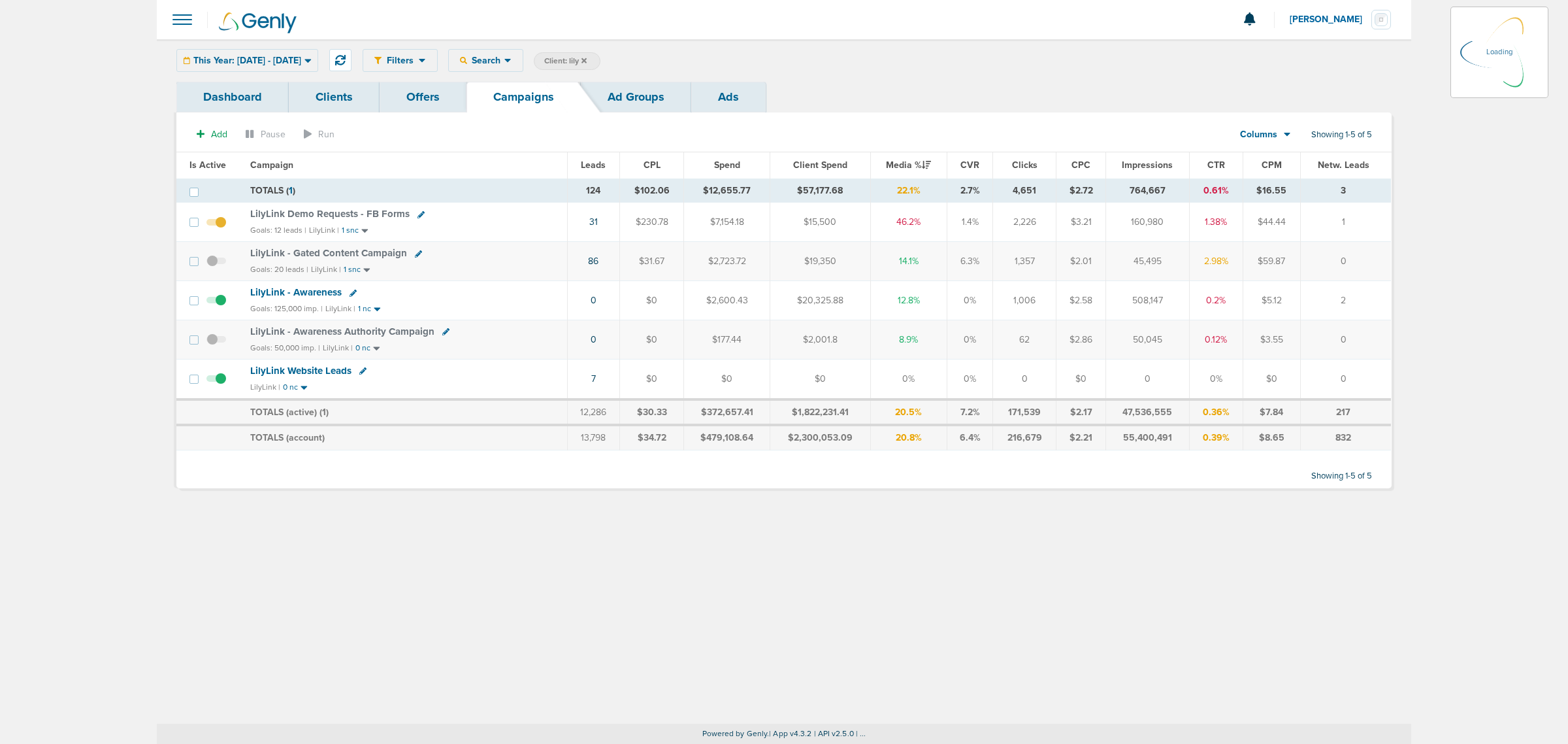
click at [587, 60] on icon at bounding box center [584, 61] width 5 height 8
click at [587, 59] on icon at bounding box center [584, 60] width 5 height 5
click at [318, 56] on div "This Year: [DATE] - [DATE] [DATE] [DATE] Last 7 Days Last 14 Days This Month La…" at bounding box center [247, 61] width 142 height 23
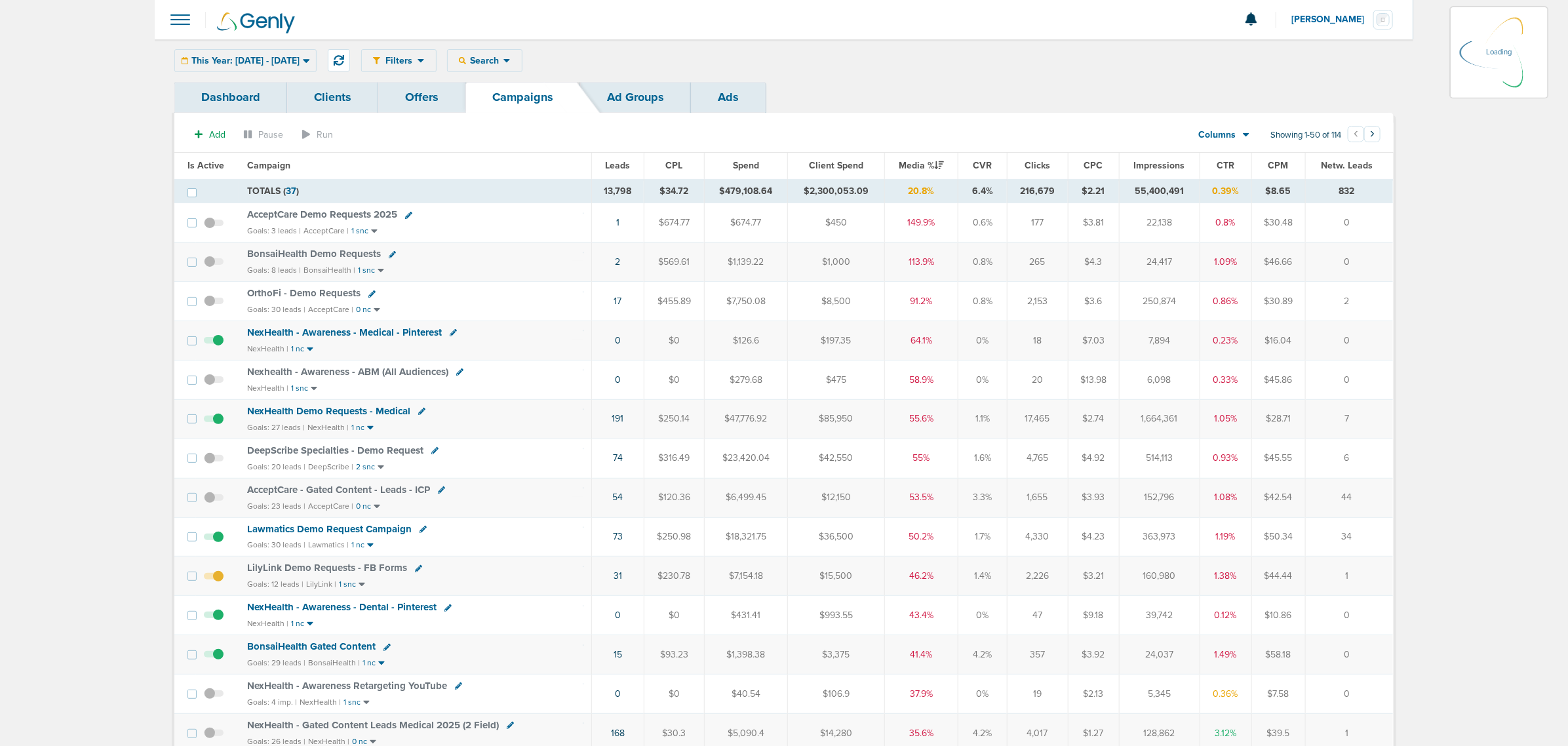
click at [309, 61] on icon at bounding box center [305, 61] width 7 height 4
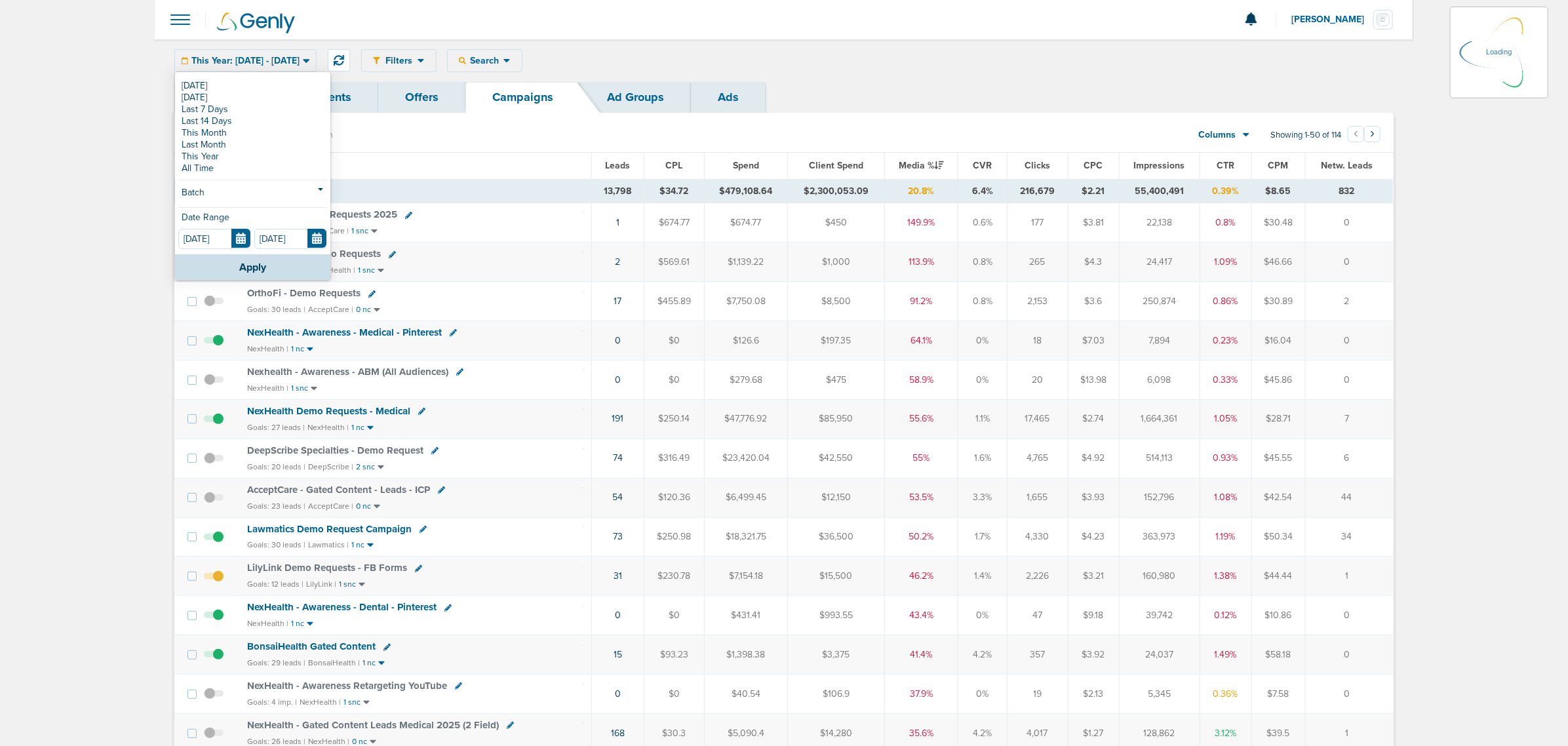
click at [186, 84] on link "Dashboard" at bounding box center [230, 98] width 113 height 31
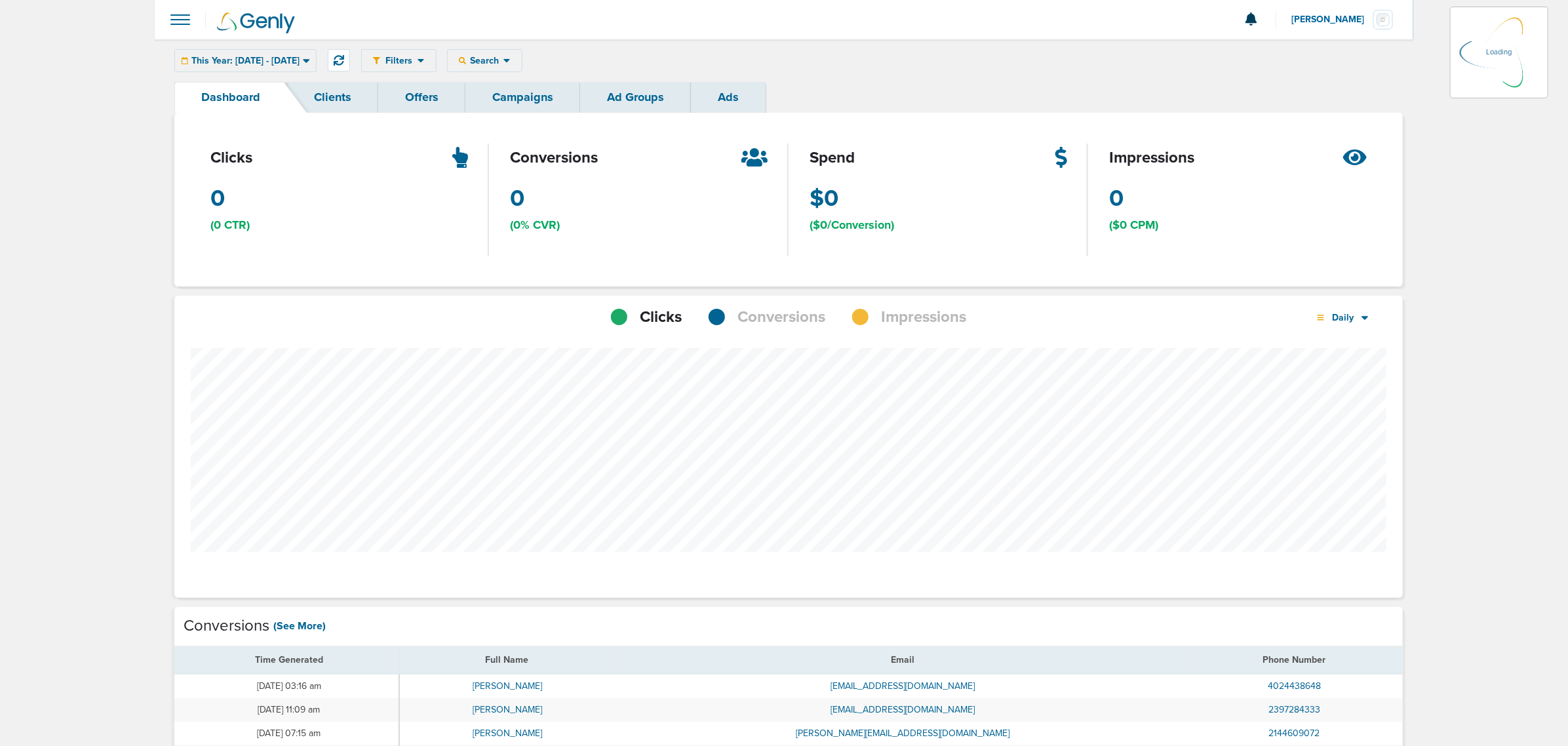
scroll to position [1019, 1219]
click at [305, 56] on div "This Year: [DATE] - [DATE] [DATE] [DATE] Last 7 Days Last 14 Days This Month La…" at bounding box center [245, 61] width 142 height 23
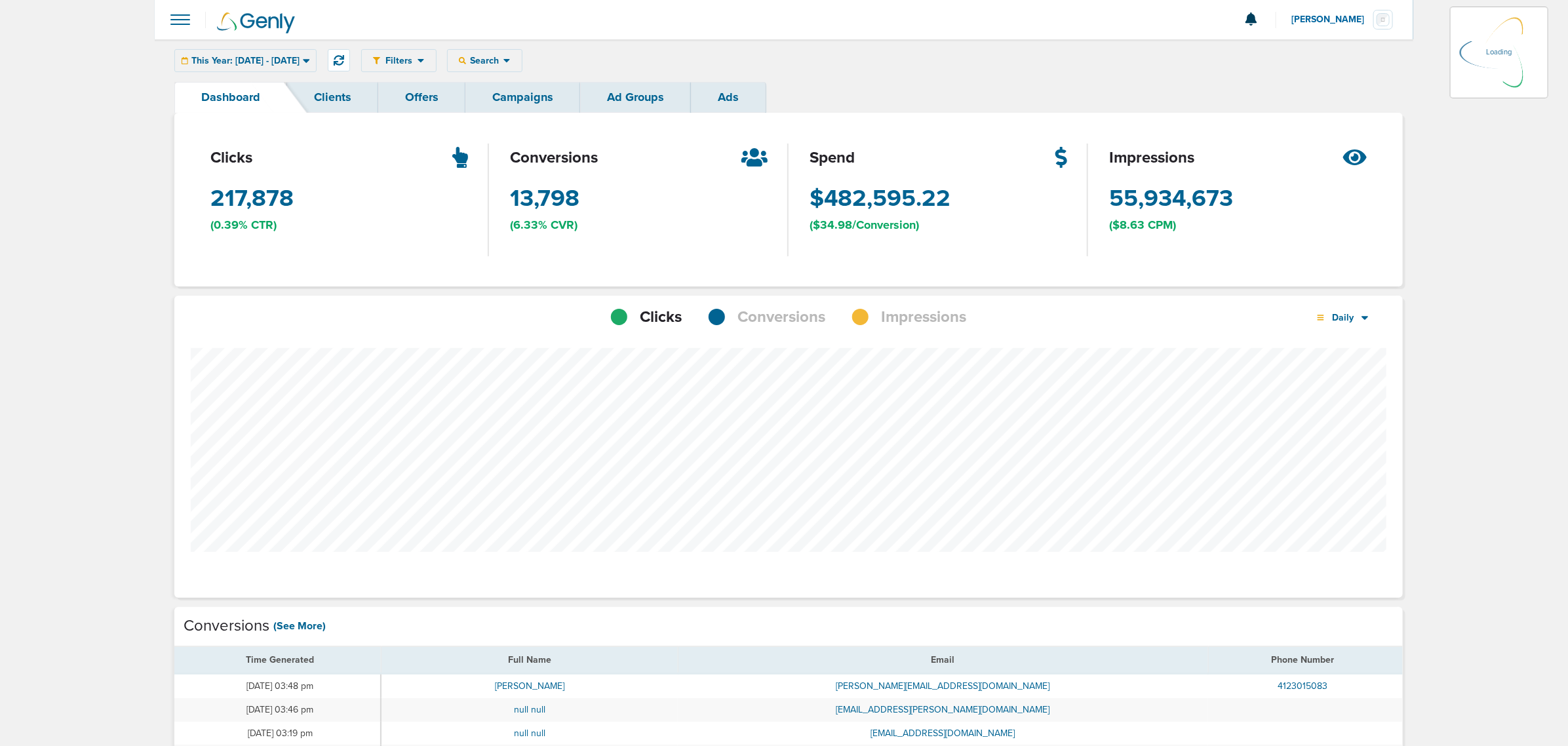
click at [310, 61] on icon at bounding box center [305, 61] width 7 height 12
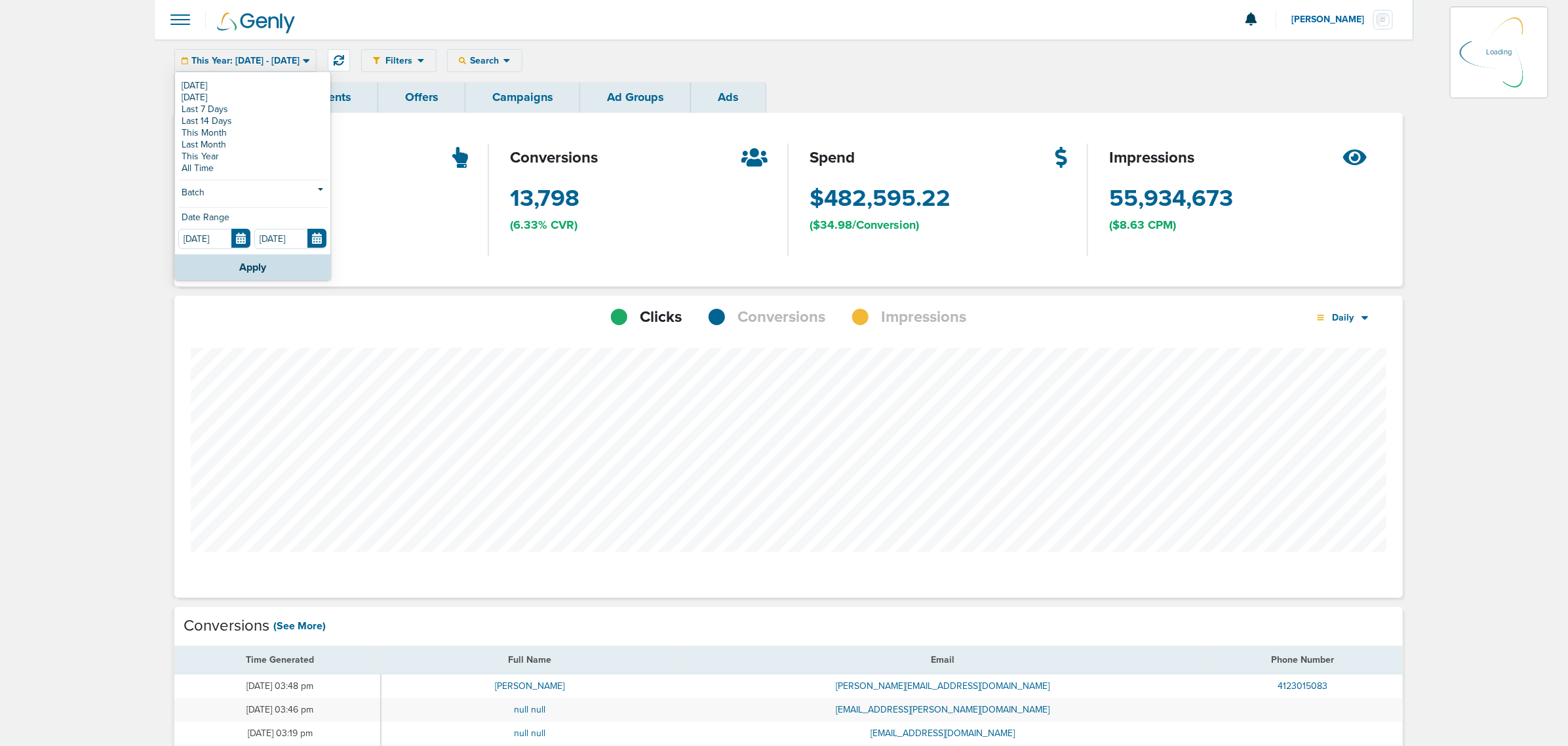
click at [188, 87] on link "Dashboard" at bounding box center [230, 98] width 113 height 31
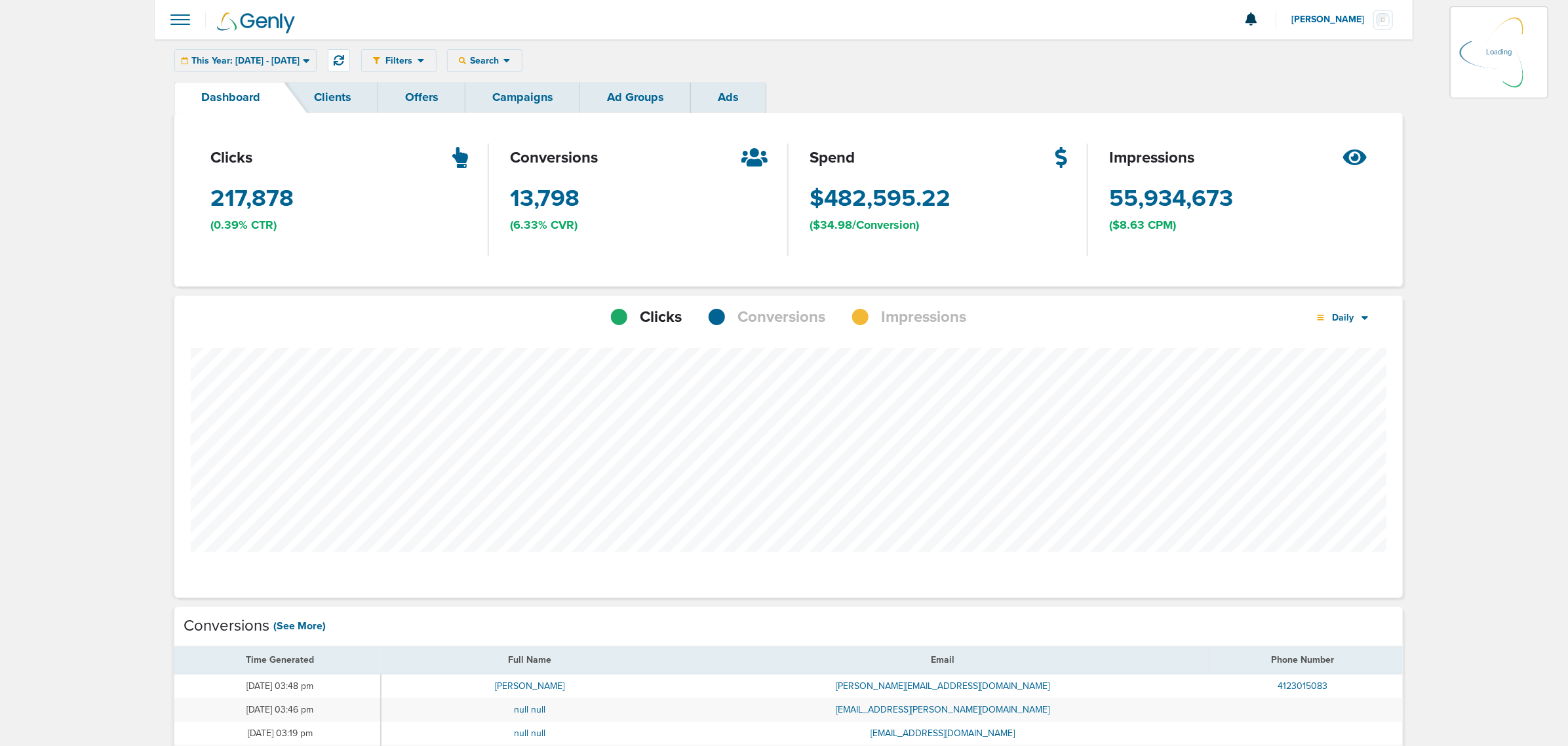
click at [537, 100] on link "Campaigns" at bounding box center [523, 98] width 115 height 31
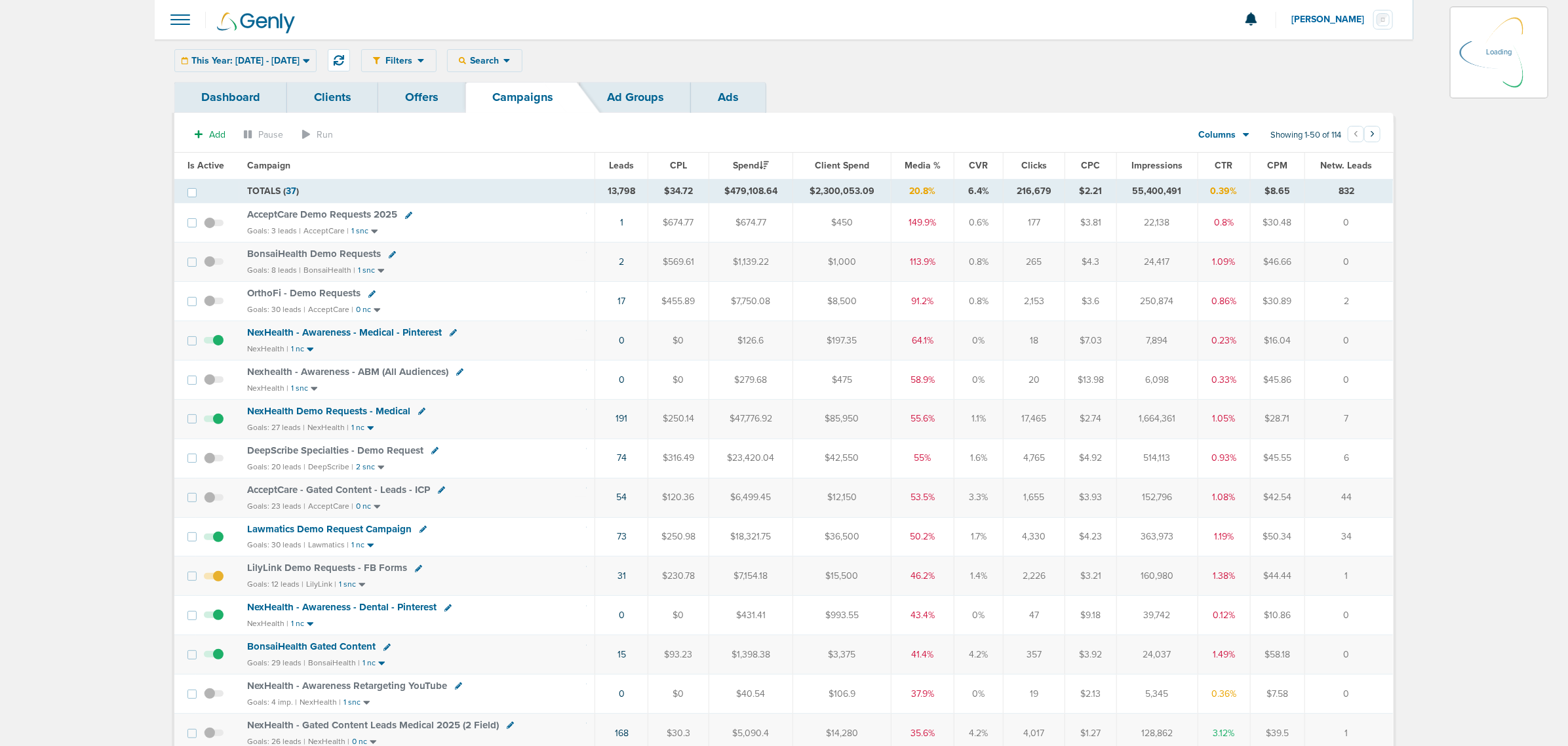
click at [317, 63] on div "This Year: [DATE] - [DATE] [DATE] [DATE] Last 7 Days Last 14 Days This Month La…" at bounding box center [245, 61] width 142 height 23
click at [269, 58] on span "This Year: [DATE] - [DATE]" at bounding box center [246, 60] width 108 height 9
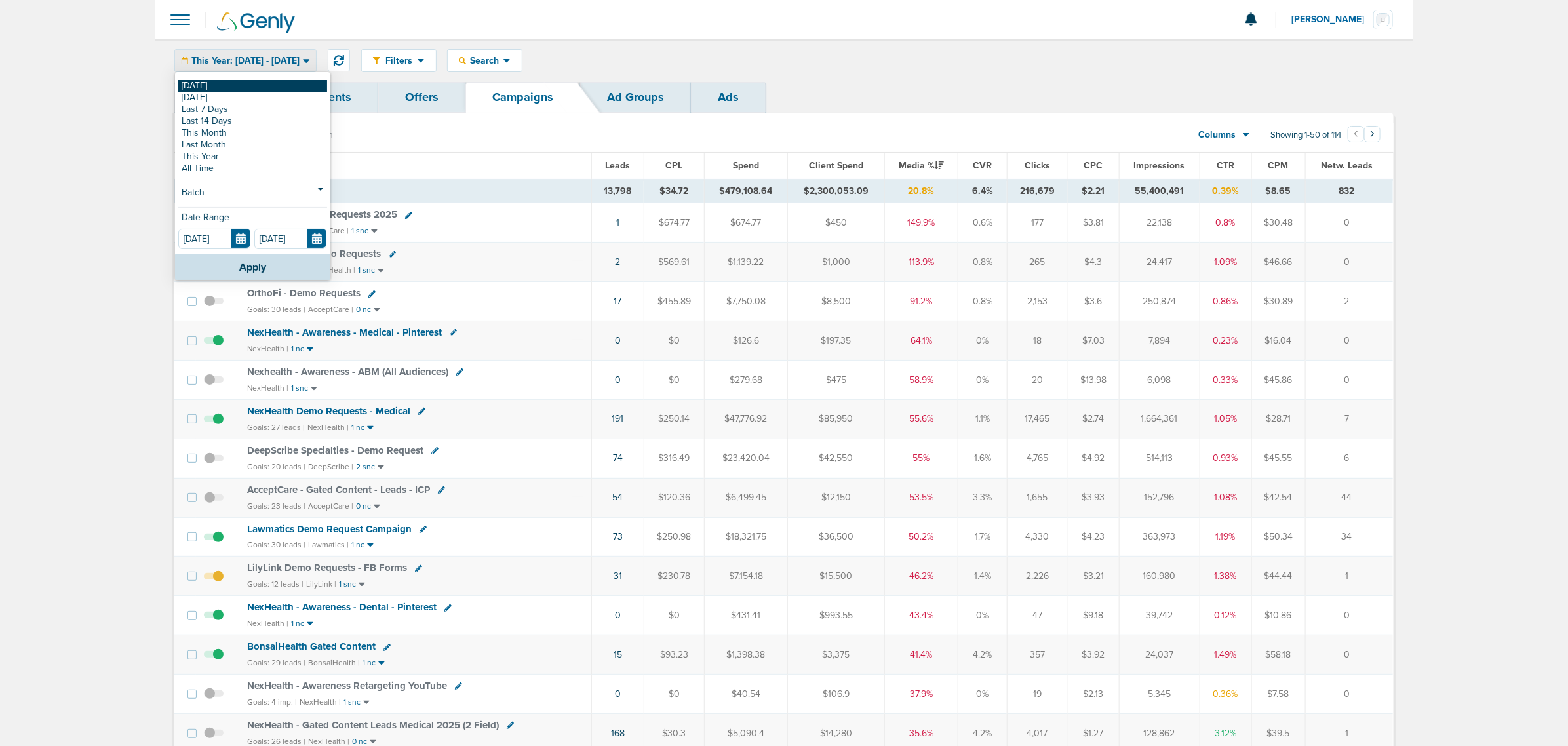
click at [200, 85] on link "[DATE]" at bounding box center [252, 86] width 149 height 12
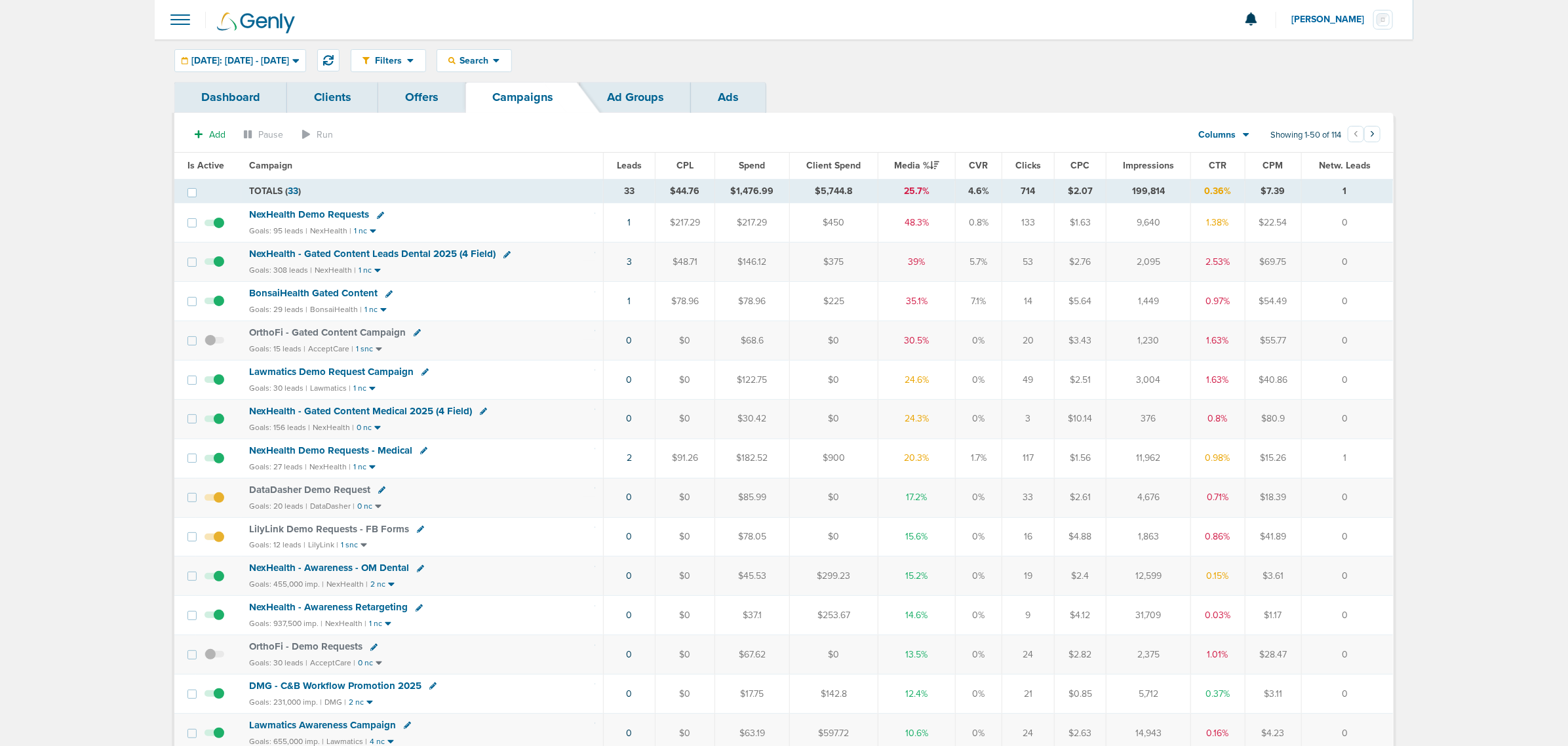
click at [381, 494] on icon at bounding box center [381, 489] width 7 height 7
select select
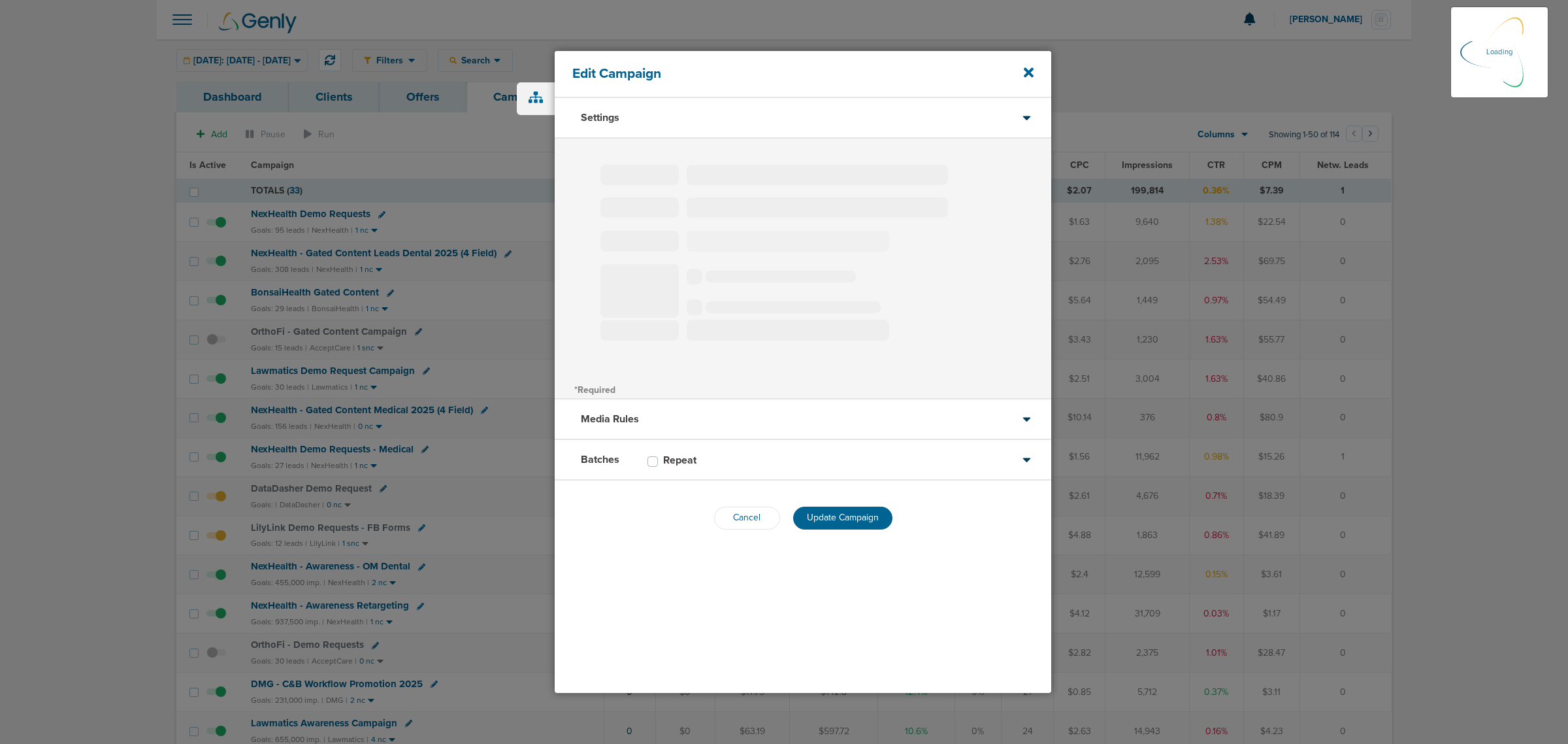
type input "DataDasher Demo Request"
select select "Leads"
radio input "true"
select select "readOnly"
select select "1"
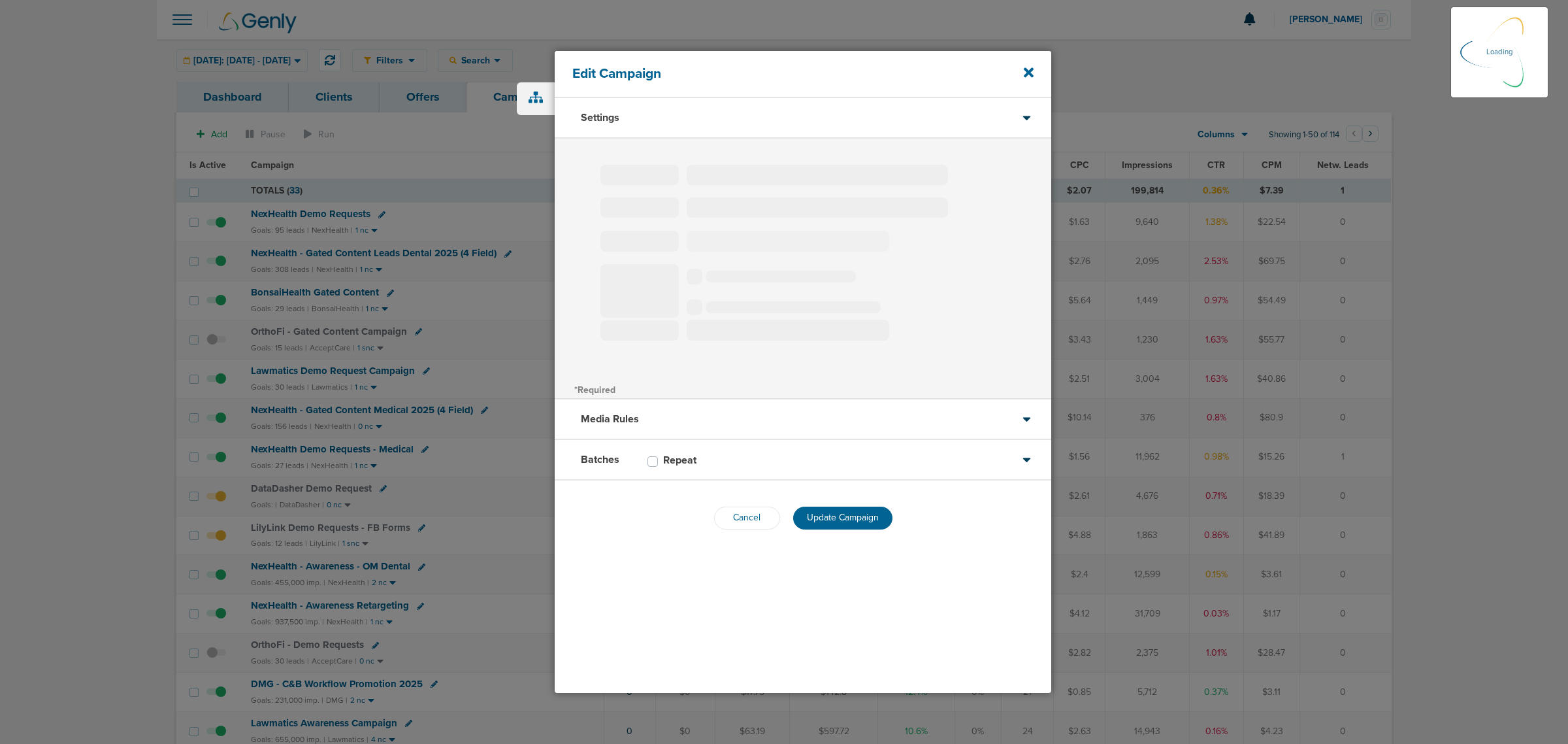
select select "1"
select select "2"
select select "3"
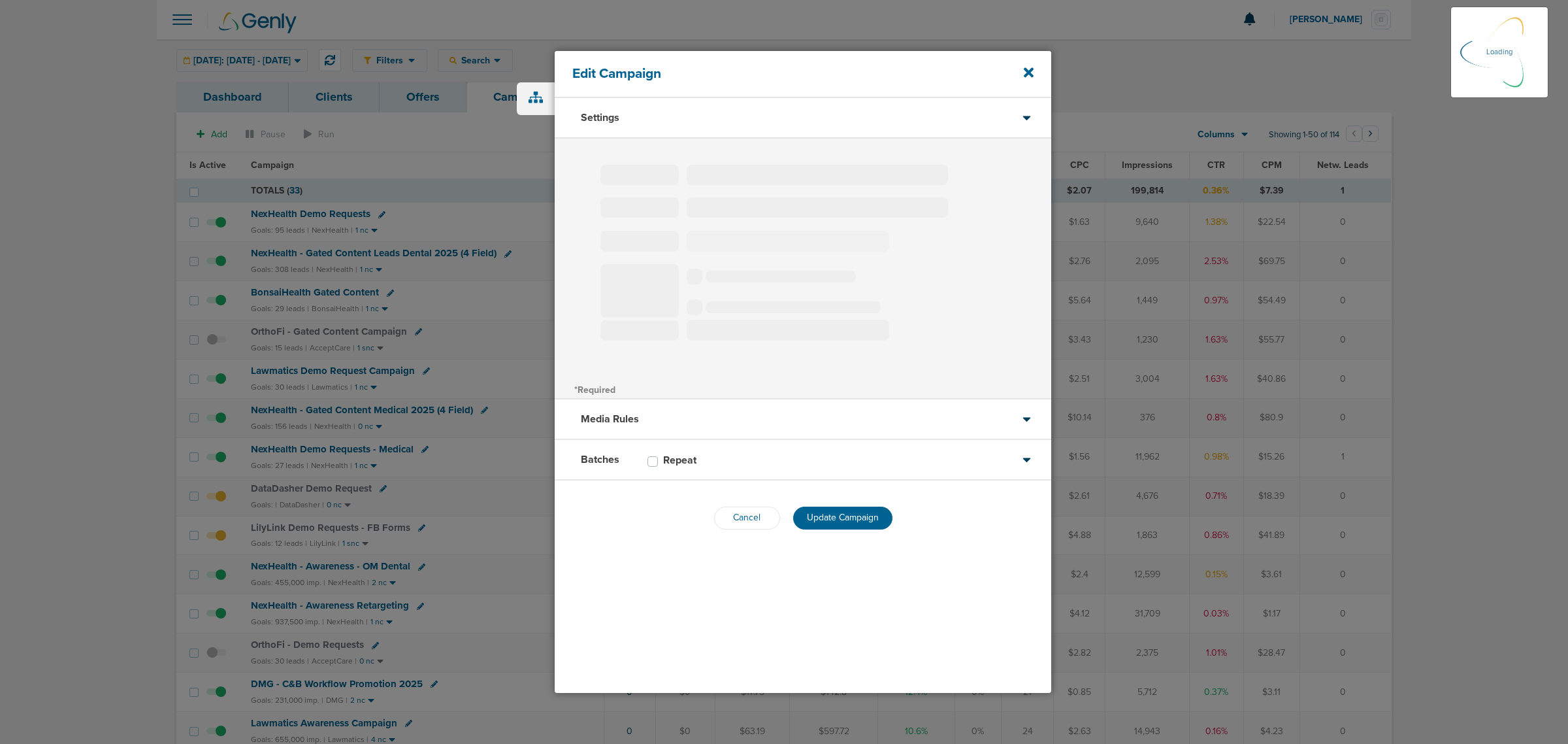
select select "4"
select select "6"
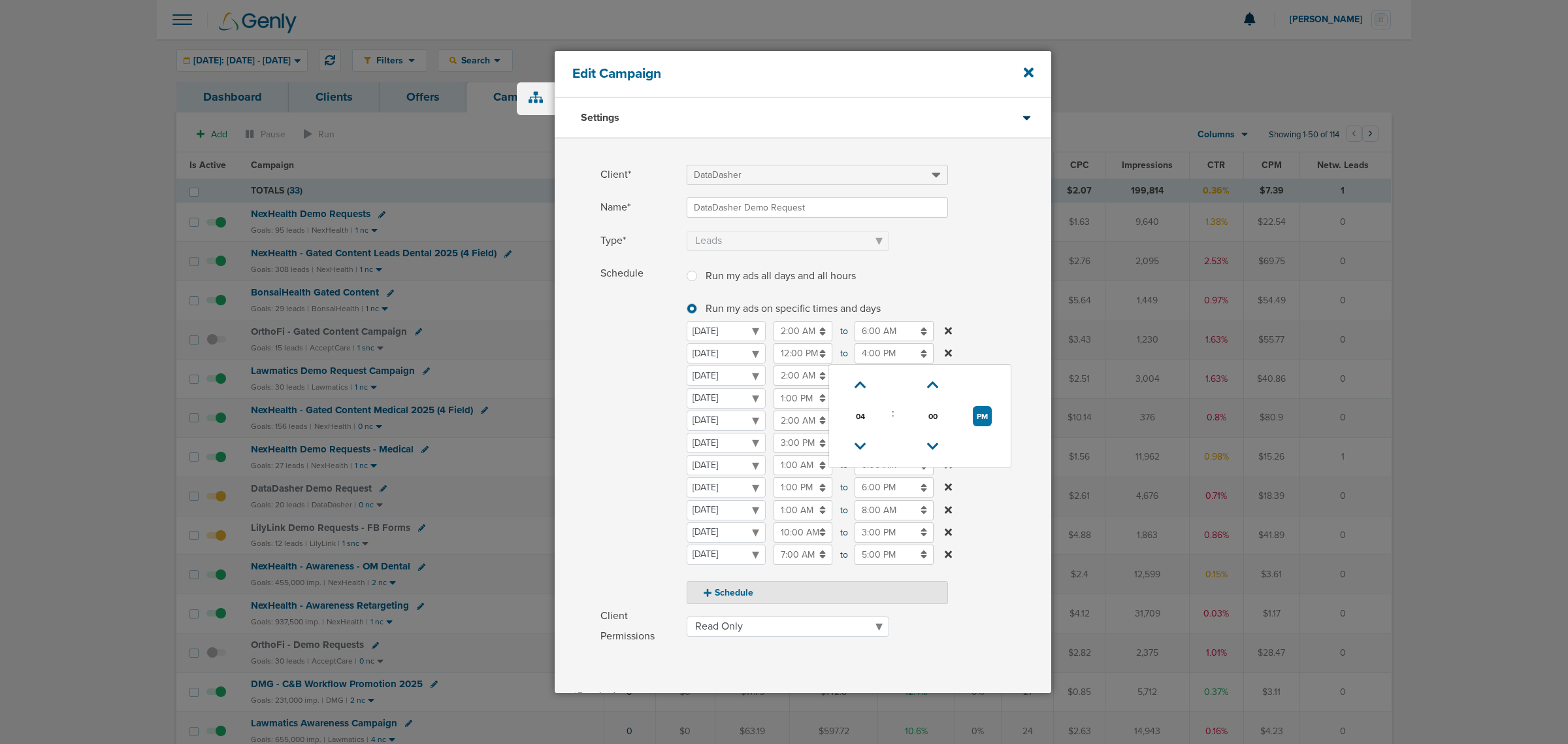
click at [877, 351] on input "4:00 PM" at bounding box center [894, 353] width 79 height 20
click at [854, 384] on icon at bounding box center [860, 385] width 12 height 8
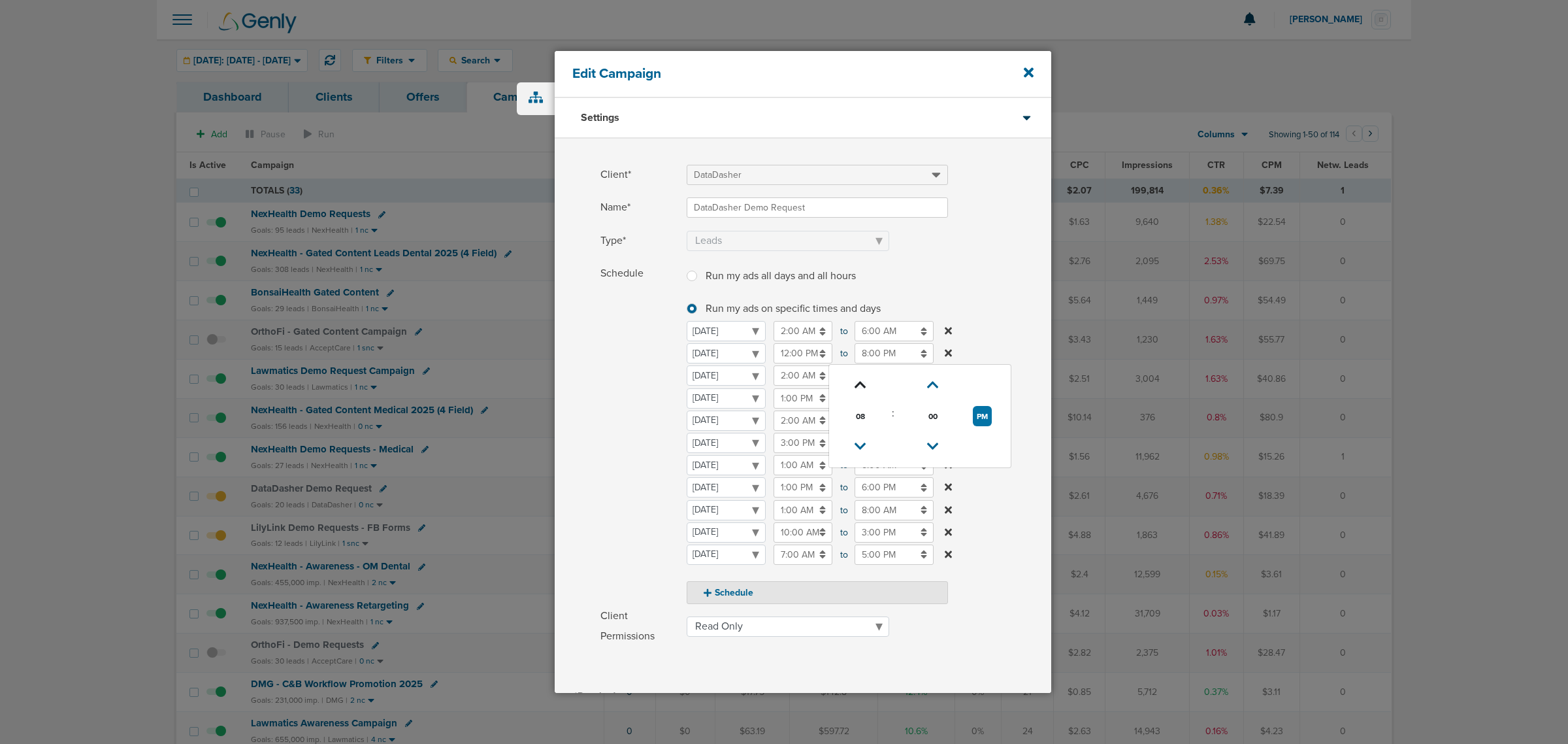
click at [854, 381] on icon at bounding box center [860, 385] width 12 height 8
type input "9:00 PM"
click at [1019, 266] on label "Schedule Run my ads all days and all hours Run my ads all days and all hours Ru…" at bounding box center [825, 433] width 451 height 340
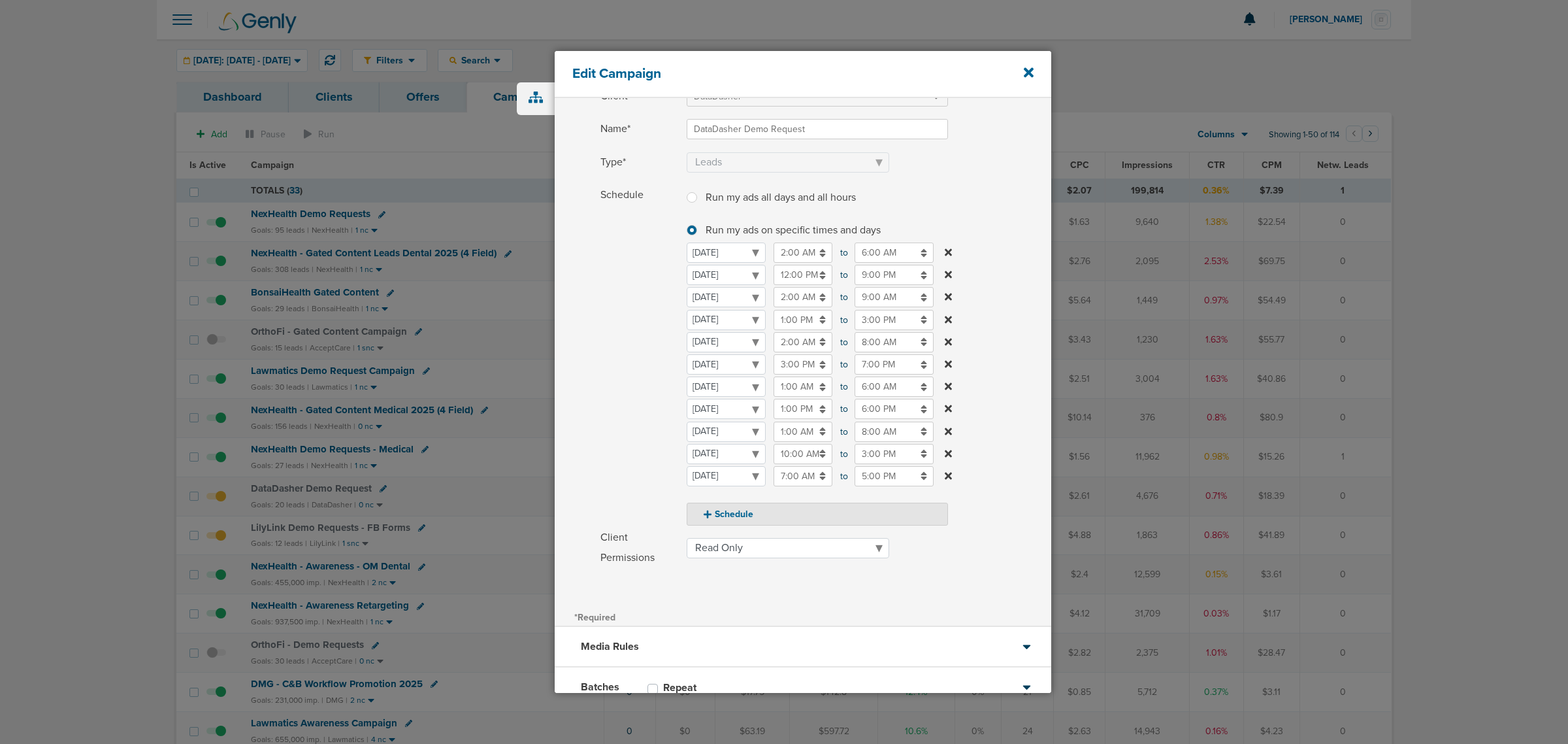
scroll to position [167, 0]
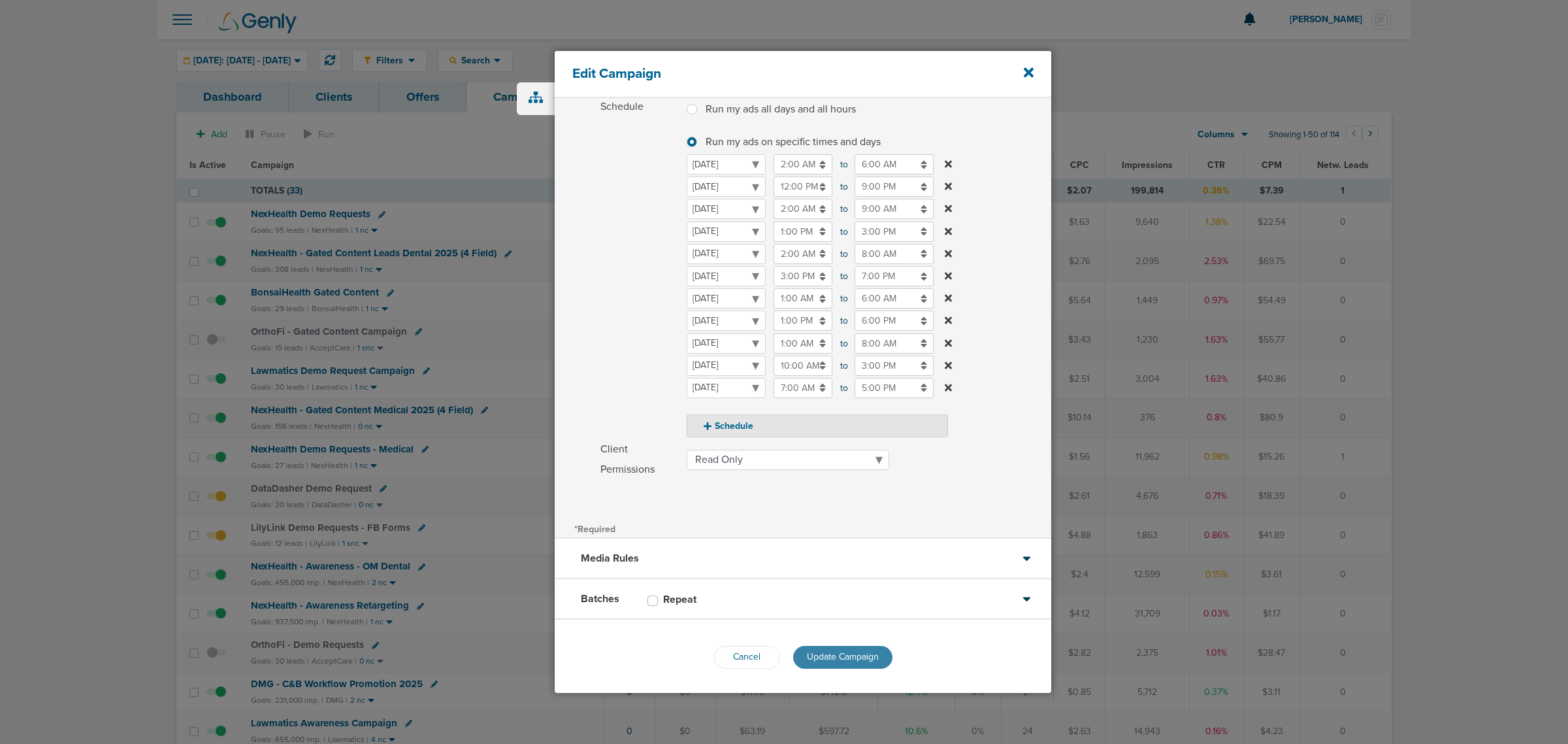
click at [848, 657] on span "Update Campaign" at bounding box center [843, 656] width 72 height 12
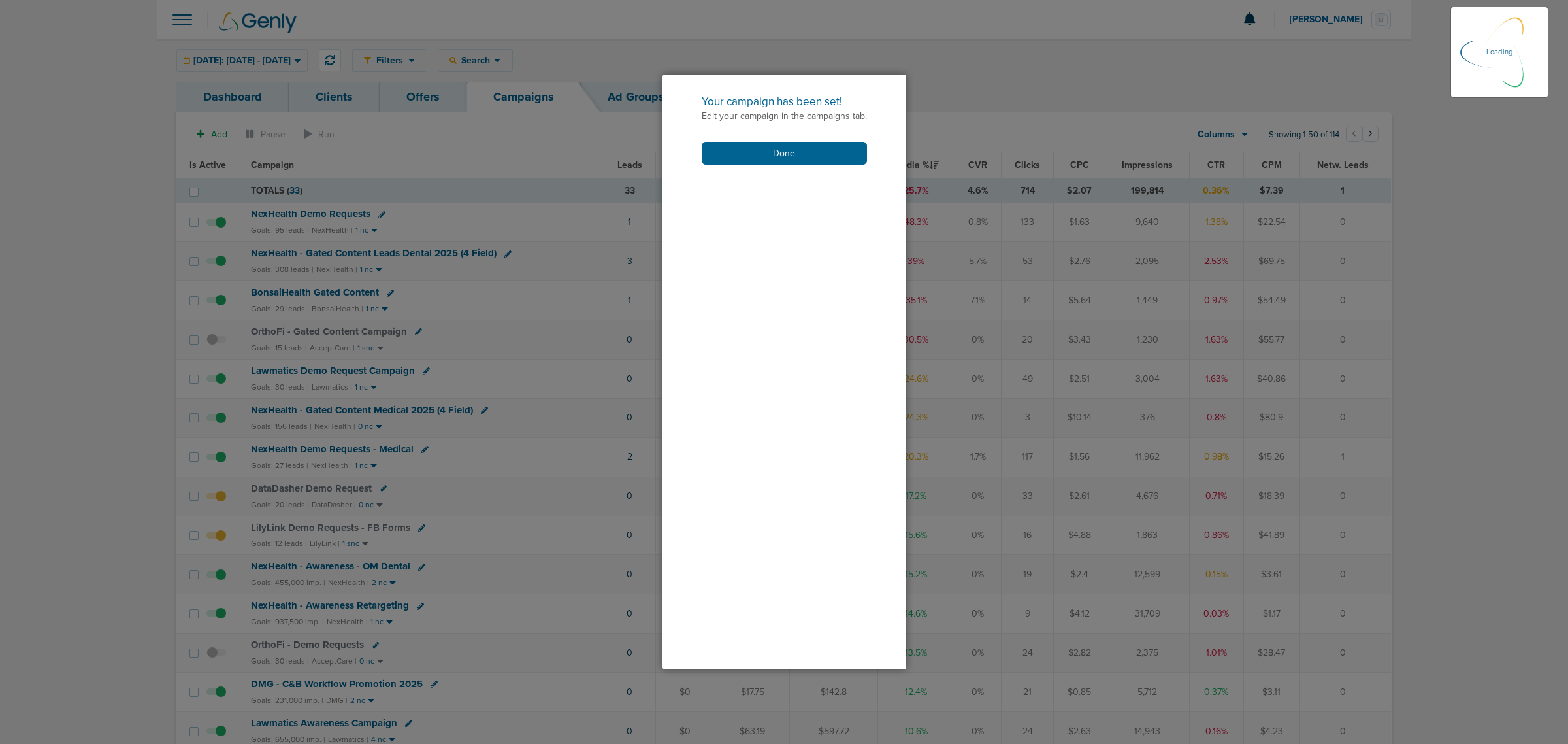
scroll to position [125, 0]
click at [812, 139] on div "Your campaign has been set! Edit your campaign in the campaigns tab. Done" at bounding box center [784, 129] width 244 height 110
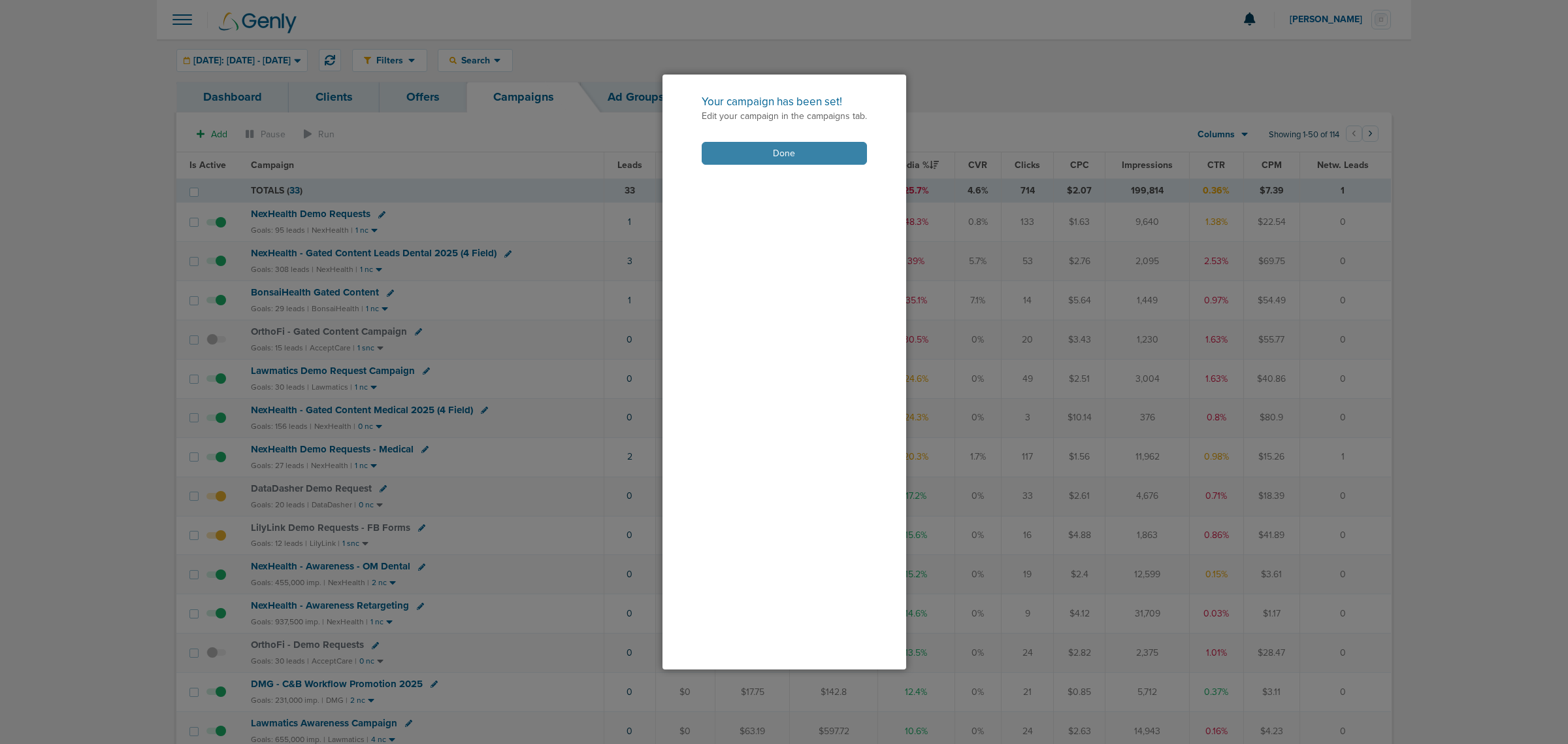
click at [803, 147] on button "Done" at bounding box center [784, 153] width 166 height 23
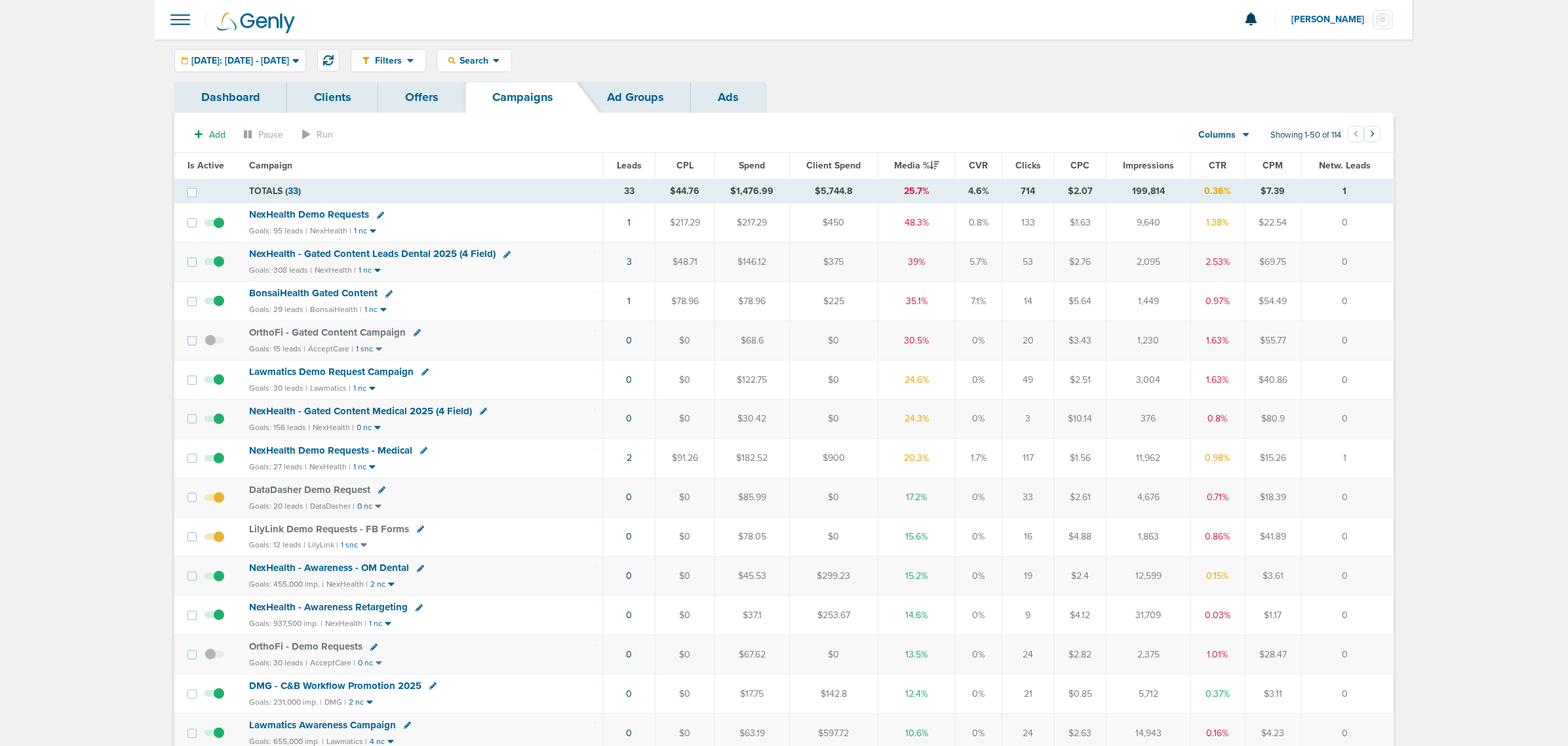
click at [323, 492] on span "DataDasher Demo Request" at bounding box center [309, 489] width 121 height 12
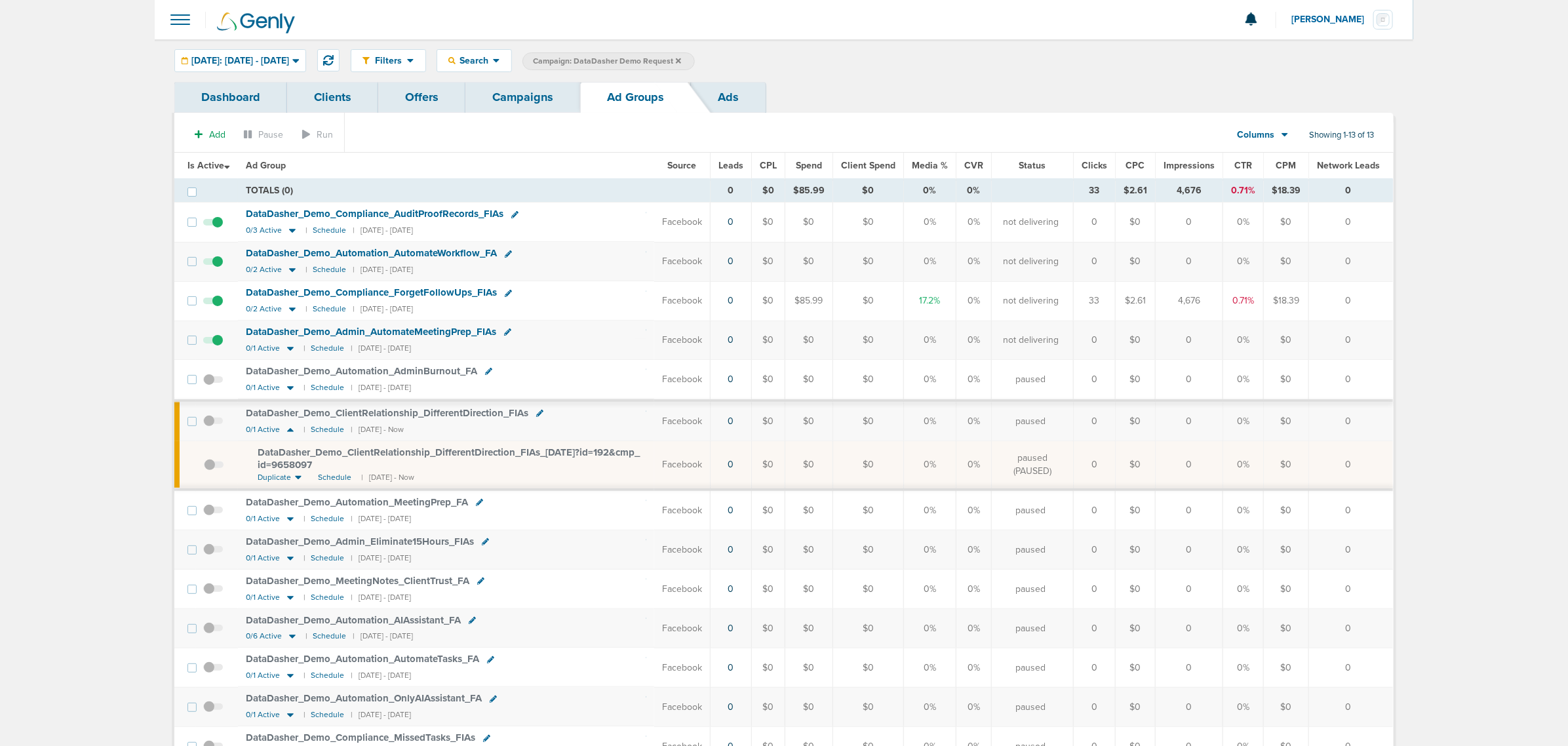
click at [547, 89] on link "Campaigns" at bounding box center [523, 98] width 115 height 31
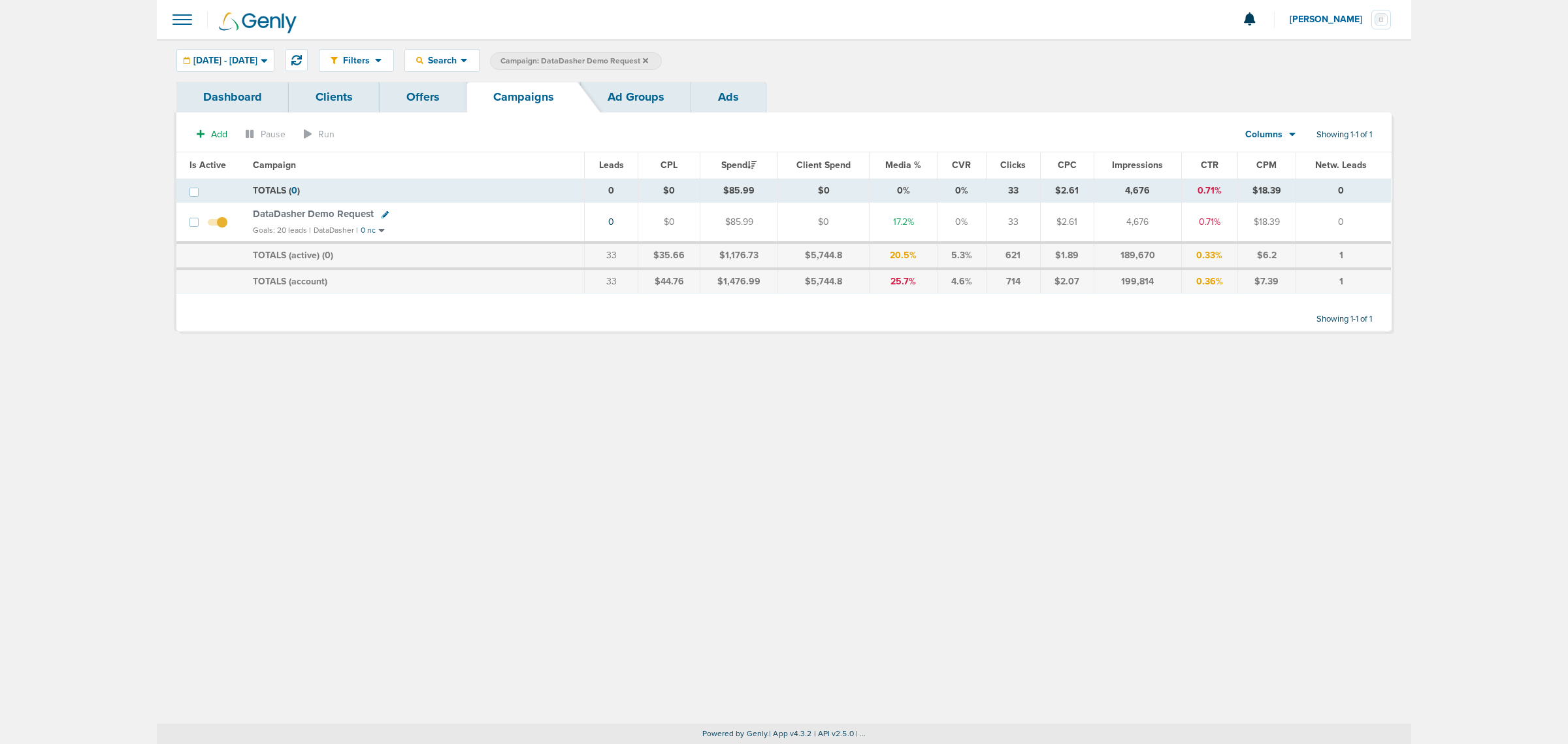
click at [648, 59] on icon at bounding box center [644, 61] width 5 height 8
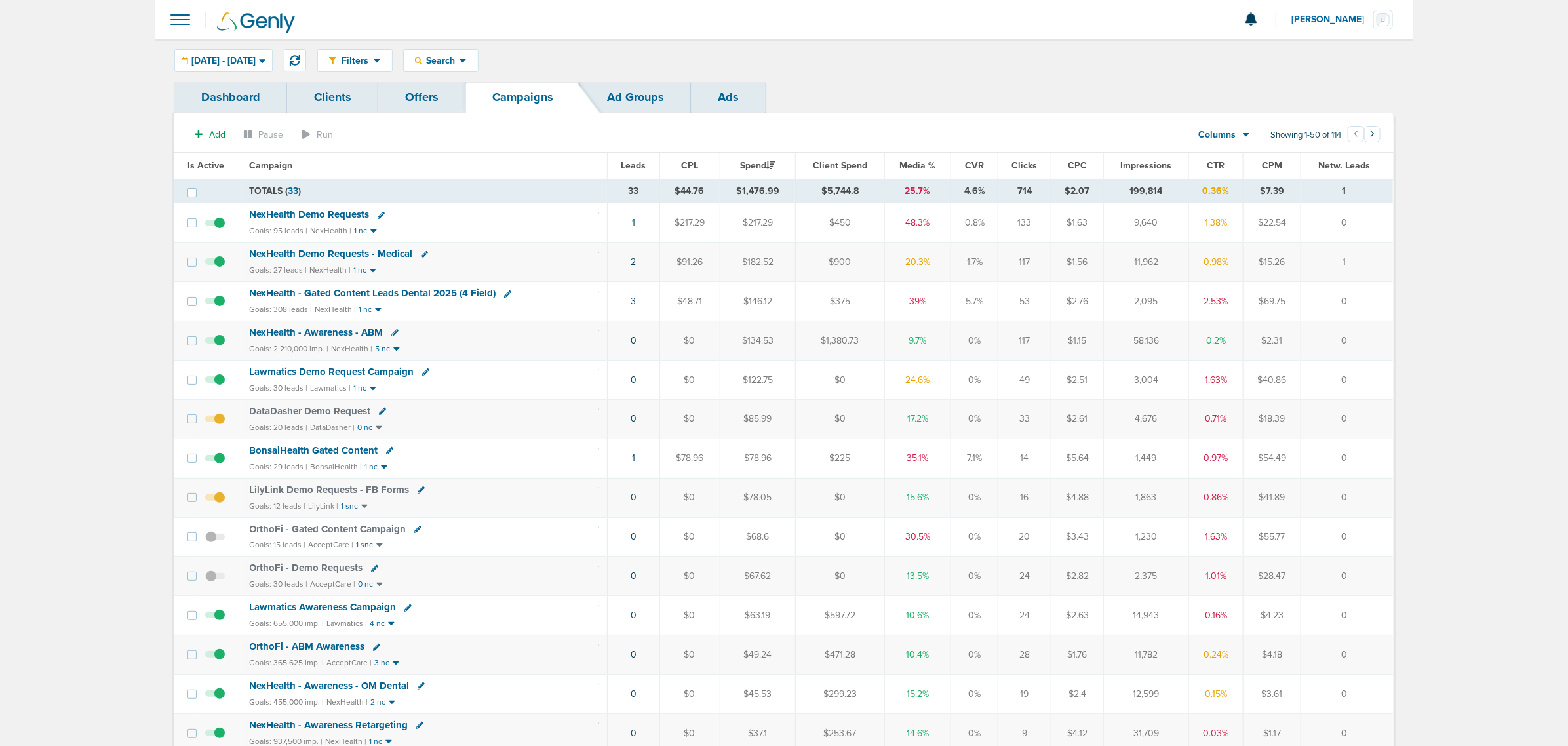
click at [380, 413] on icon at bounding box center [382, 411] width 7 height 7
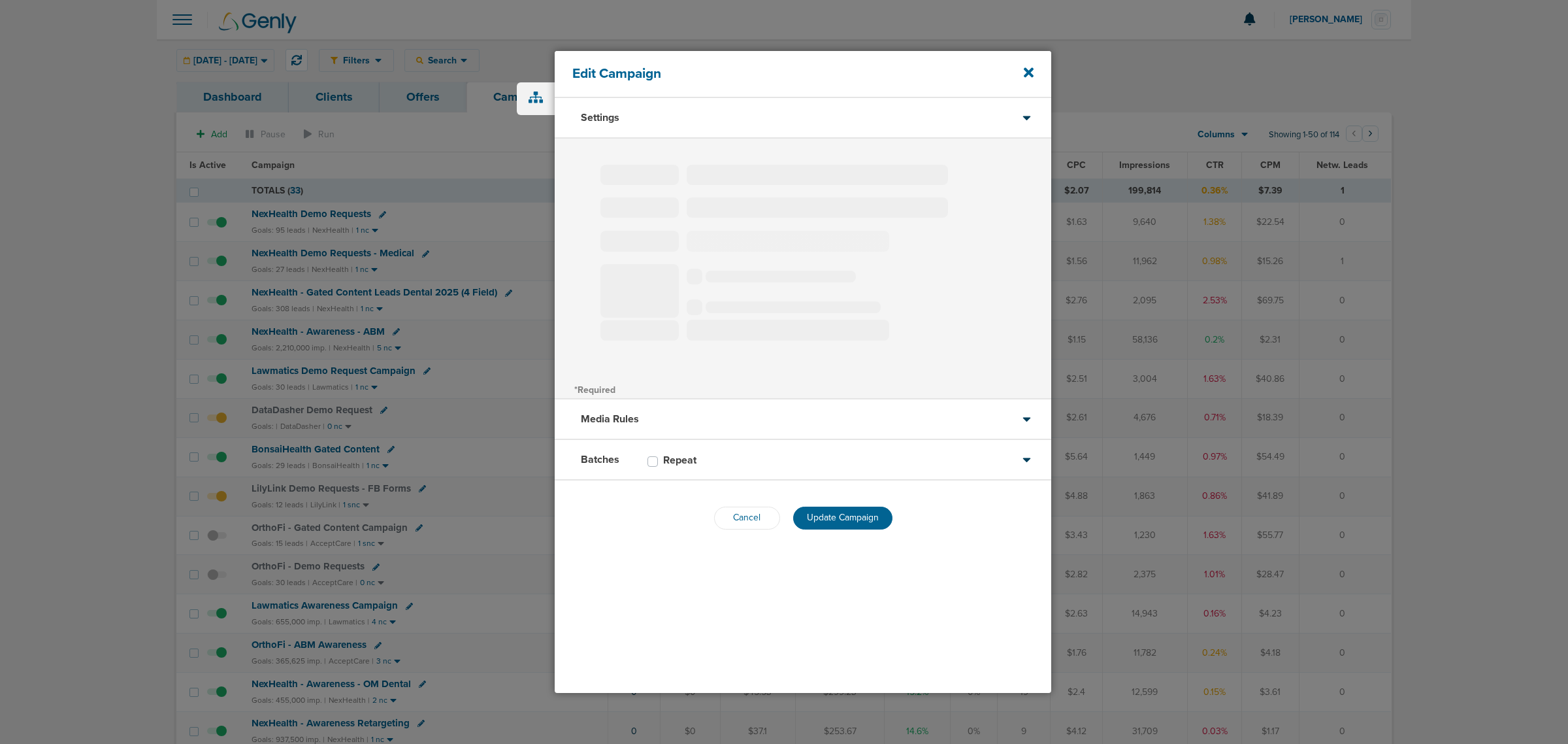
select select "1"
select select "2"
select select "3"
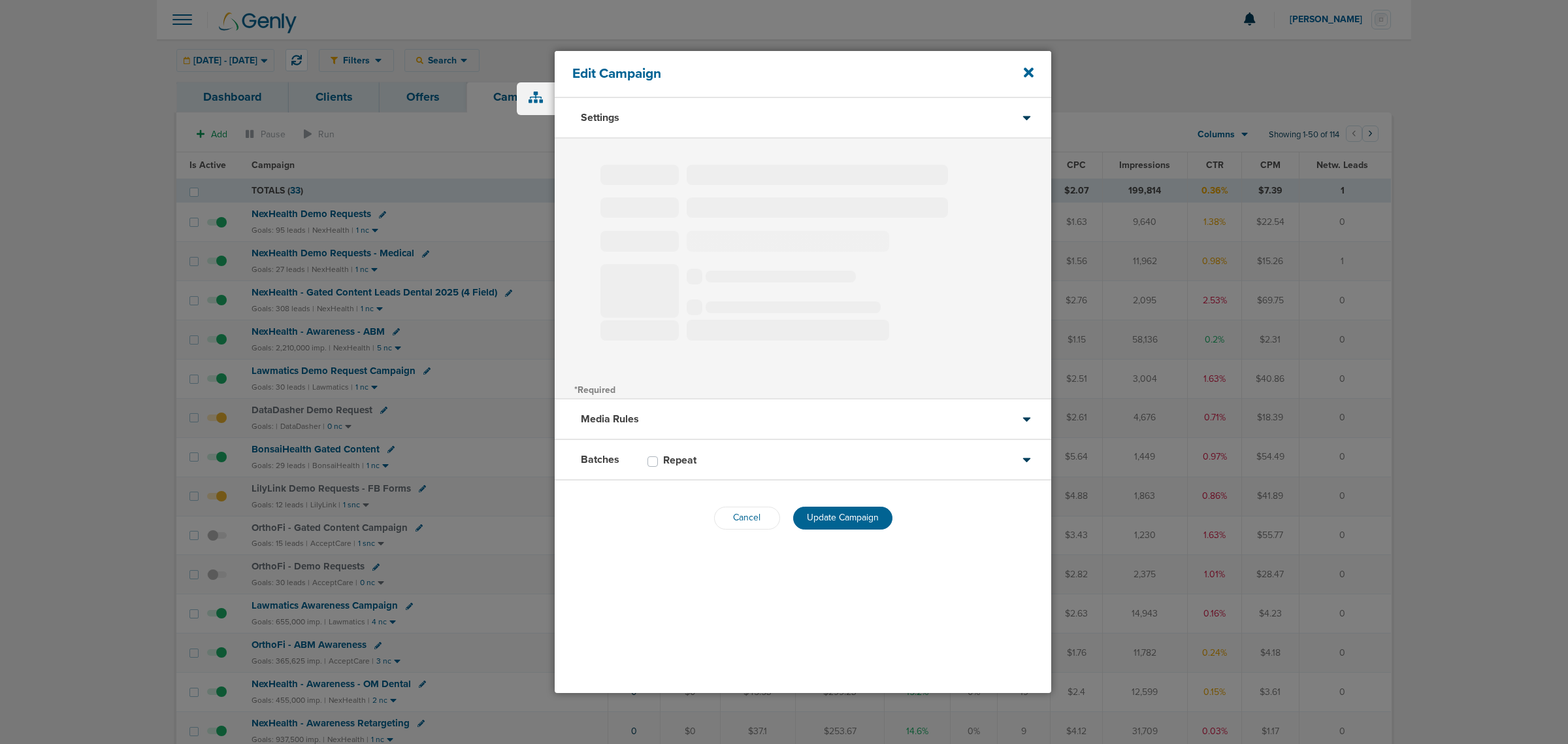
select select "3"
select select "4"
select select "6"
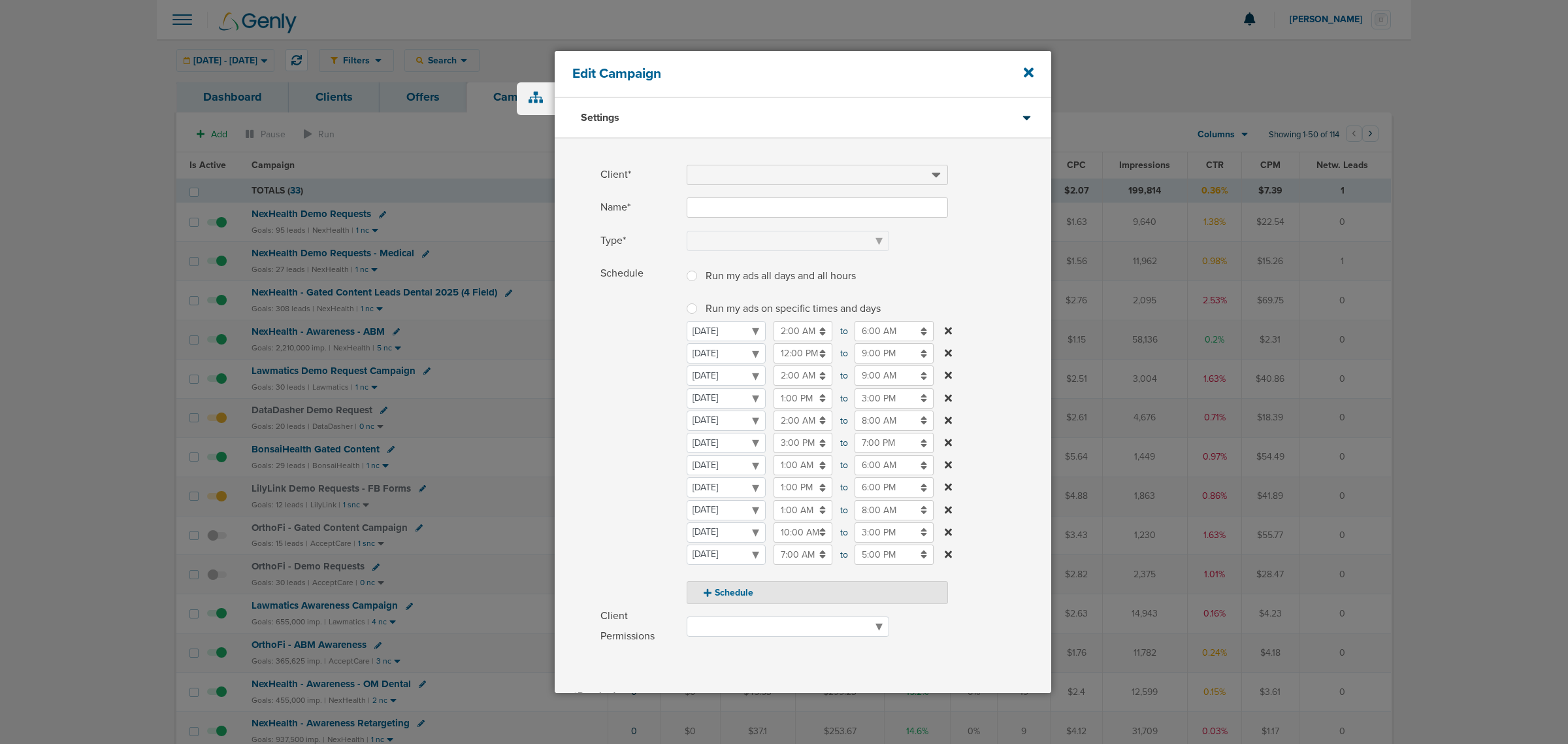
type input "DataDasher Demo Request"
select select "Leads"
radio input "true"
select select "readOnly"
click at [1030, 69] on icon at bounding box center [1029, 72] width 10 height 14
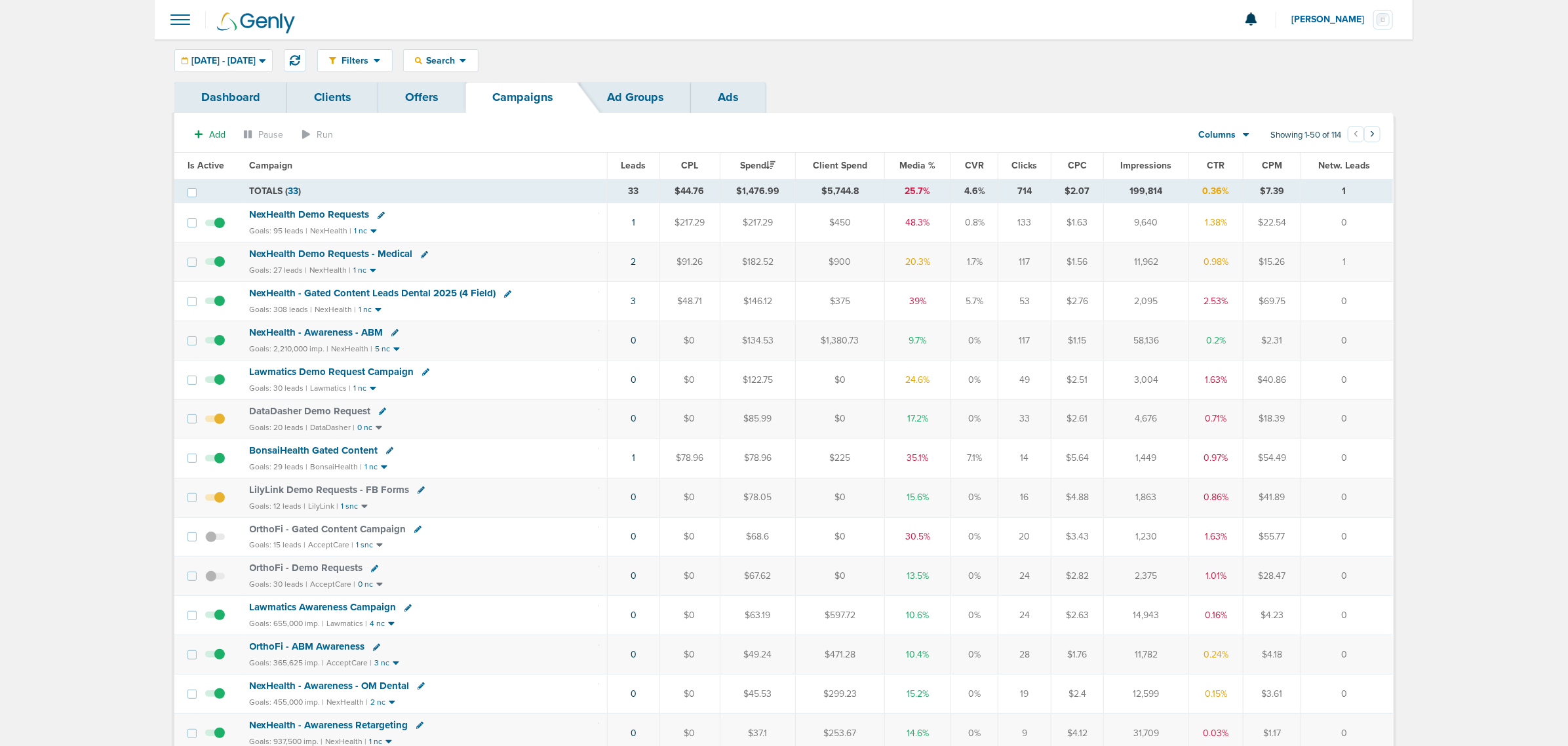
click at [906, 167] on span "Media %" at bounding box center [917, 165] width 36 height 12
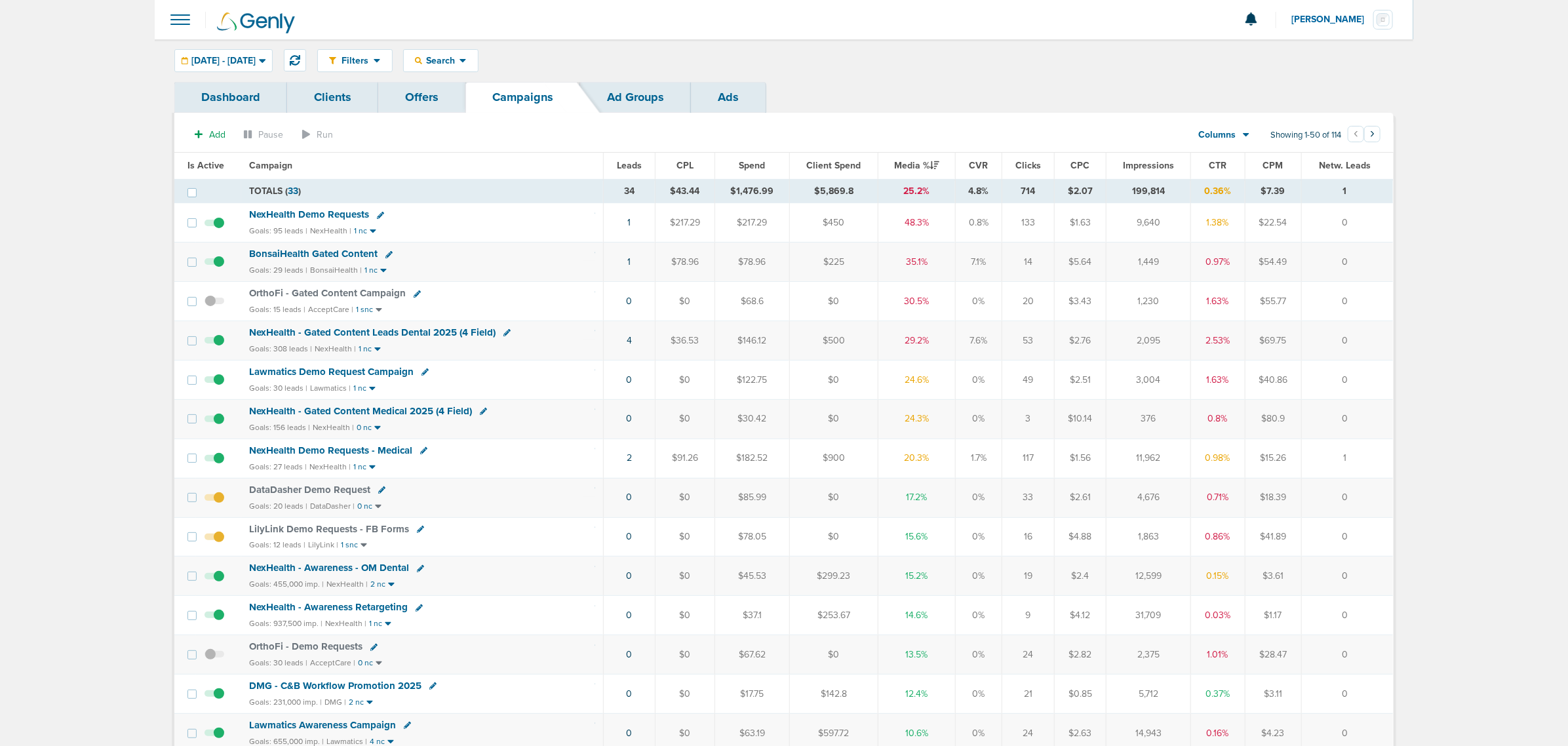
click at [443, 335] on span "NexHealth - Gated Content Leads Dental 2025 (4 Field)" at bounding box center [372, 332] width 247 height 12
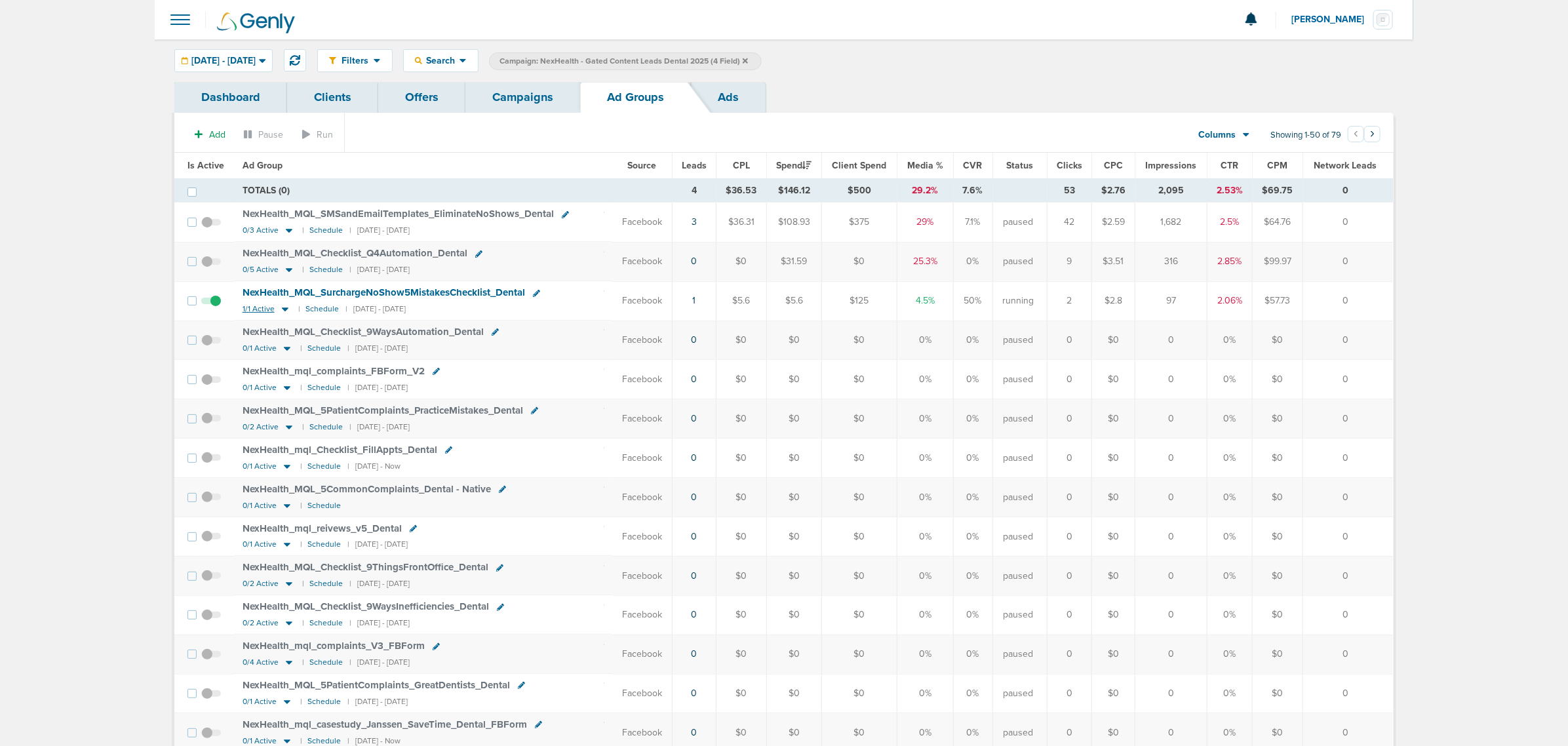
click at [283, 306] on icon at bounding box center [285, 309] width 14 height 12
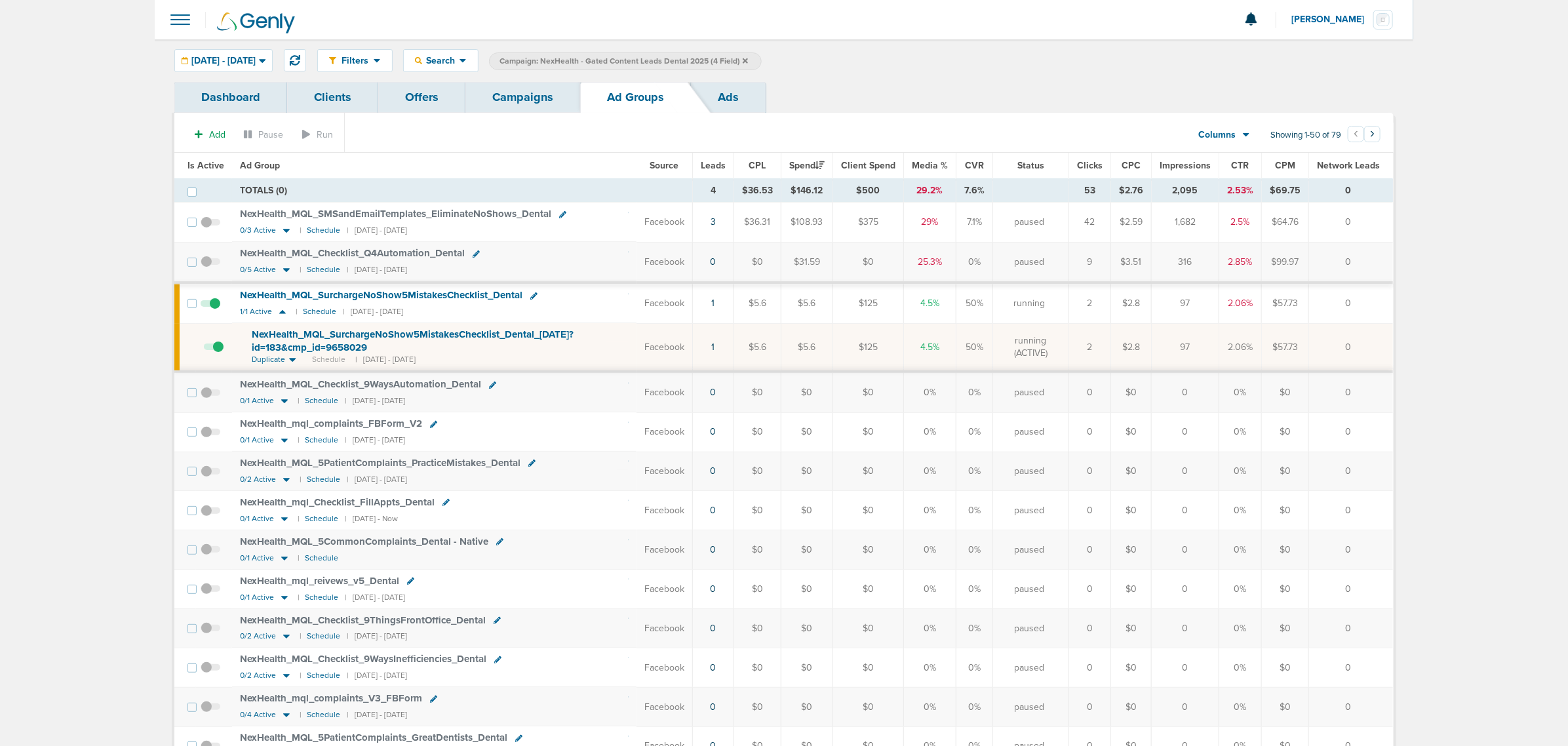
click at [526, 334] on span "NexHealth_ MQL_ SurchargeNoShow5MistakesChecklist_ Dental_ 10.13.25?id=183&cmp_…" at bounding box center [412, 341] width 322 height 25
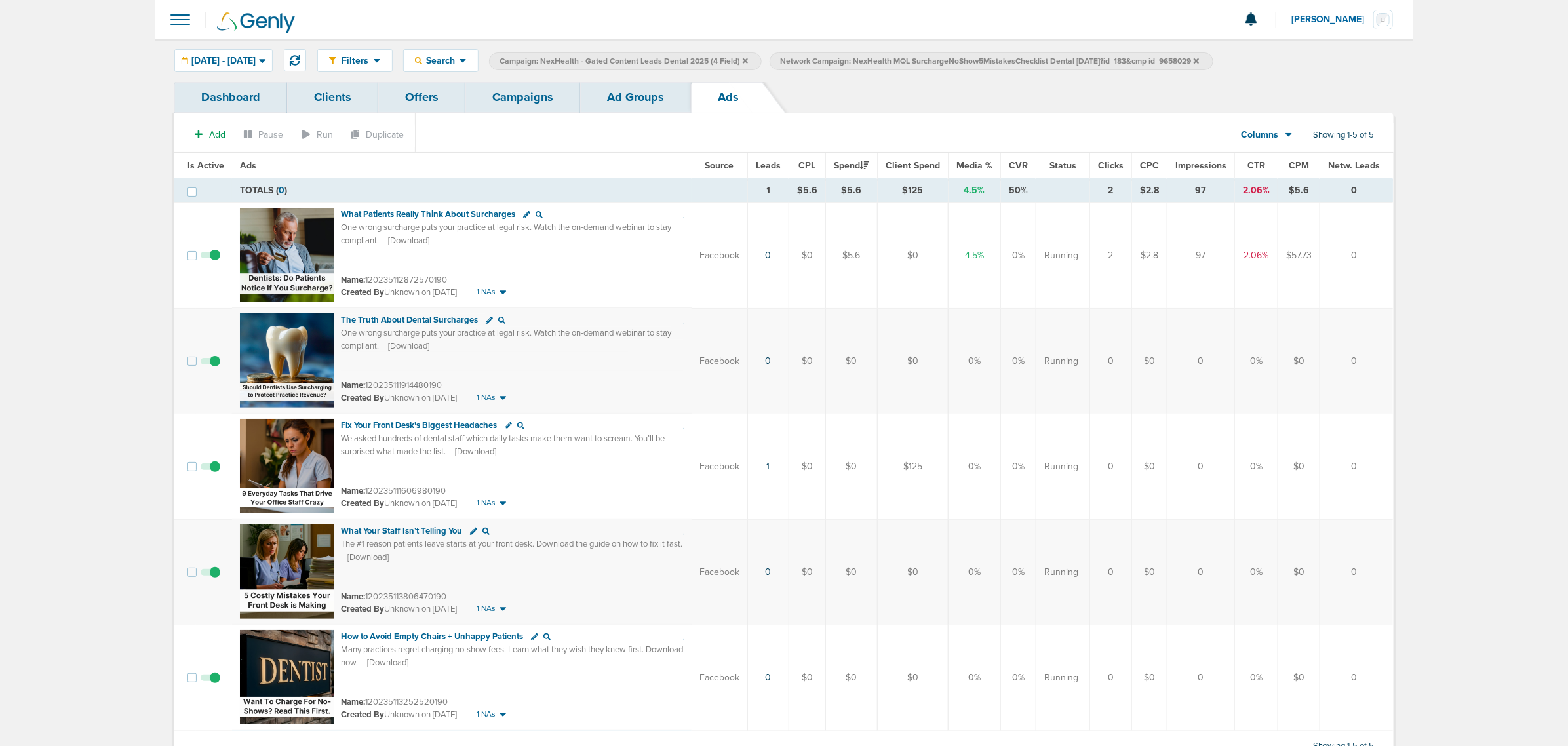
click at [769, 466] on td "1" at bounding box center [769, 466] width 42 height 105
click at [770, 469] on link "1" at bounding box center [768, 467] width 3 height 12
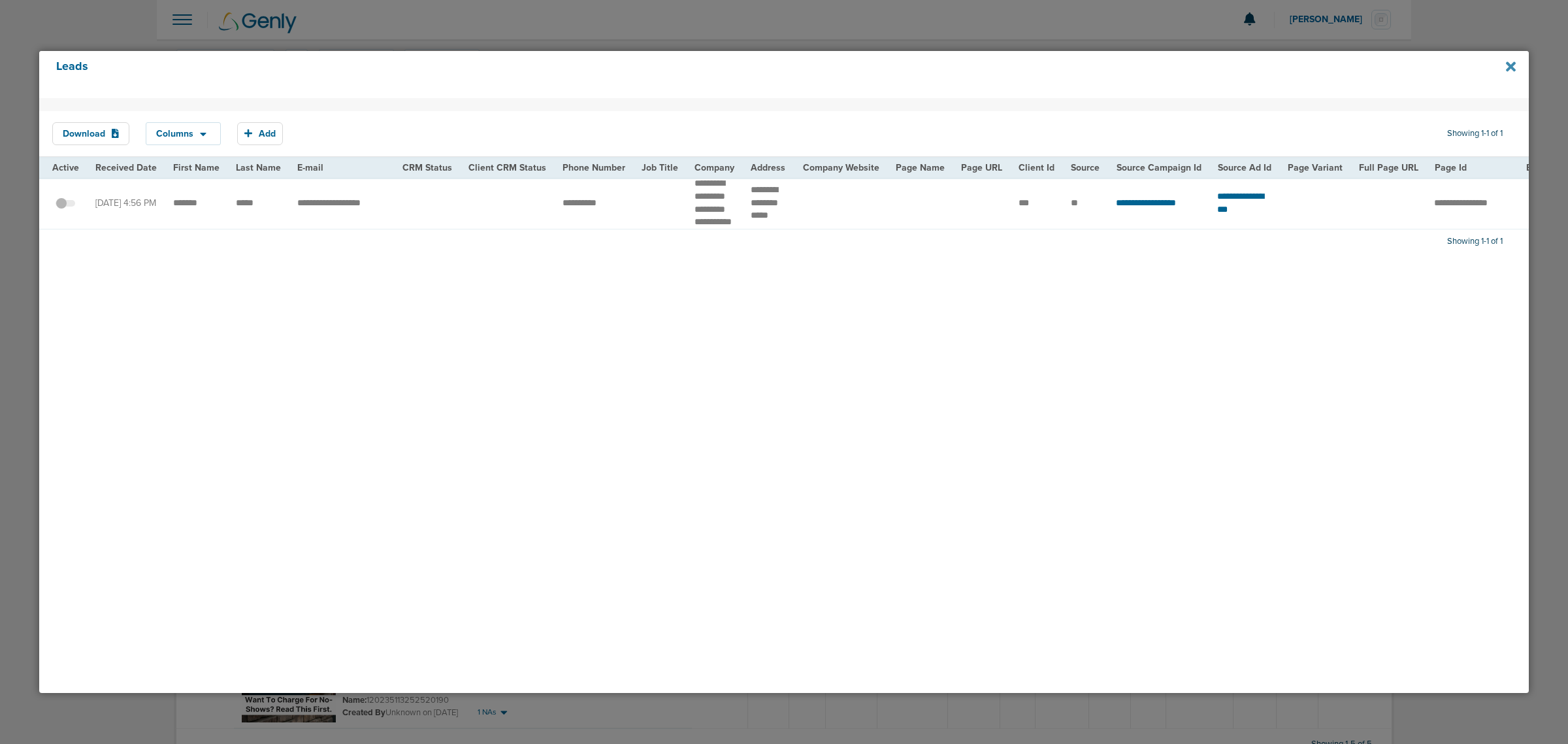
click at [1510, 68] on icon at bounding box center [1510, 66] width 10 height 14
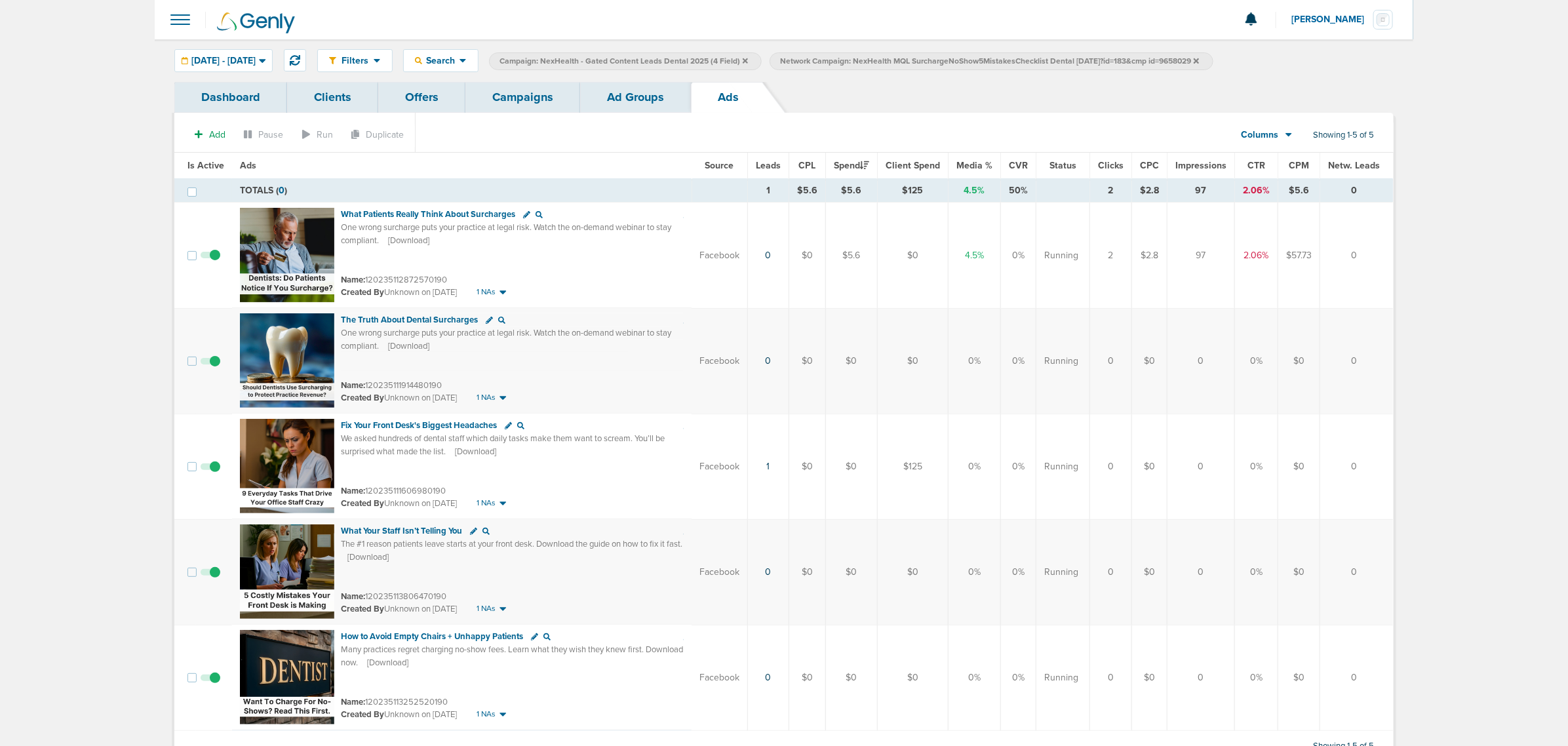
click at [533, 102] on link "Campaigns" at bounding box center [523, 98] width 115 height 31
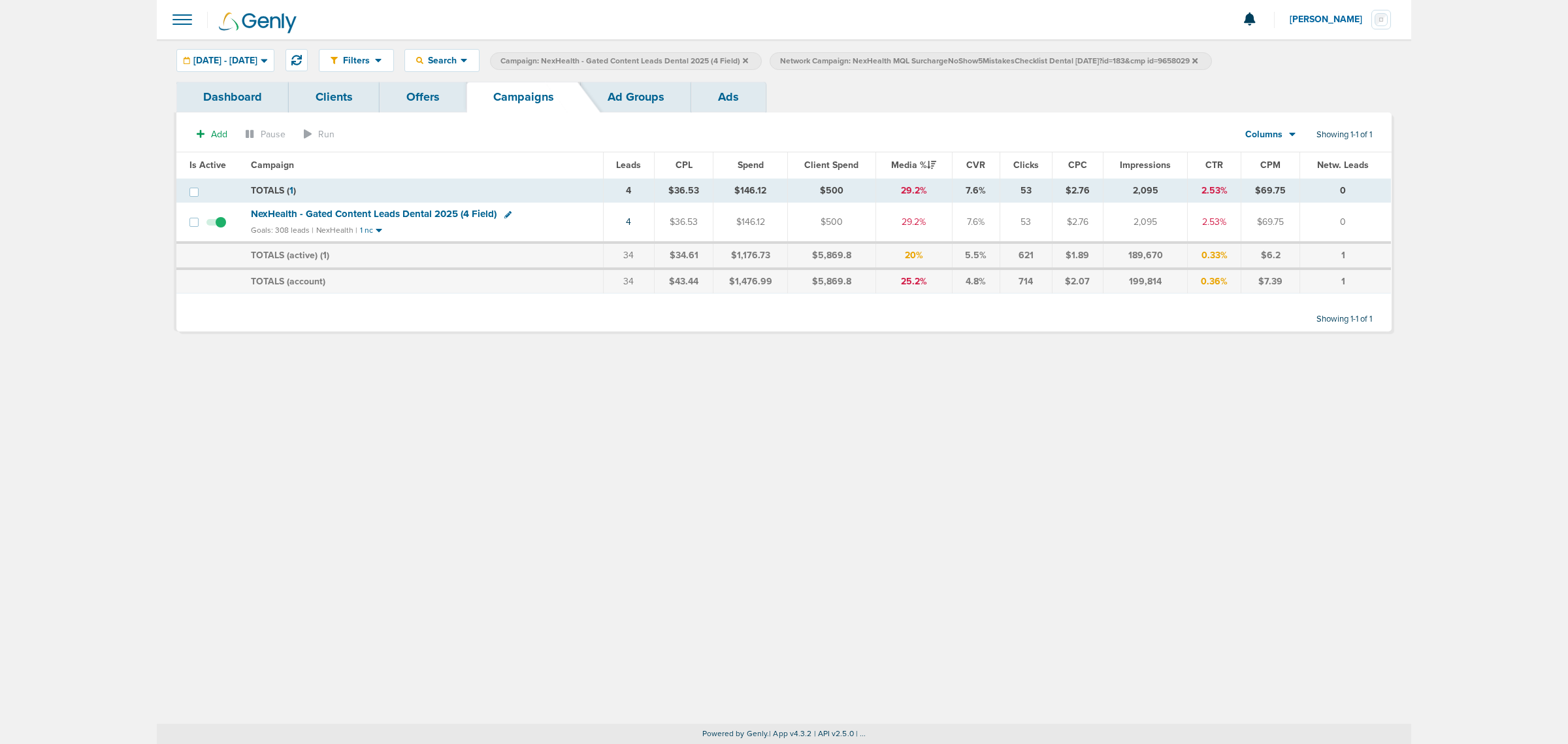
click at [1197, 58] on icon at bounding box center [1194, 61] width 5 height 8
click at [748, 59] on icon at bounding box center [745, 60] width 5 height 5
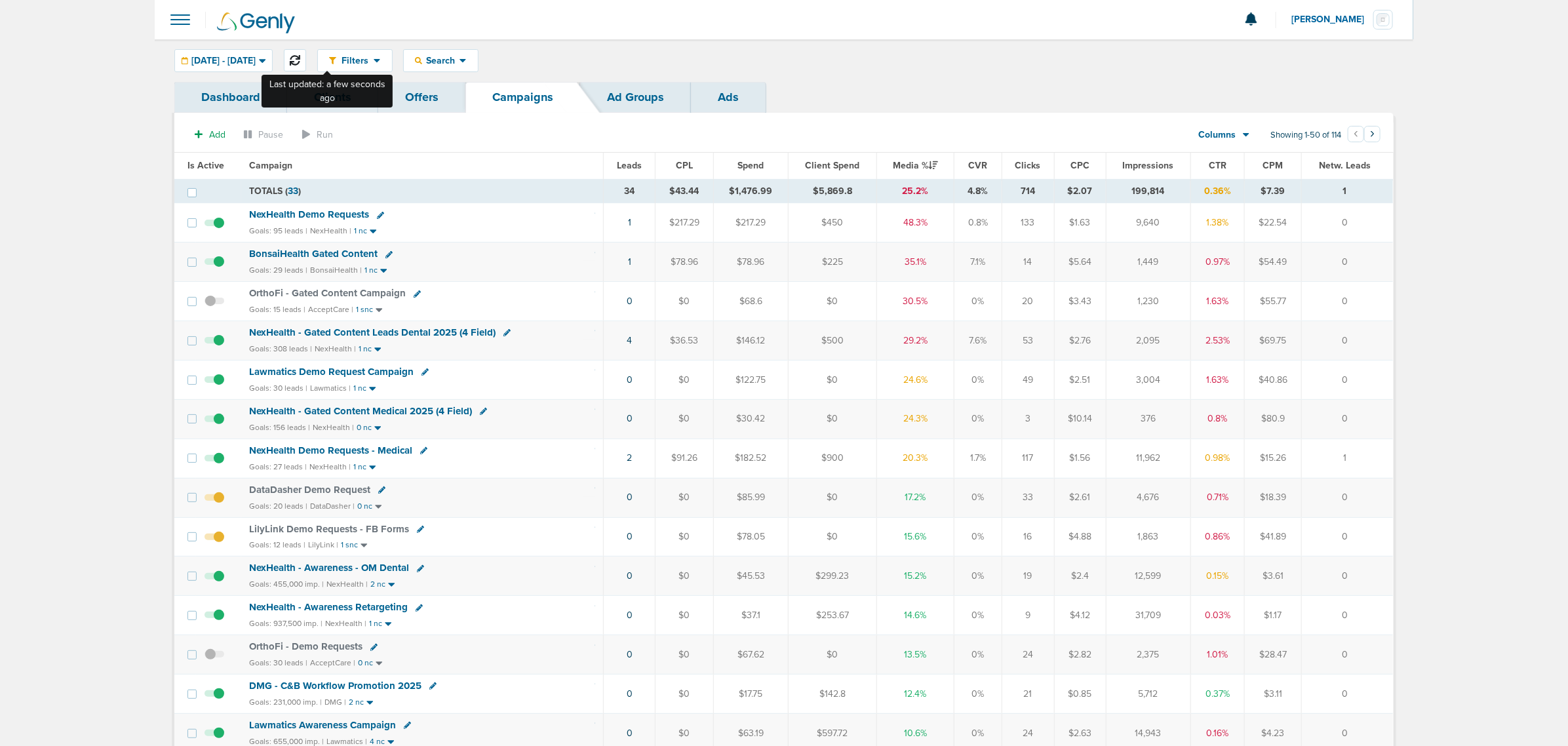
click at [306, 54] on button at bounding box center [295, 60] width 22 height 22
click at [328, 494] on span "DataDasher Demo Request" at bounding box center [309, 489] width 121 height 12
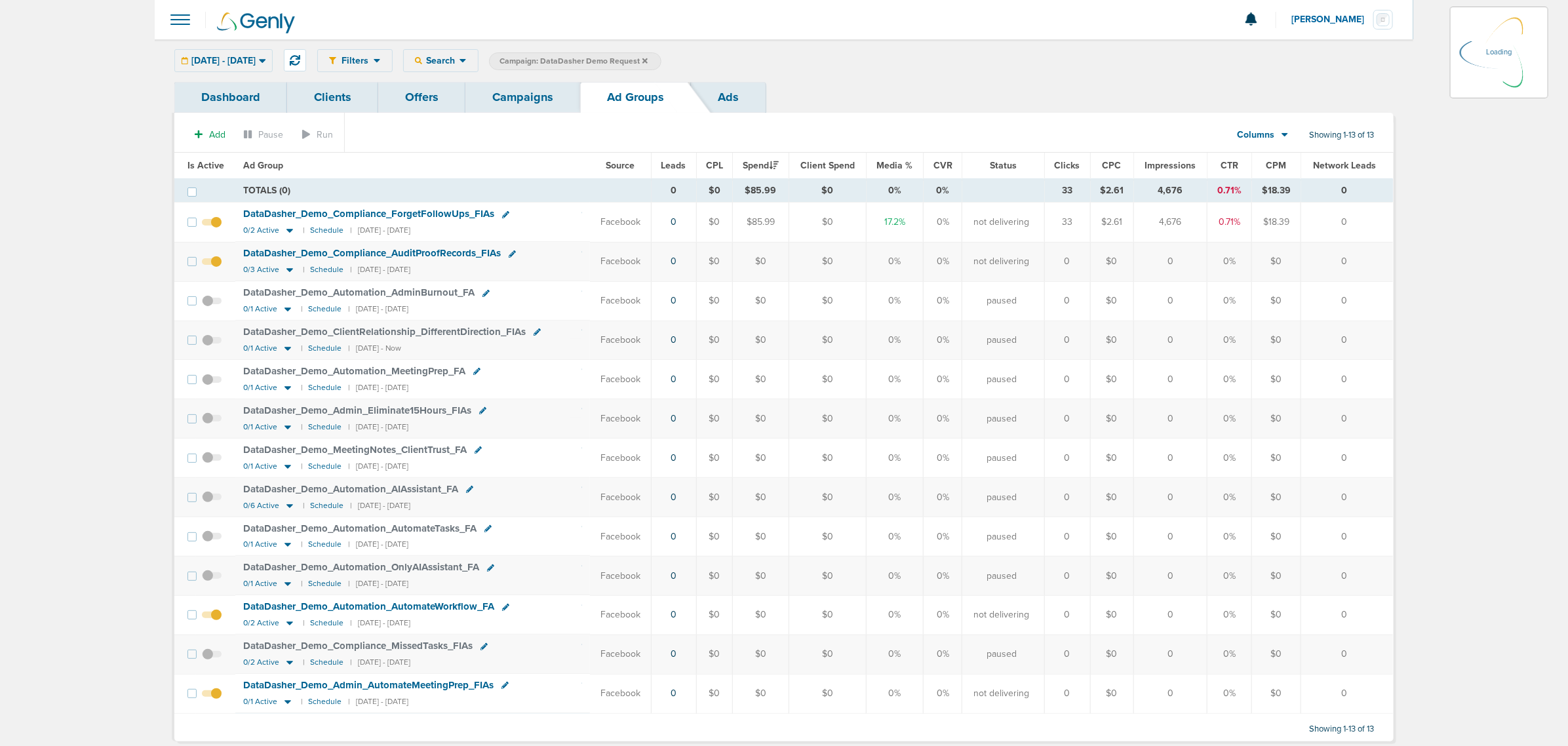
click at [510, 95] on link "Campaigns" at bounding box center [523, 98] width 115 height 31
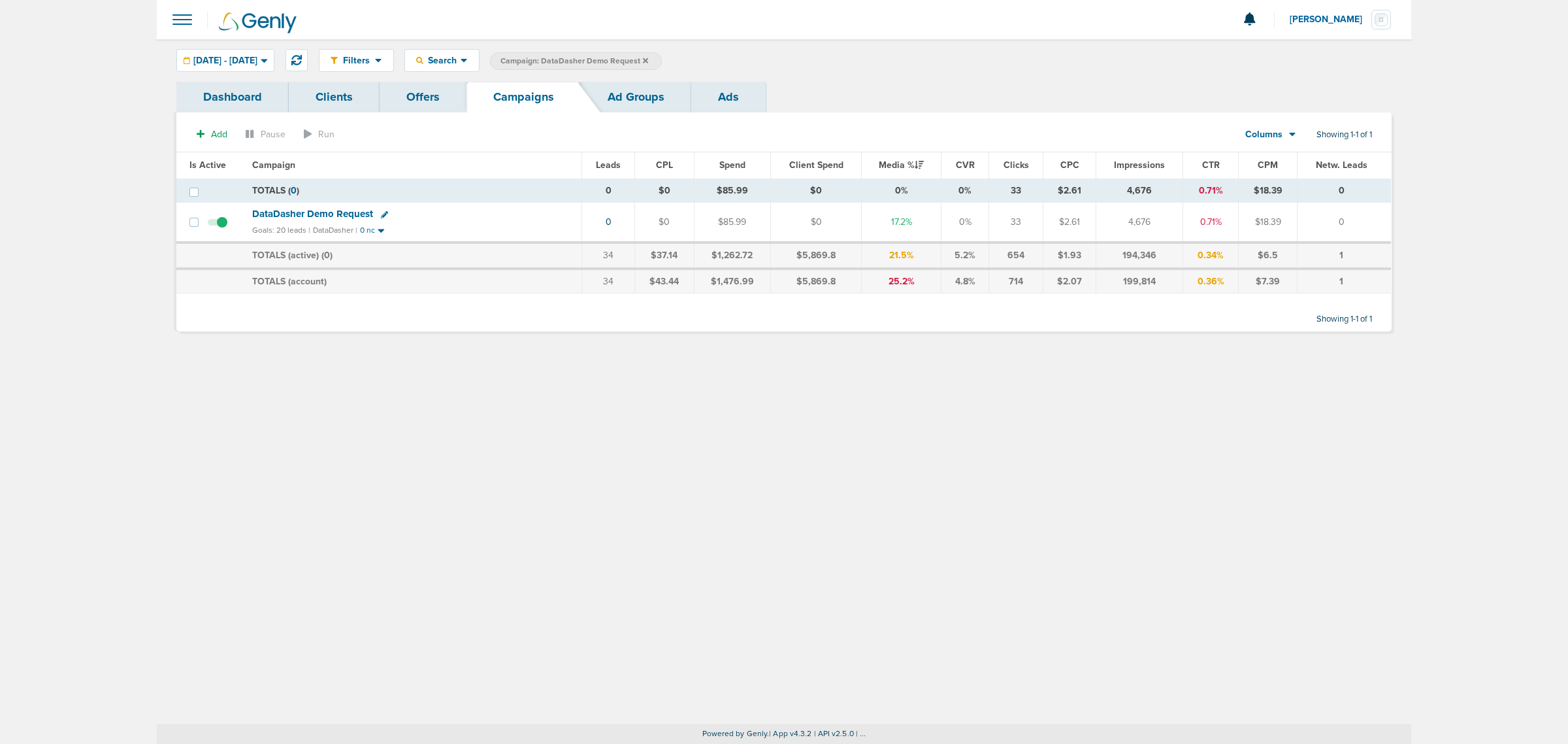
click at [648, 59] on icon at bounding box center [644, 61] width 5 height 8
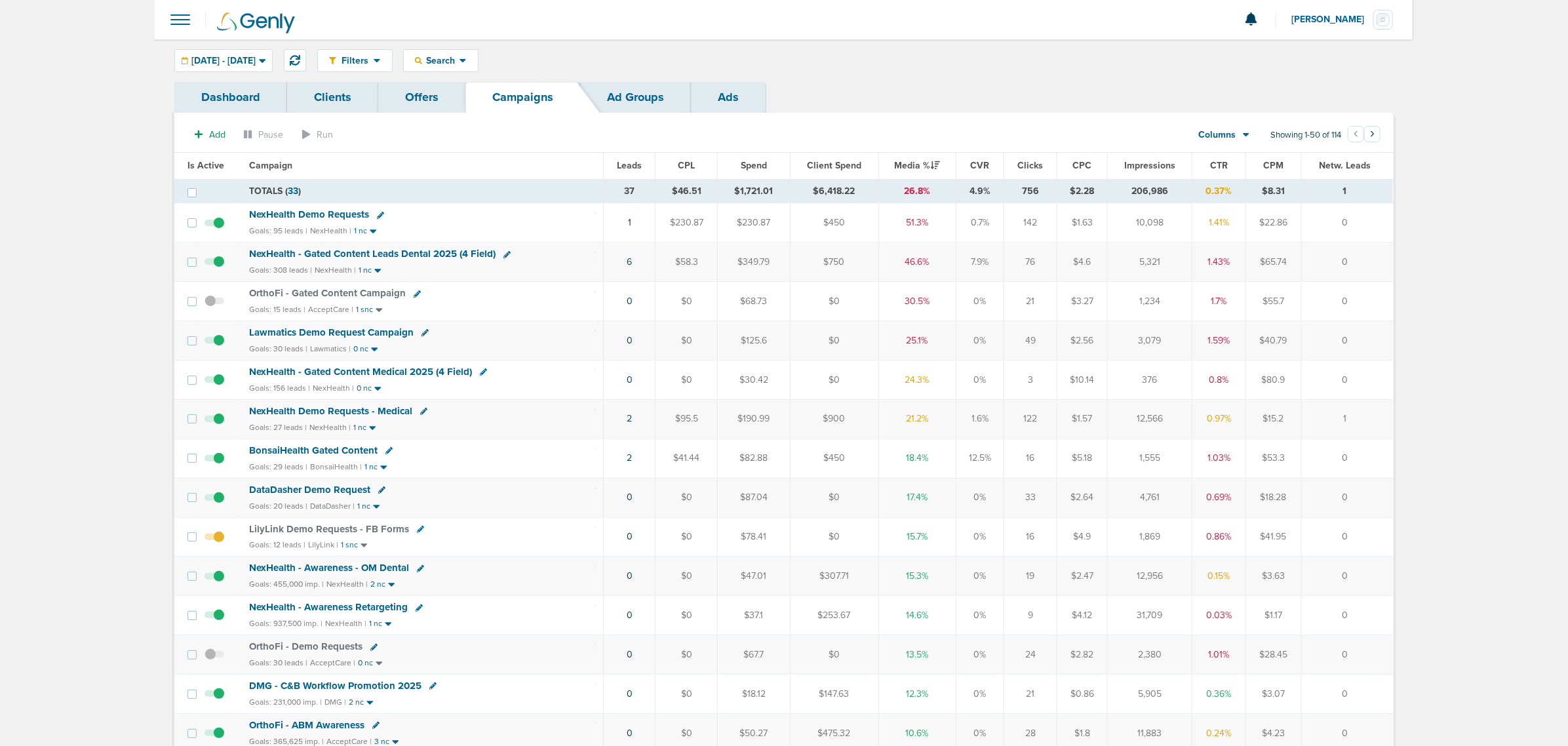
click at [434, 253] on span "NexHealth - Gated Content Leads Dental 2025 (4 Field)" at bounding box center [372, 253] width 247 height 12
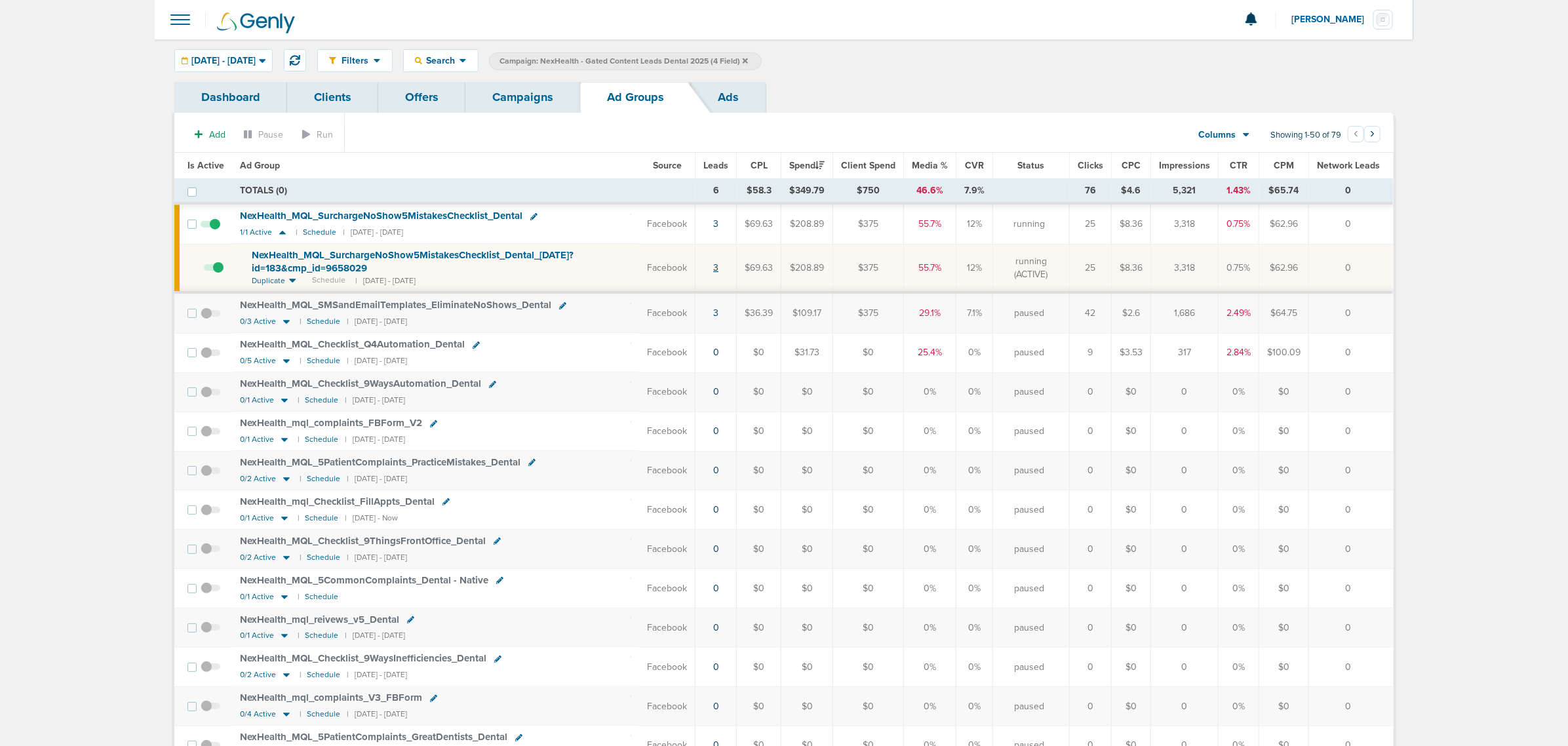
click at [718, 268] on link "3" at bounding box center [715, 268] width 5 height 12
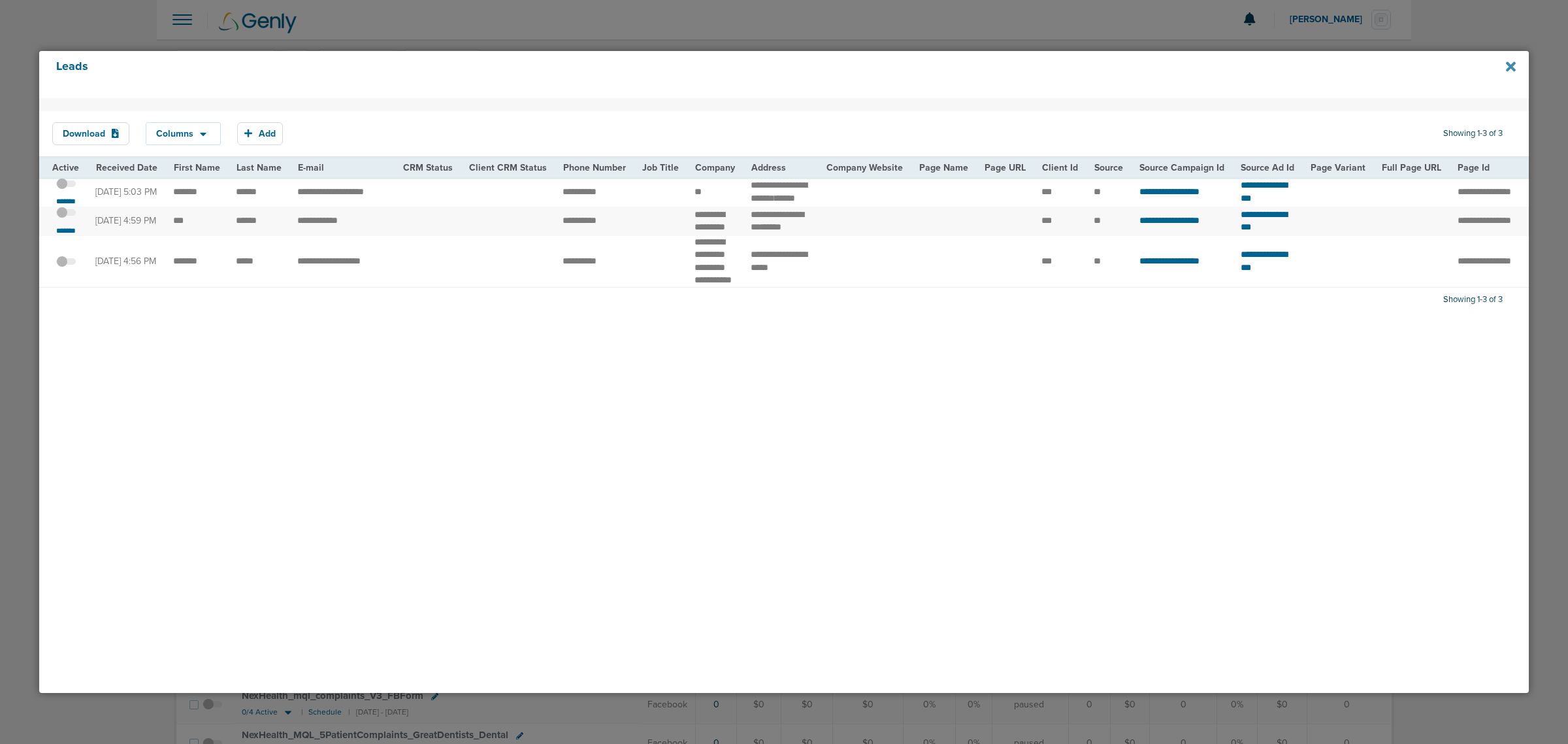
click at [1510, 66] on icon at bounding box center [1510, 66] width 10 height 10
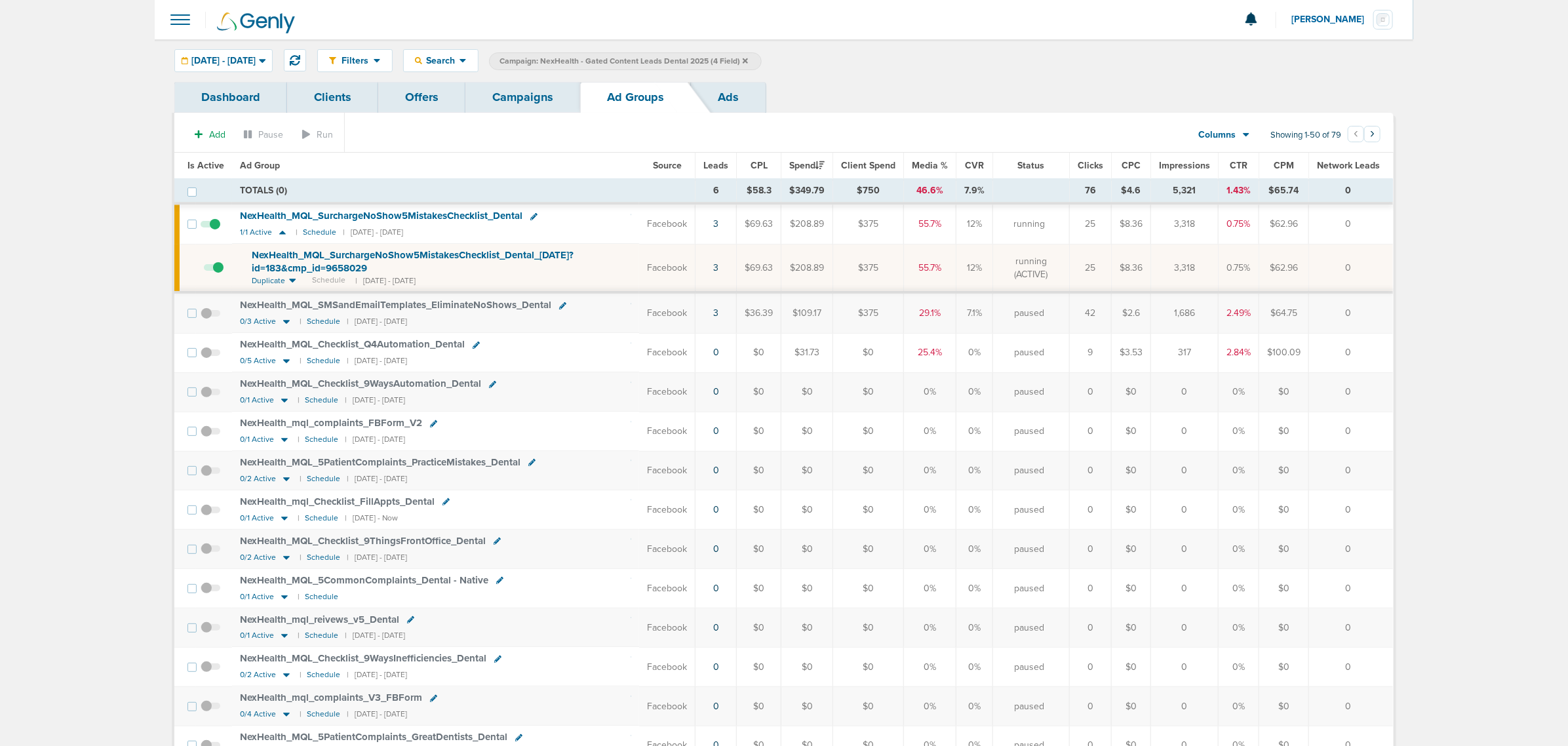
click at [732, 89] on link "Ads" at bounding box center [728, 98] width 74 height 31
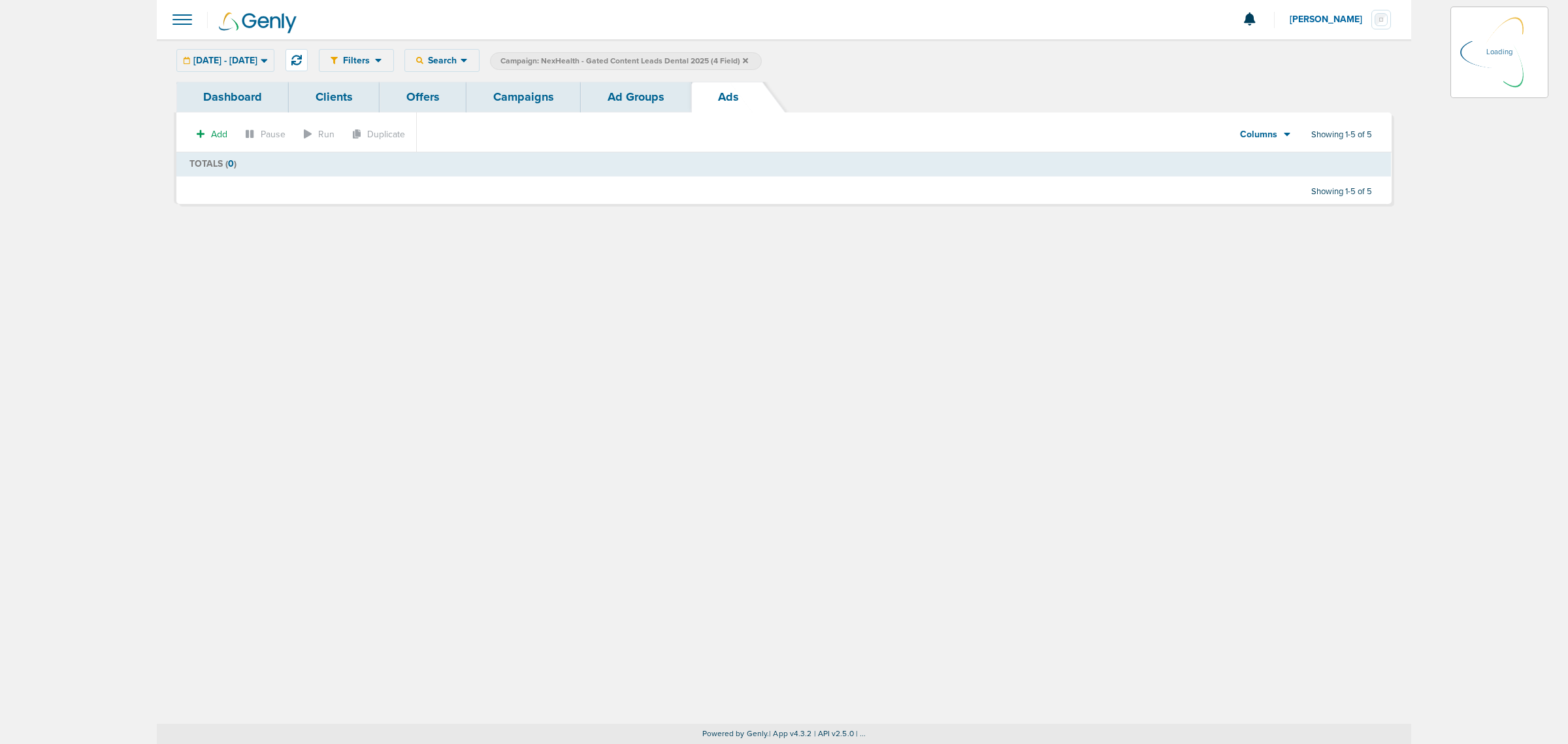
click at [625, 98] on link "Ad Groups" at bounding box center [636, 97] width 111 height 31
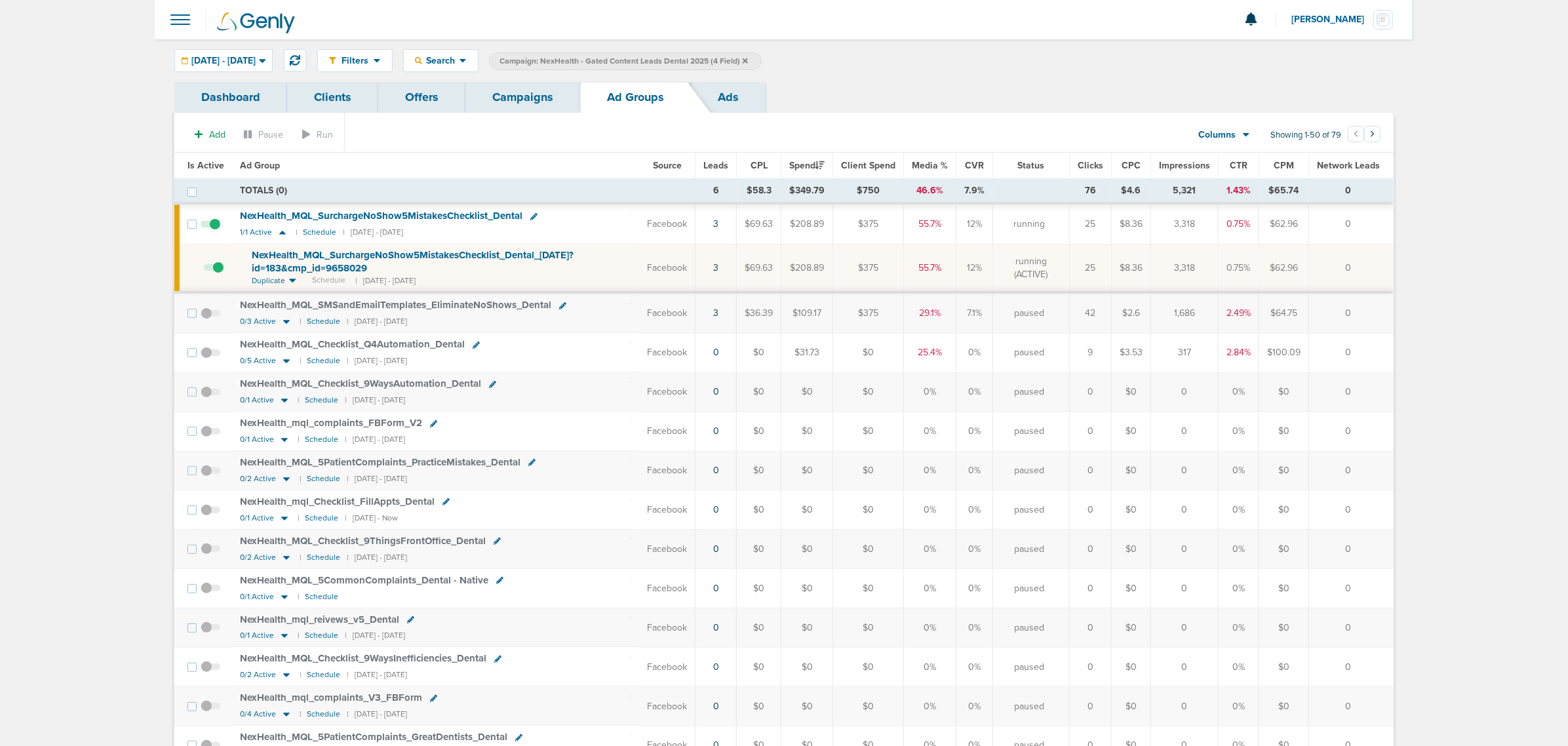
click at [535, 90] on link "Campaigns" at bounding box center [523, 98] width 115 height 31
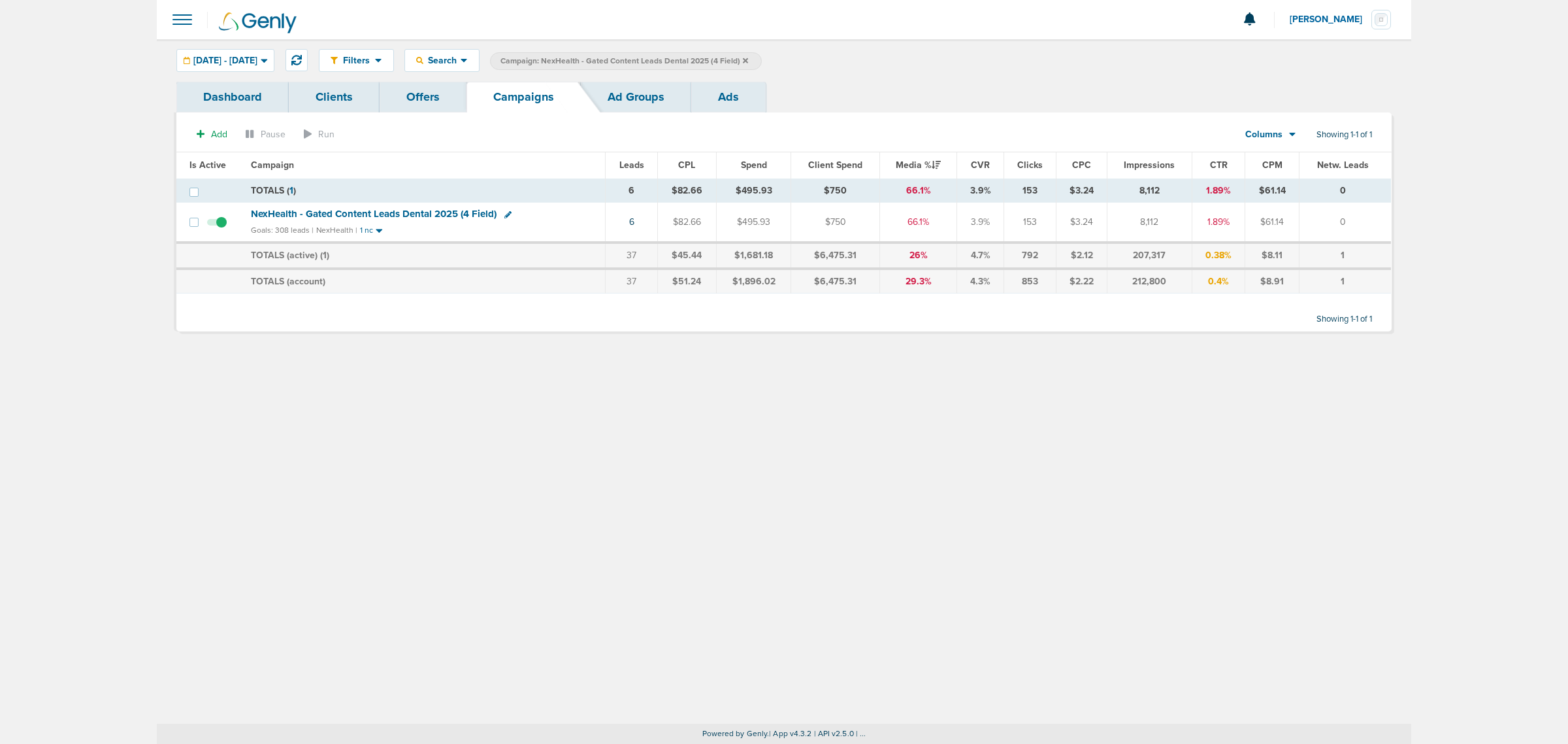
click at [748, 58] on icon at bounding box center [745, 60] width 5 height 5
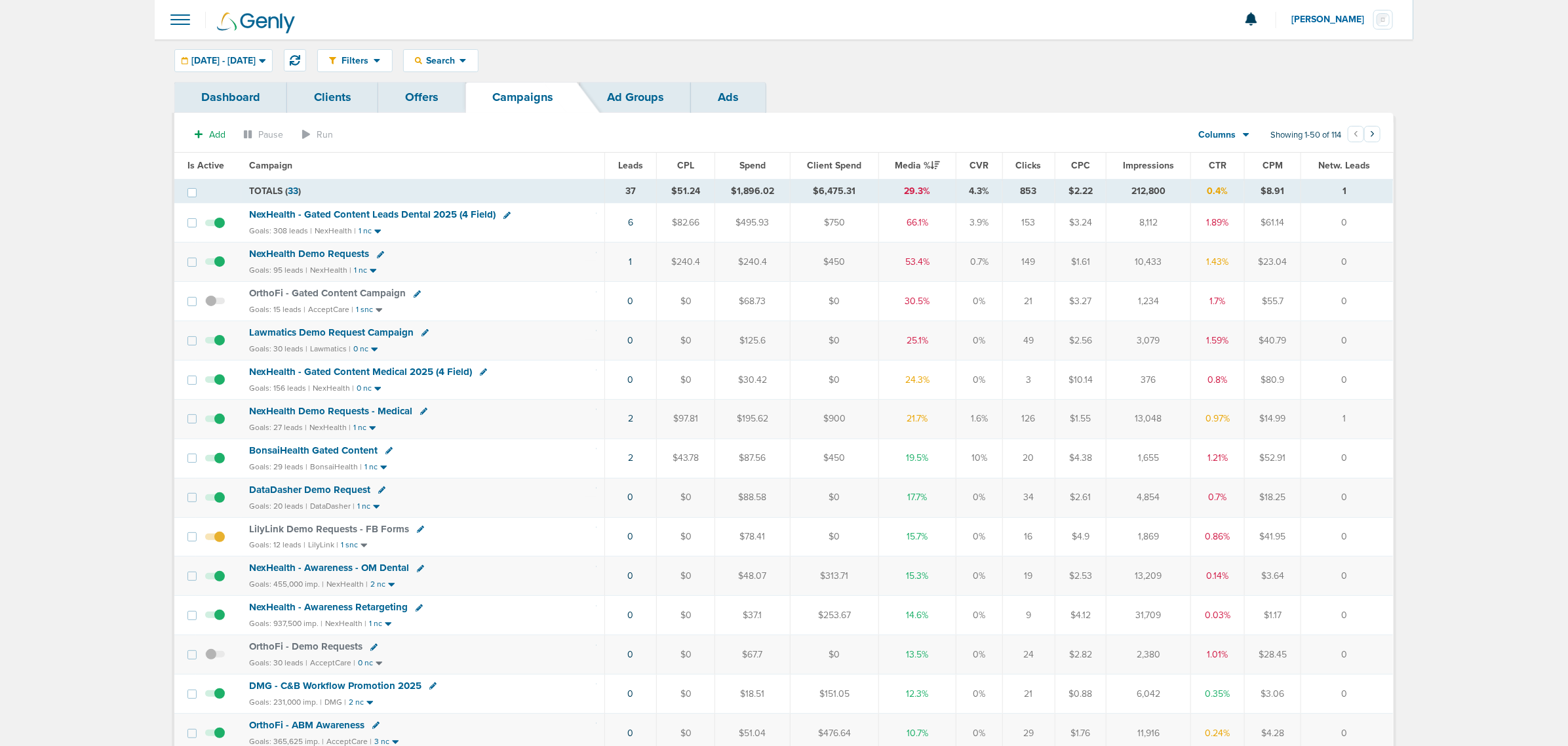
click at [504, 214] on icon at bounding box center [507, 215] width 7 height 7
select select
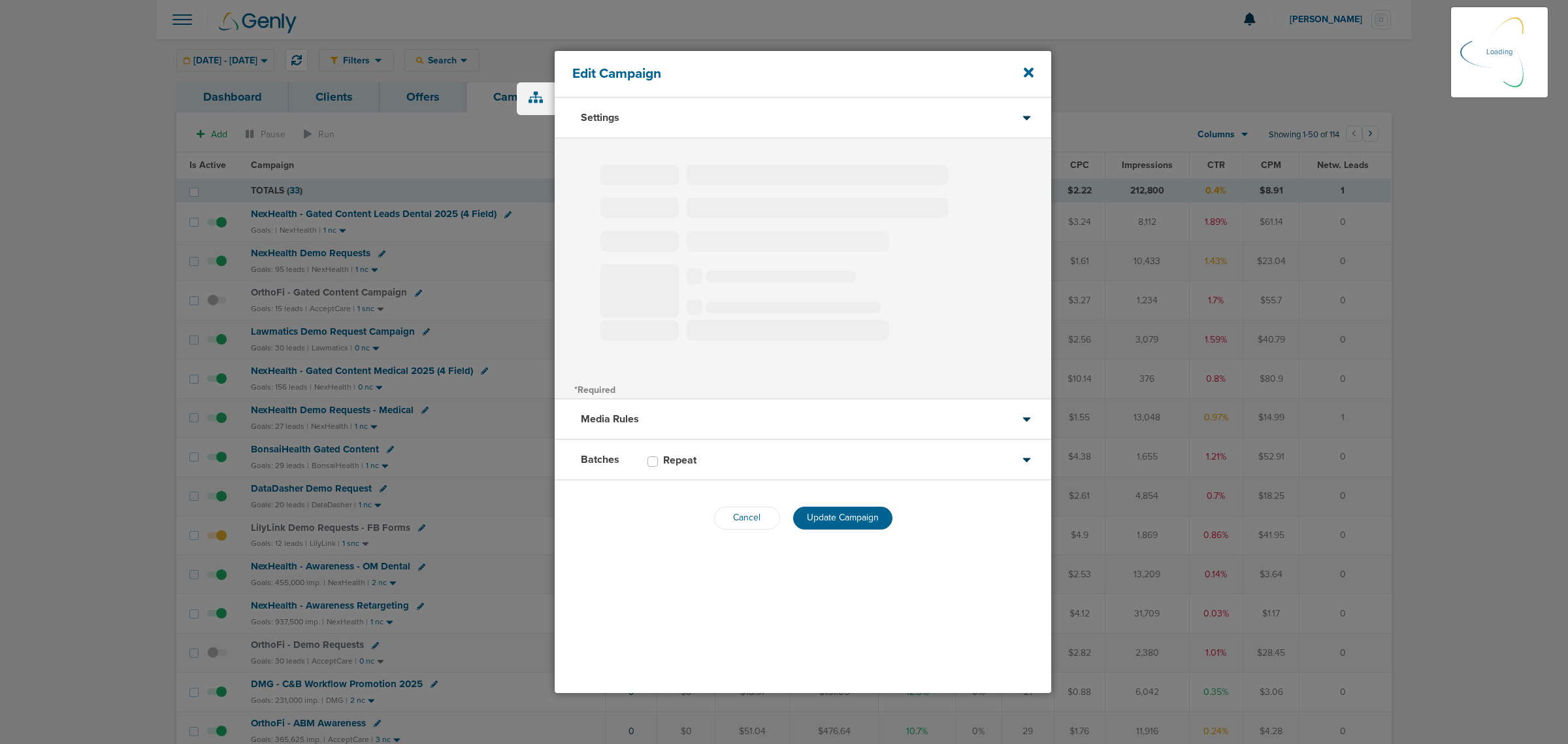
type input "NexHealth - Gated Content Leads Dental 2025 (4 Field)"
select select "Leads"
radio input "true"
select select "readWrite"
checkbox input "true"
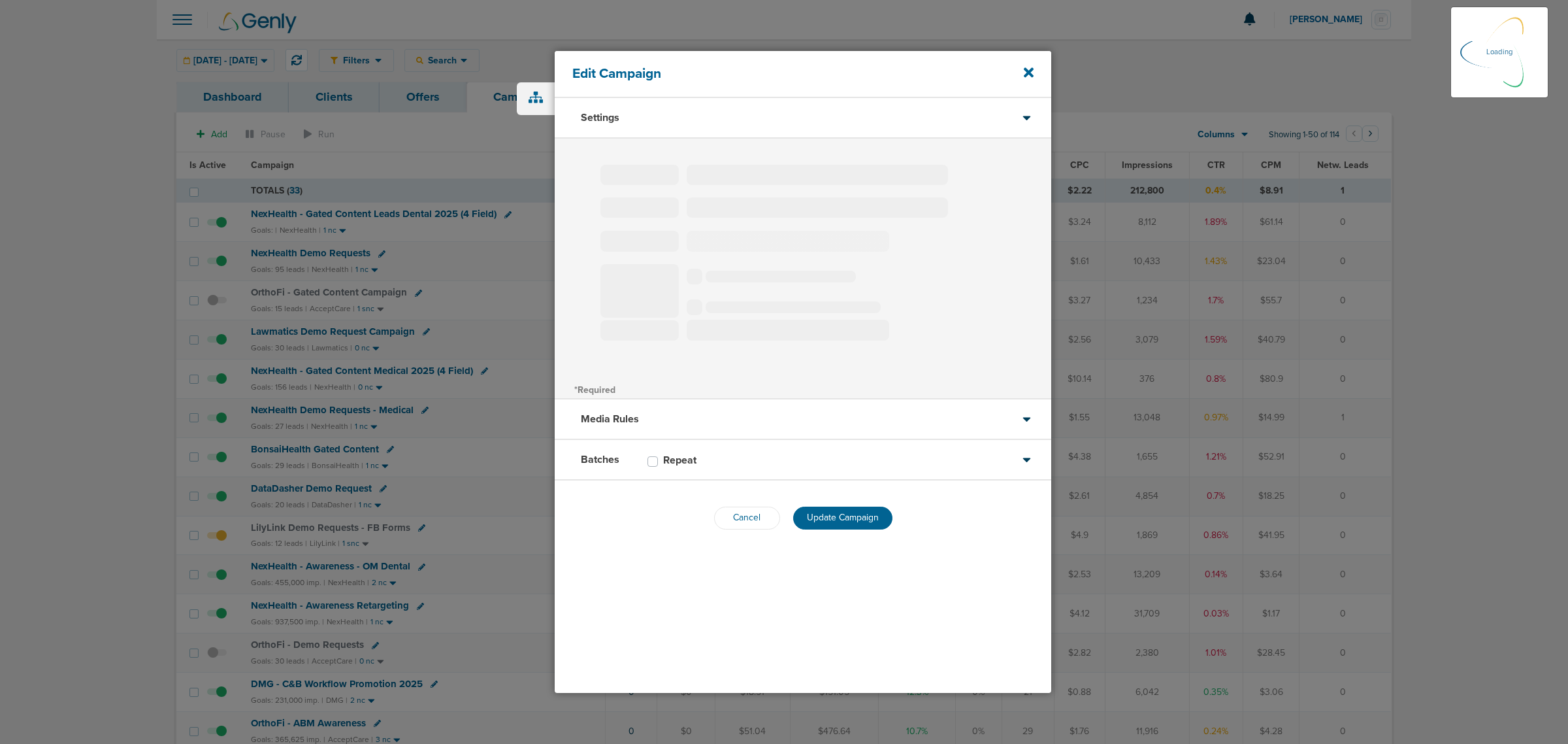
select select "1"
select select "2"
select select "3"
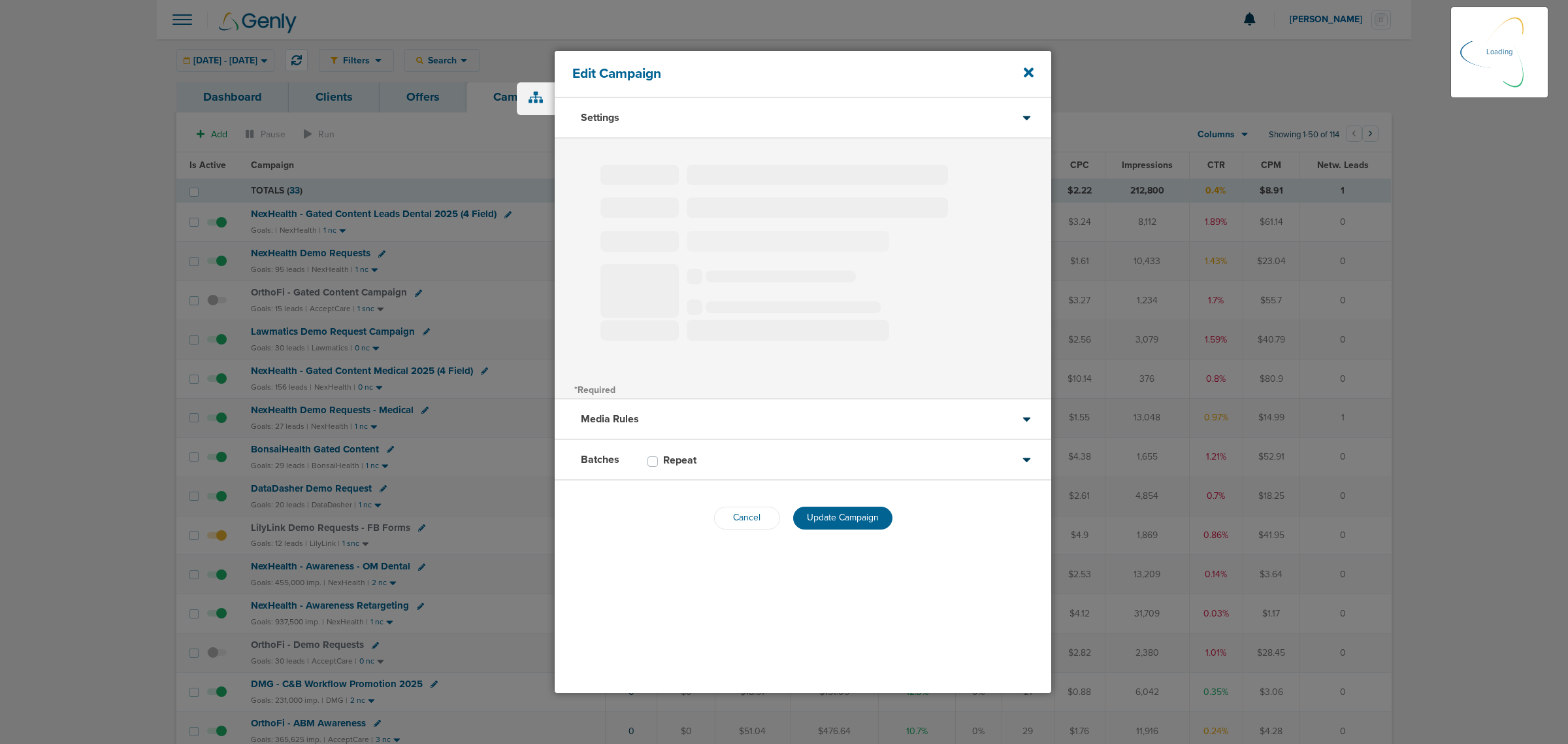
select select "4"
select select "6"
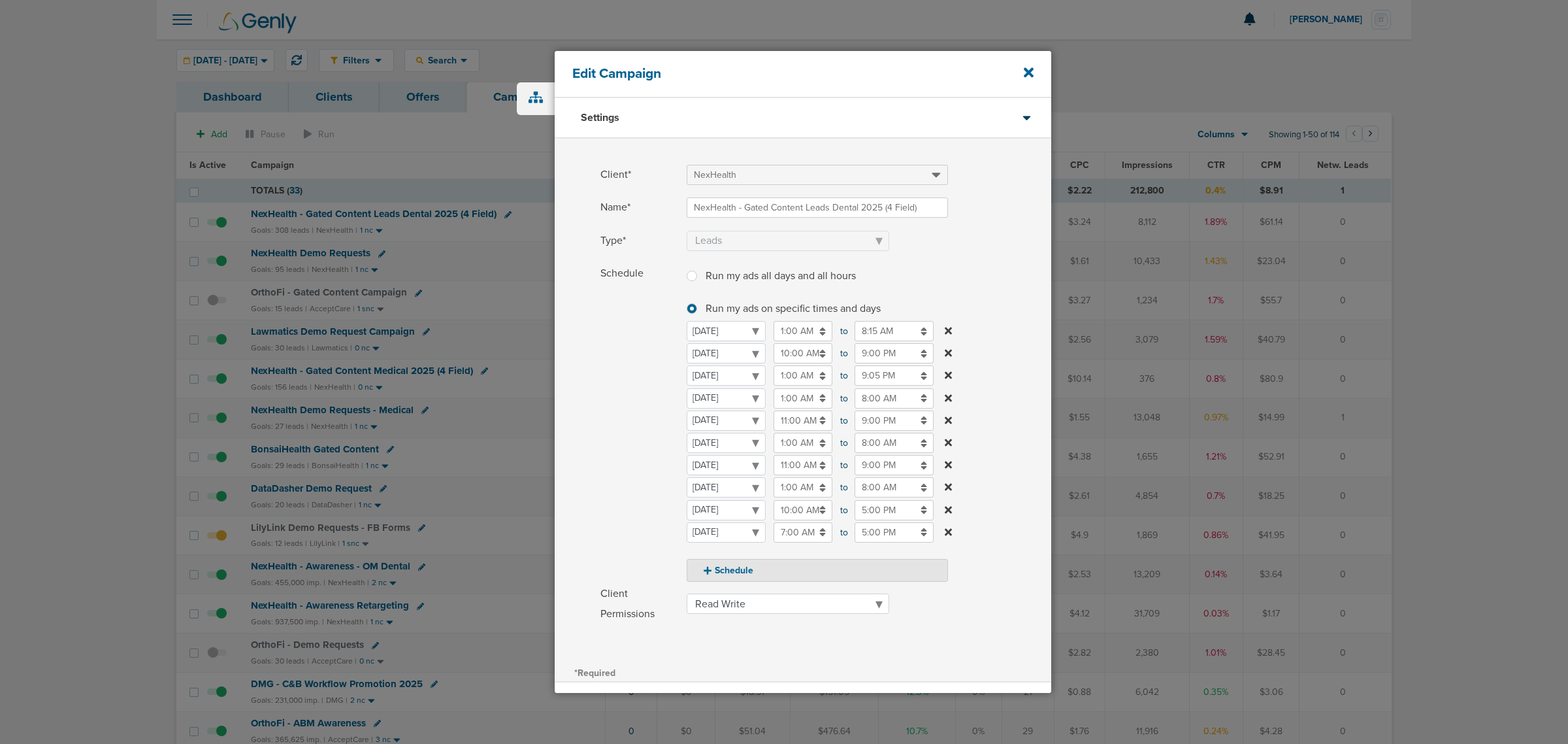
click at [902, 351] on input "9:00 PM" at bounding box center [894, 353] width 79 height 20
click at [864, 412] on span "09" at bounding box center [860, 416] width 19 height 19
click at [900, 400] on td "05" at bounding box center [899, 408] width 43 height 25
type input "5:00 PM"
click at [947, 251] on div "Type* Awareness Traffic Leads Conversions Lead Magnet" at bounding box center [802, 246] width 496 height 31
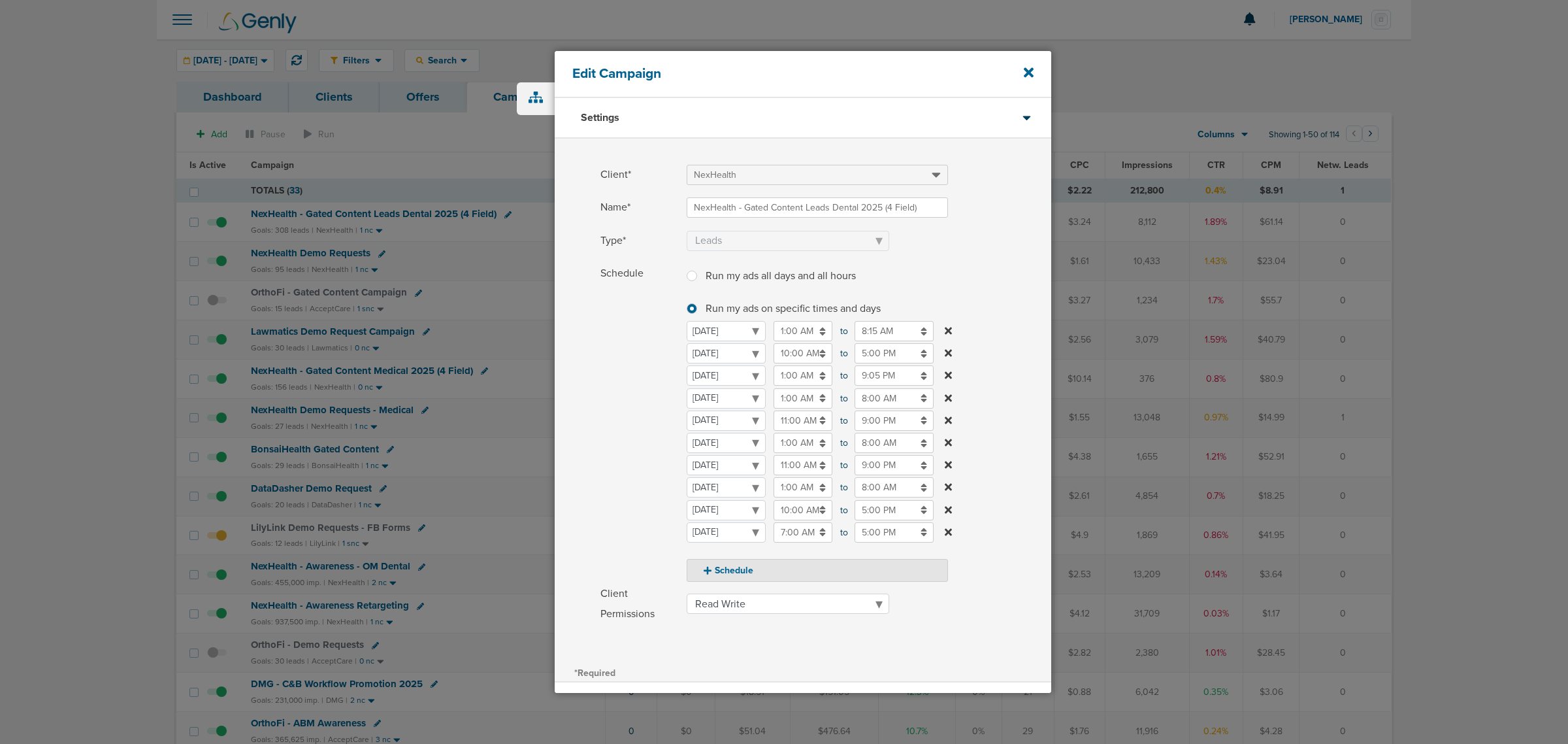
scroll to position [145, 0]
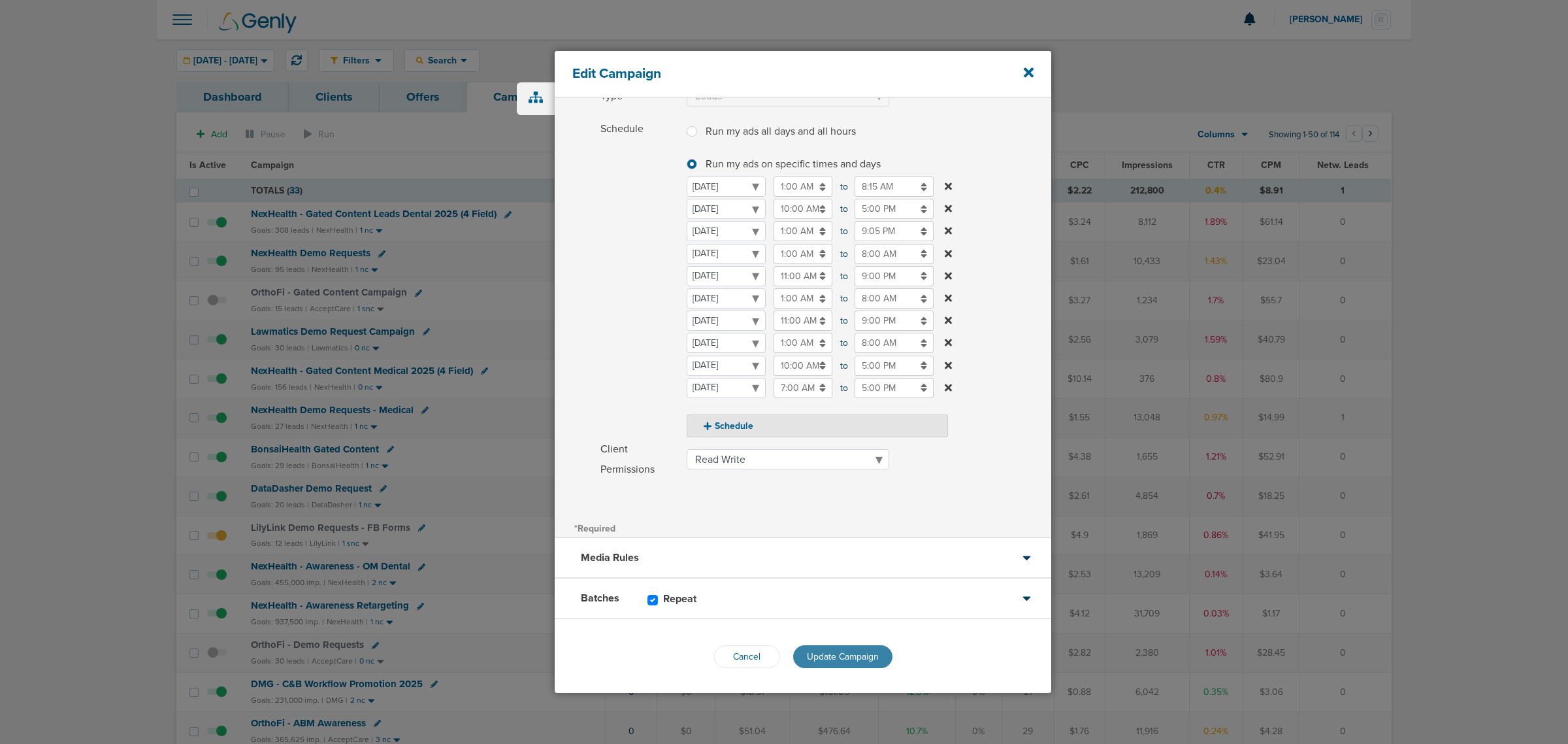
click at [859, 655] on span "Update Campaign" at bounding box center [843, 656] width 72 height 12
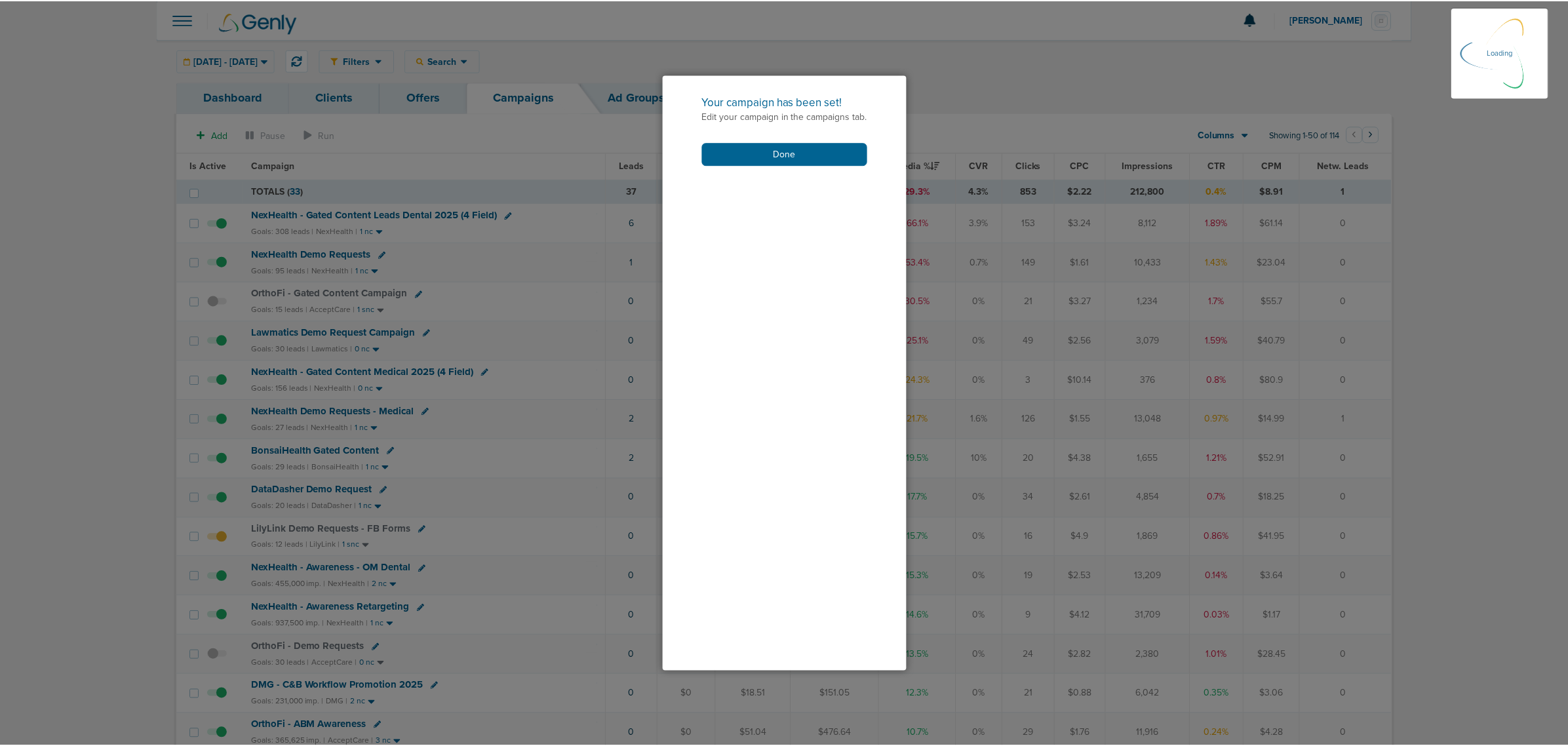
scroll to position [103, 0]
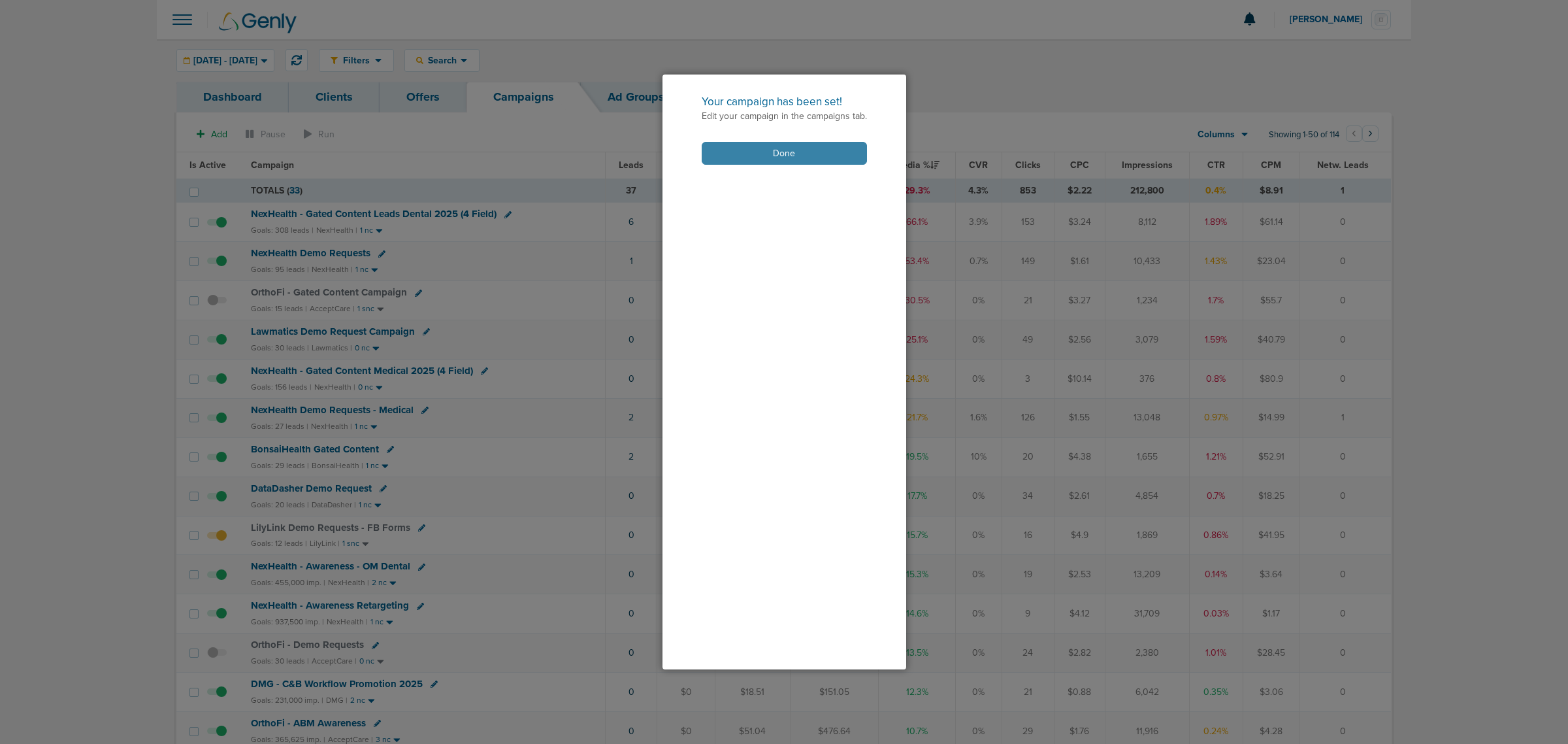
click at [807, 154] on button "Done" at bounding box center [784, 153] width 166 height 23
